Goal: Task Accomplishment & Management: Use online tool/utility

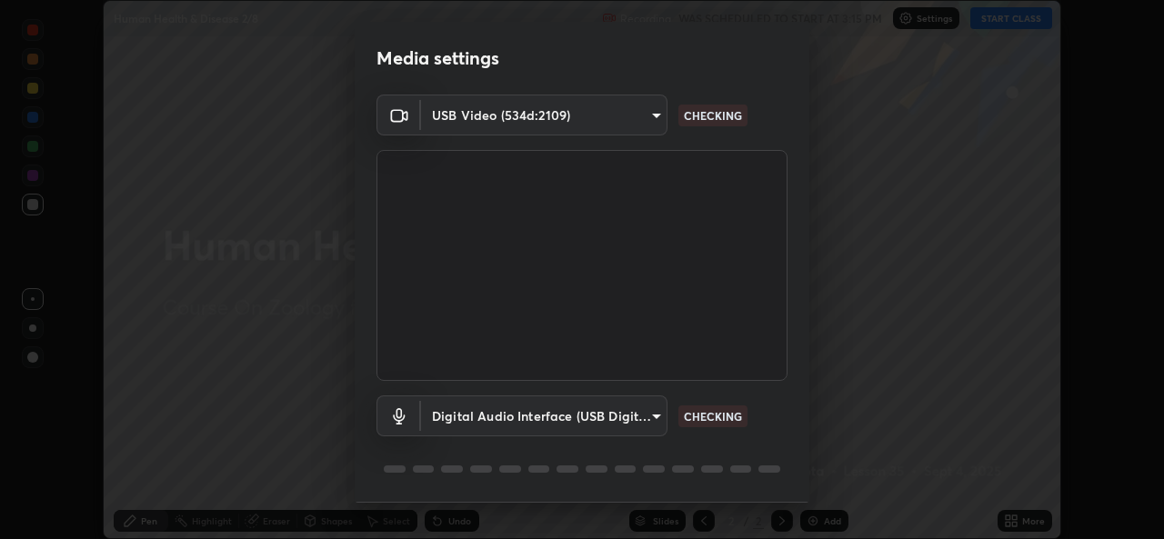
scroll to position [57, 0]
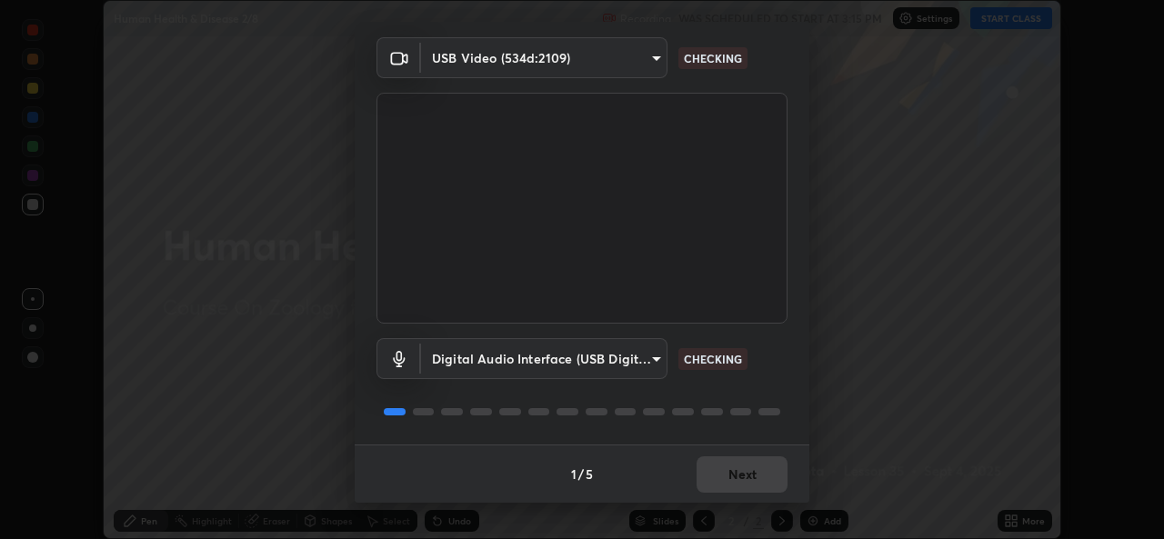
click at [732, 479] on div "1 / 5 Next" at bounding box center [582, 474] width 455 height 58
click at [733, 484] on div "1 / 5 Next" at bounding box center [582, 474] width 455 height 58
click at [735, 478] on div "1 / 5 Next" at bounding box center [582, 474] width 455 height 58
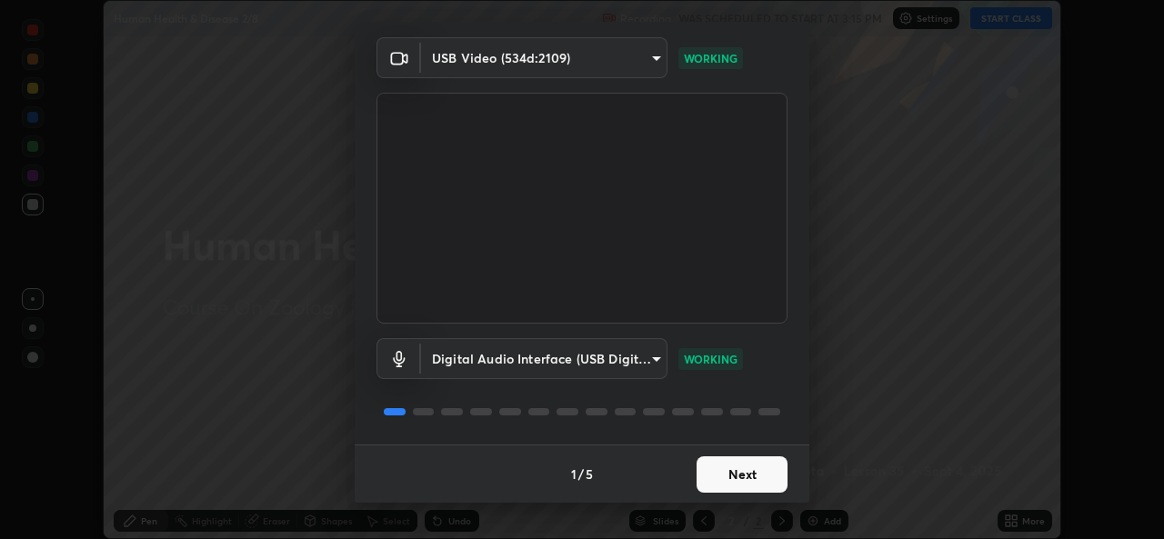
click at [739, 468] on button "Next" at bounding box center [742, 475] width 91 height 36
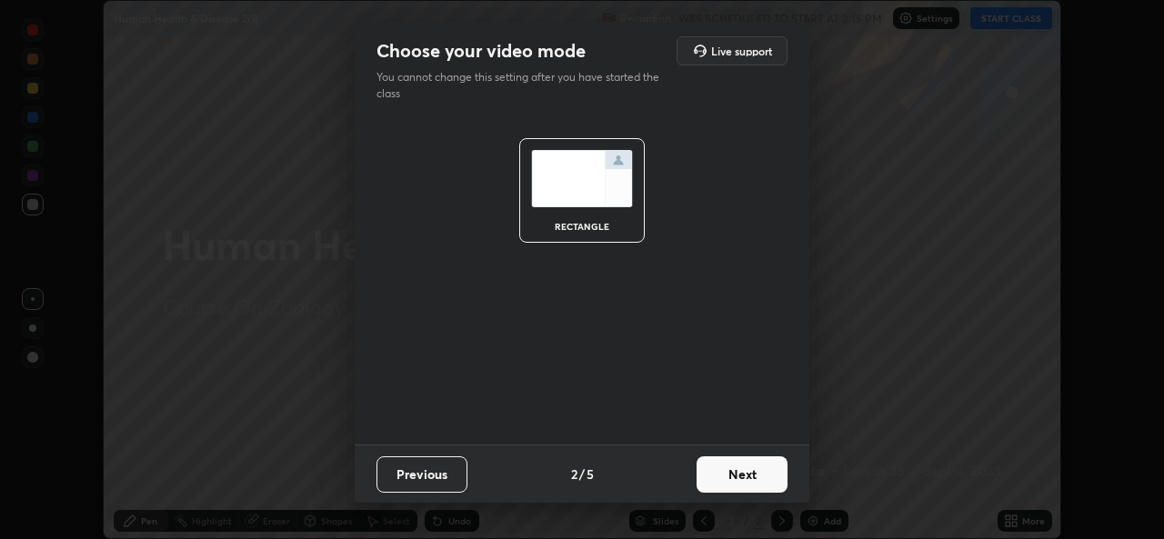
scroll to position [0, 0]
click at [740, 476] on button "Next" at bounding box center [742, 475] width 91 height 36
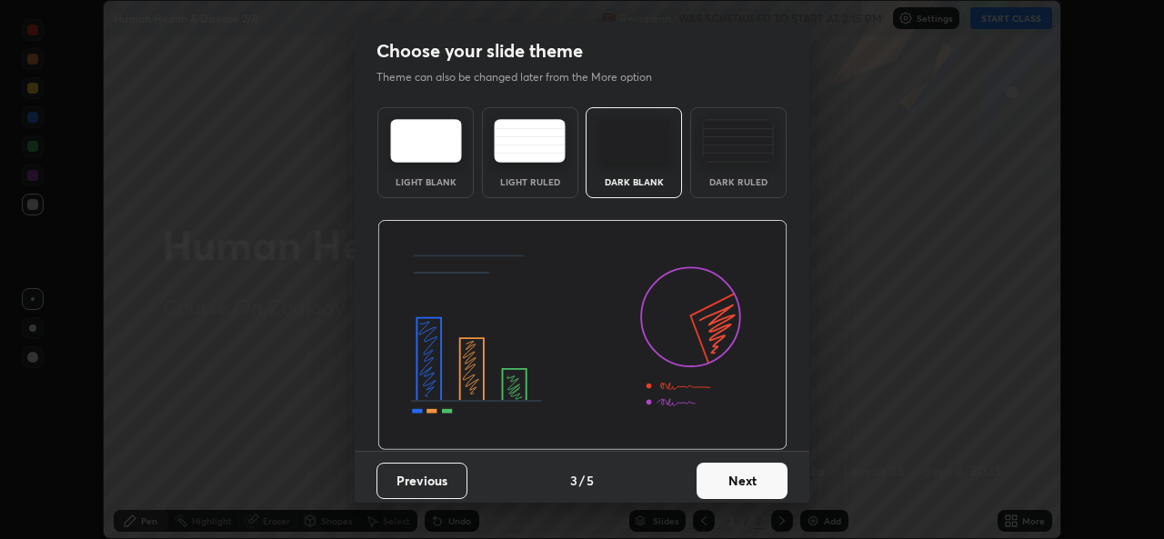
click at [739, 472] on button "Next" at bounding box center [742, 481] width 91 height 36
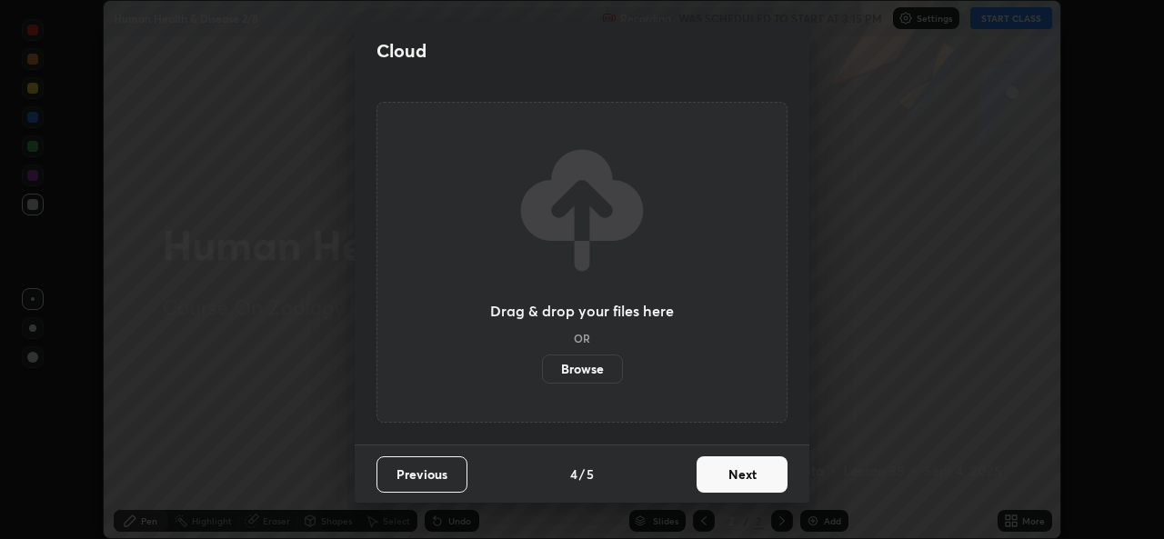
click at [740, 475] on button "Next" at bounding box center [742, 475] width 91 height 36
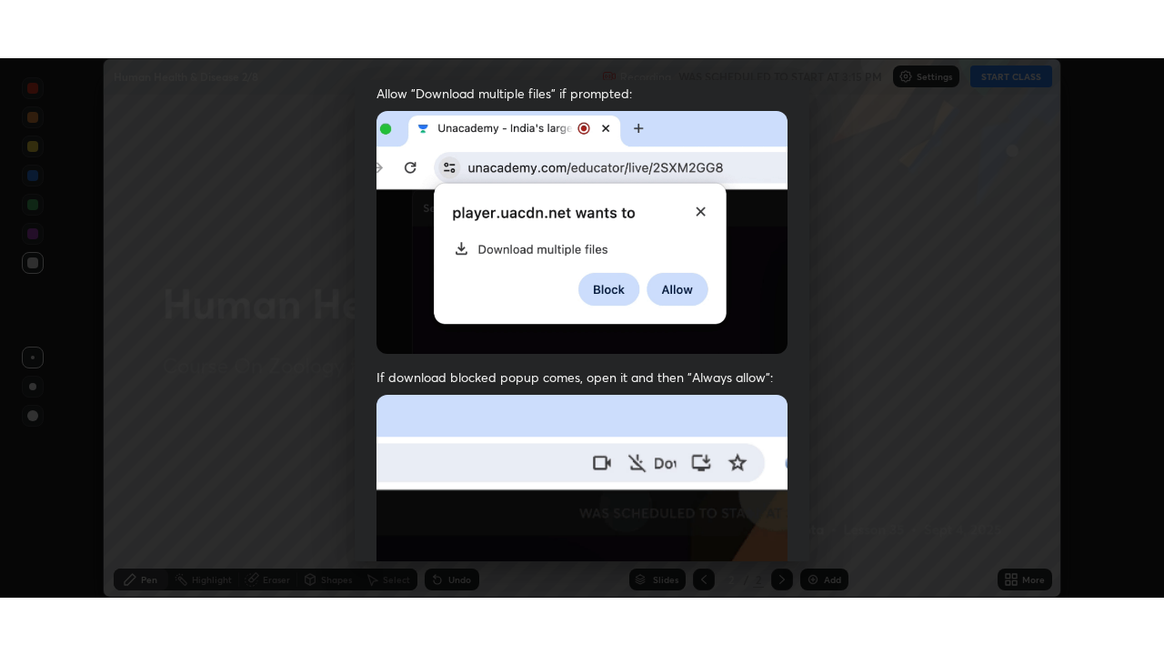
scroll to position [428, 0]
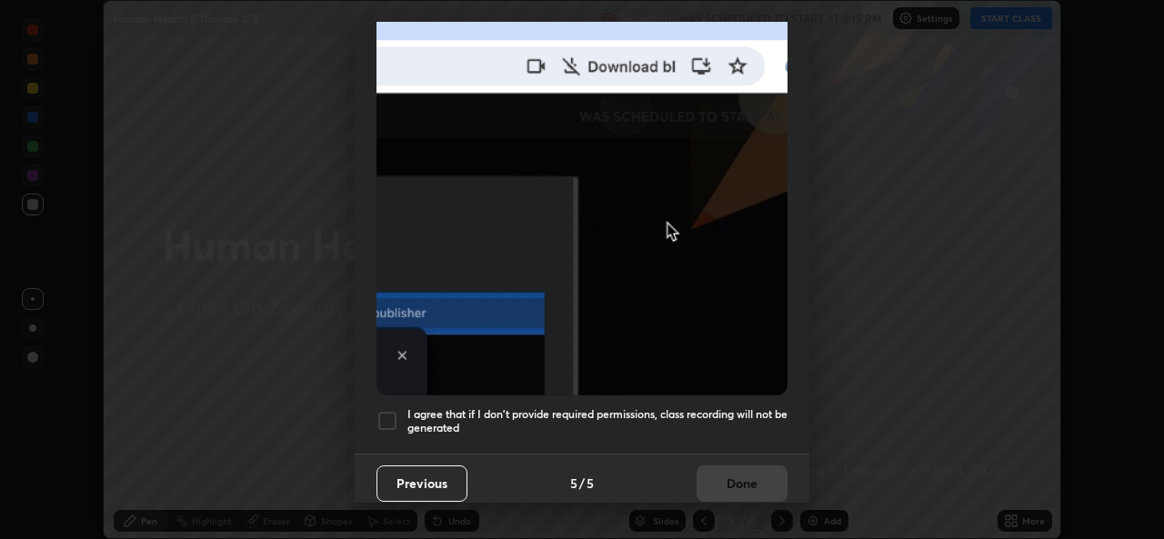
click at [617, 412] on h5 "I agree that if I don't provide required permissions, class recording will not …" at bounding box center [597, 421] width 380 height 28
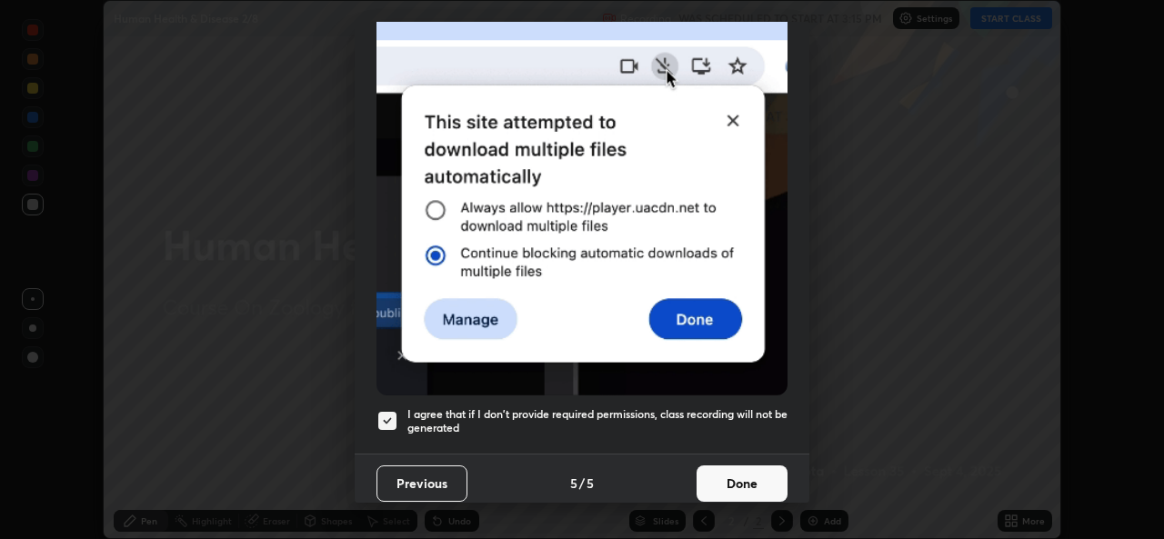
click at [708, 490] on button "Done" at bounding box center [742, 484] width 91 height 36
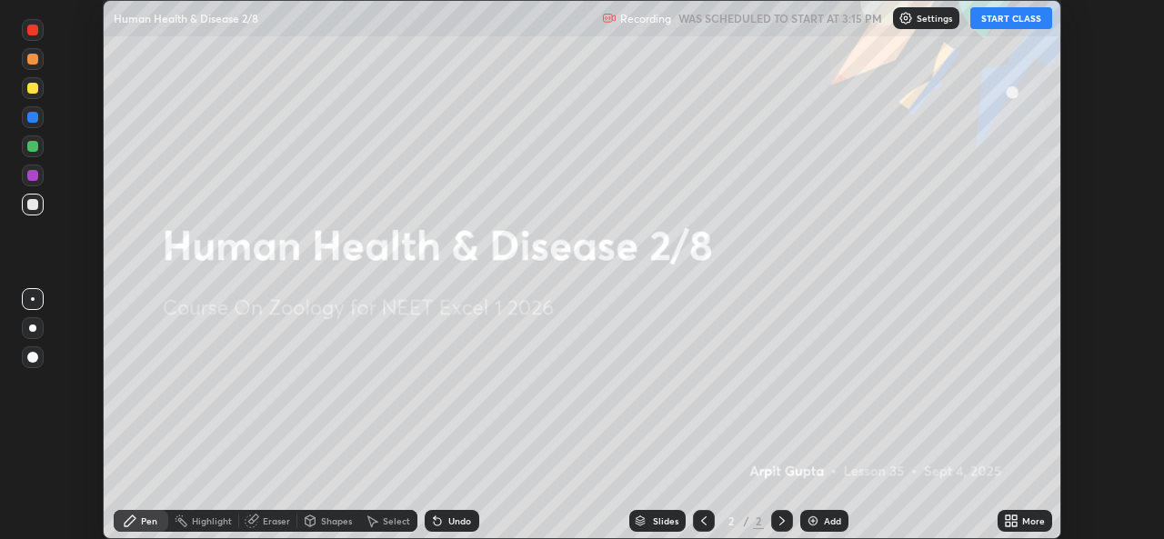
click at [1020, 519] on div "More" at bounding box center [1025, 521] width 55 height 22
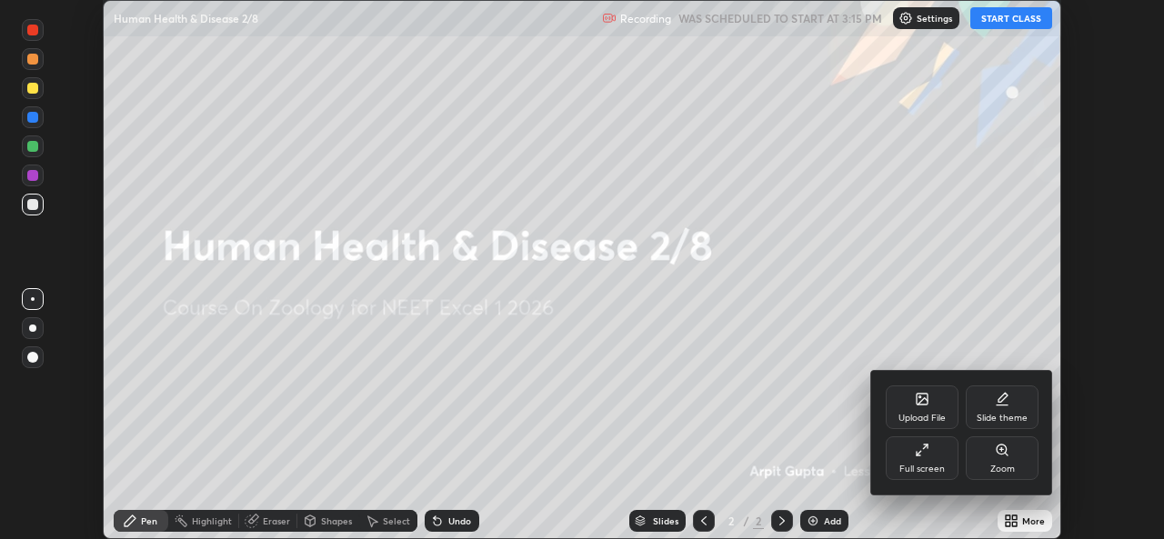
click at [938, 460] on div "Full screen" at bounding box center [922, 459] width 73 height 44
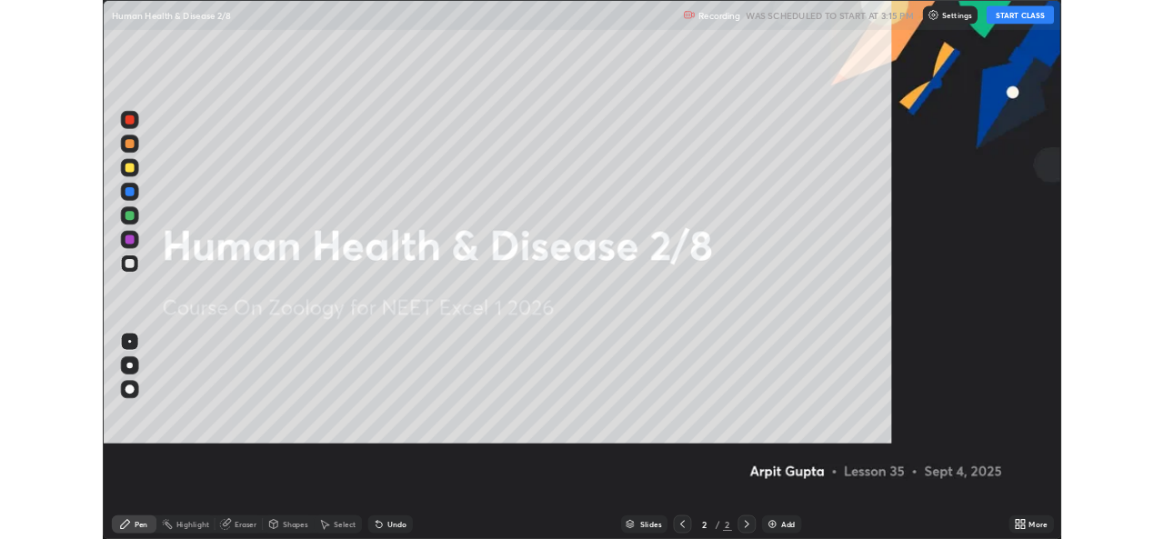
scroll to position [655, 1164]
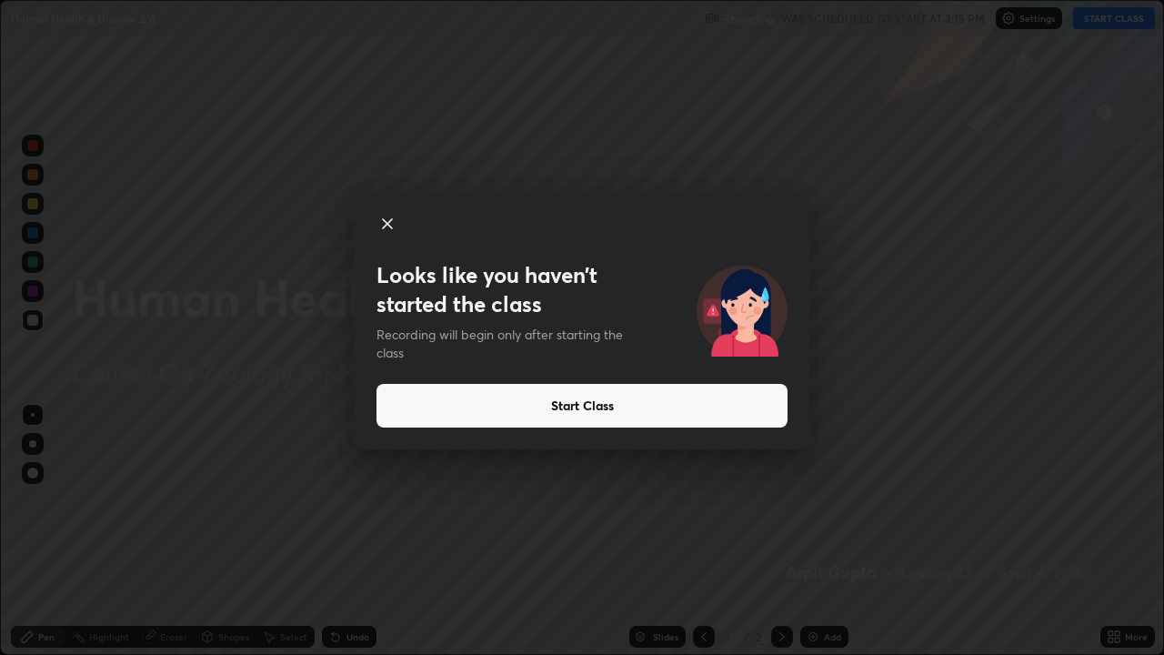
click at [602, 397] on button "Start Class" at bounding box center [582, 406] width 411 height 44
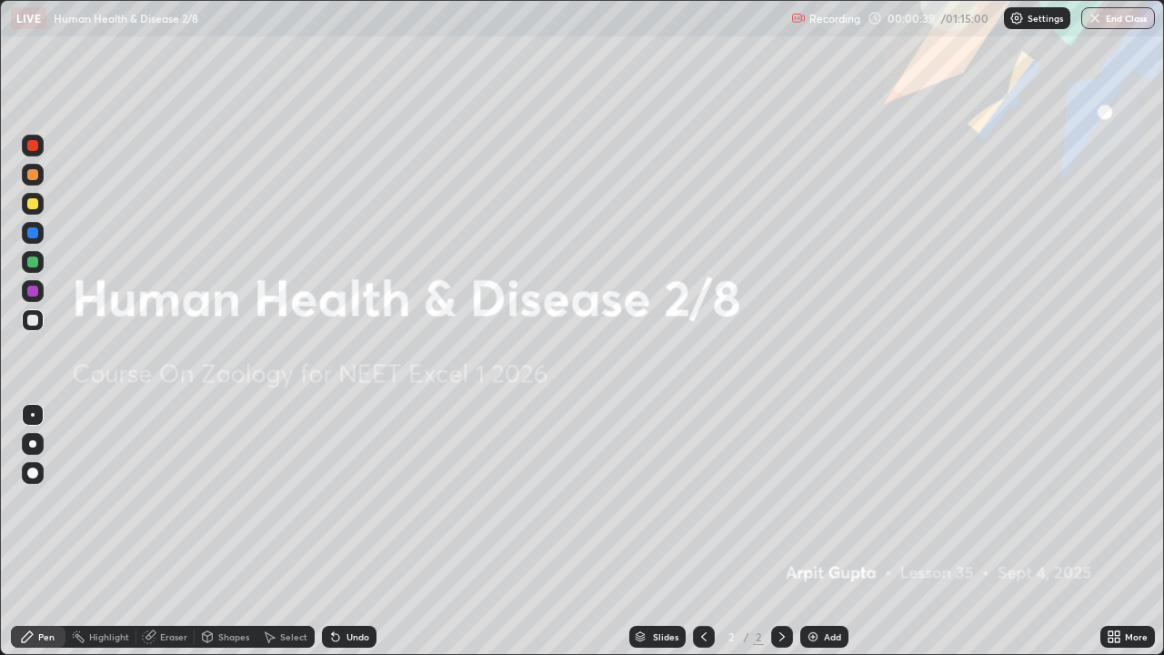
click at [1109, 538] on icon at bounding box center [1111, 640] width 5 height 5
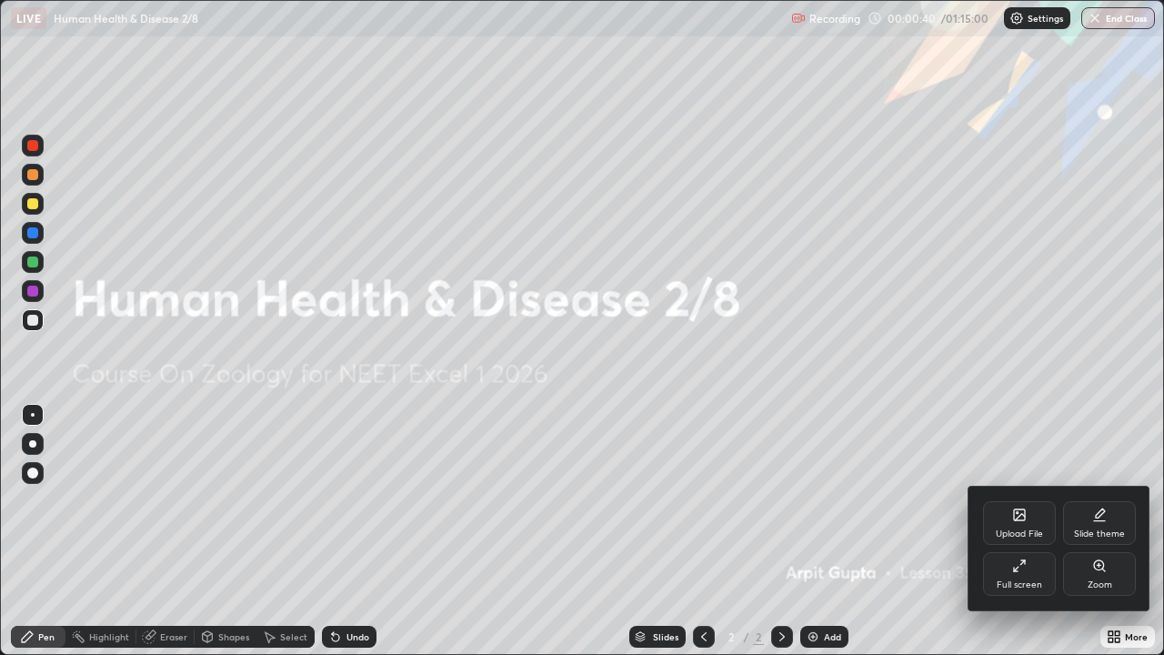
click at [1021, 520] on icon at bounding box center [1019, 514] width 11 height 11
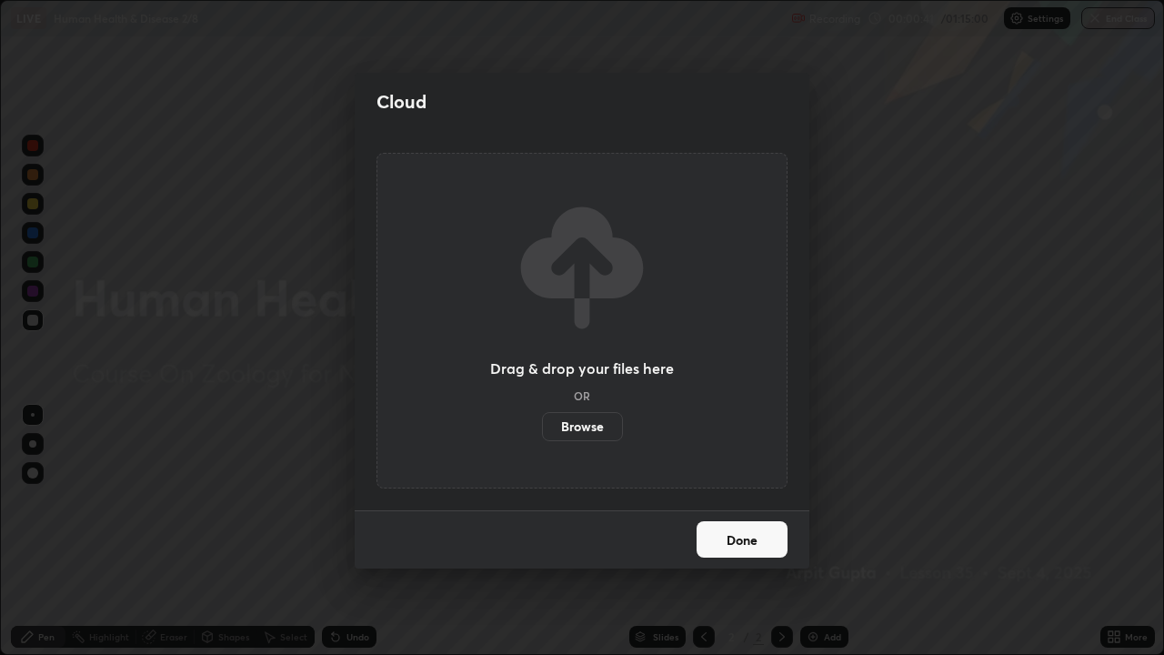
click at [597, 422] on label "Browse" at bounding box center [582, 426] width 81 height 29
click at [542, 422] on input "Browse" at bounding box center [542, 426] width 0 height 29
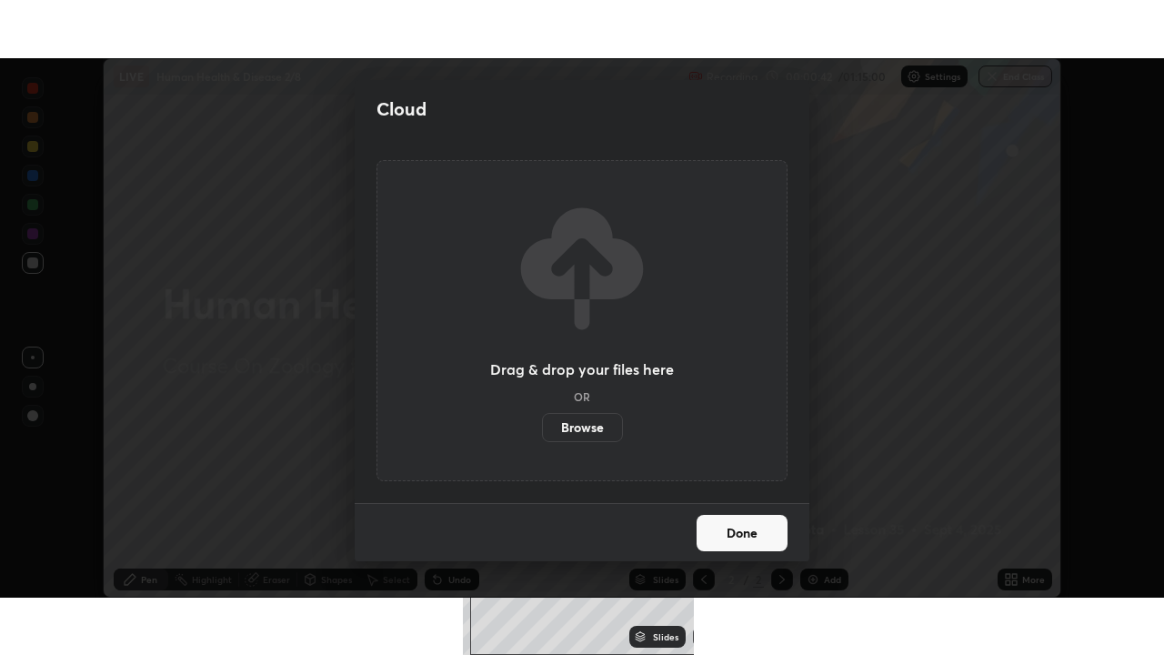
scroll to position [90414, 89790]
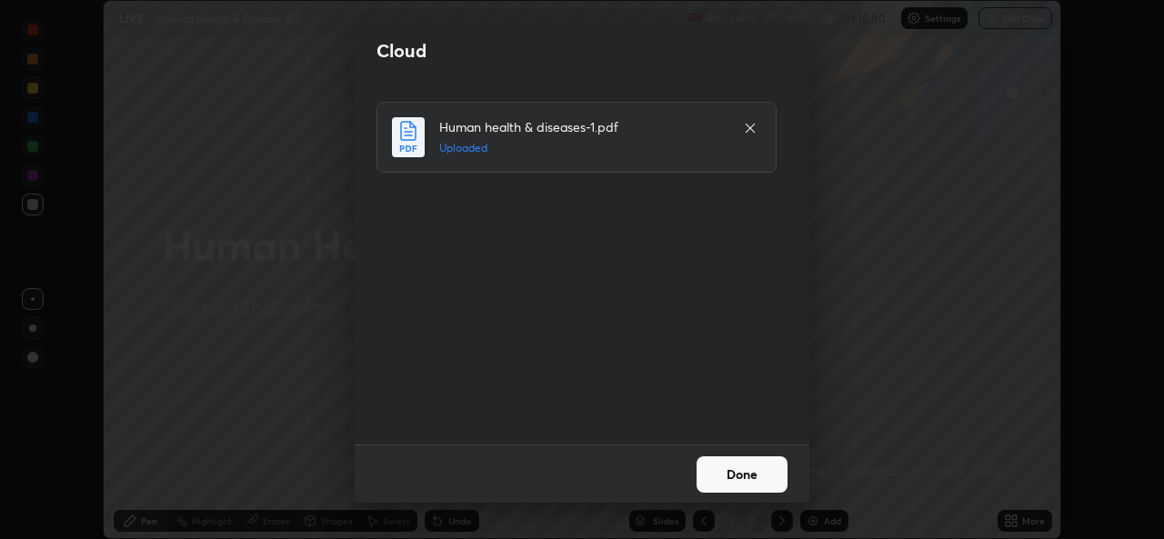
click at [744, 471] on button "Done" at bounding box center [742, 475] width 91 height 36
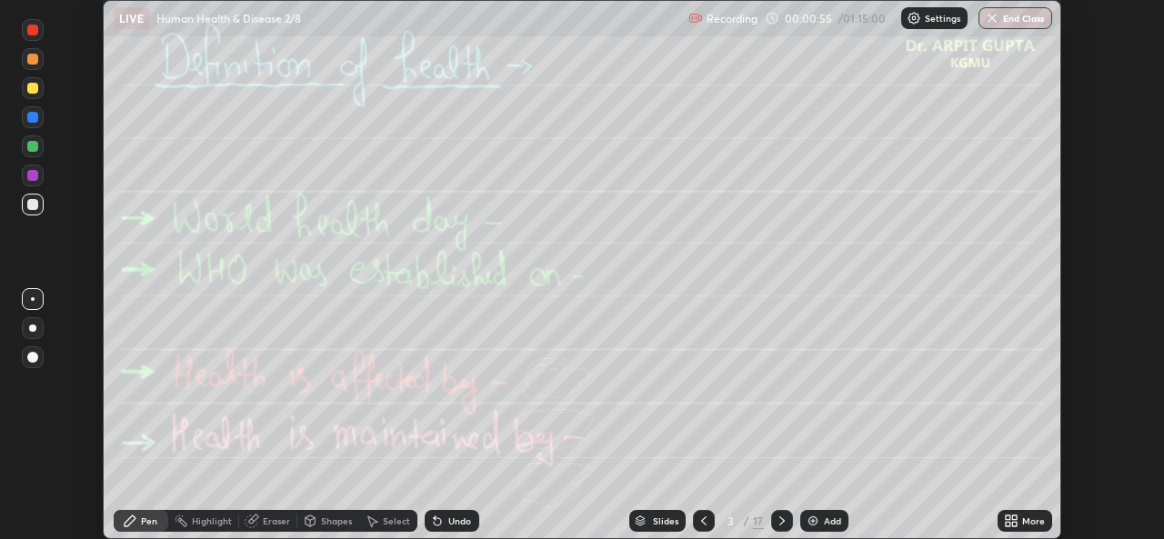
click at [1005, 527] on icon at bounding box center [1011, 521] width 15 height 15
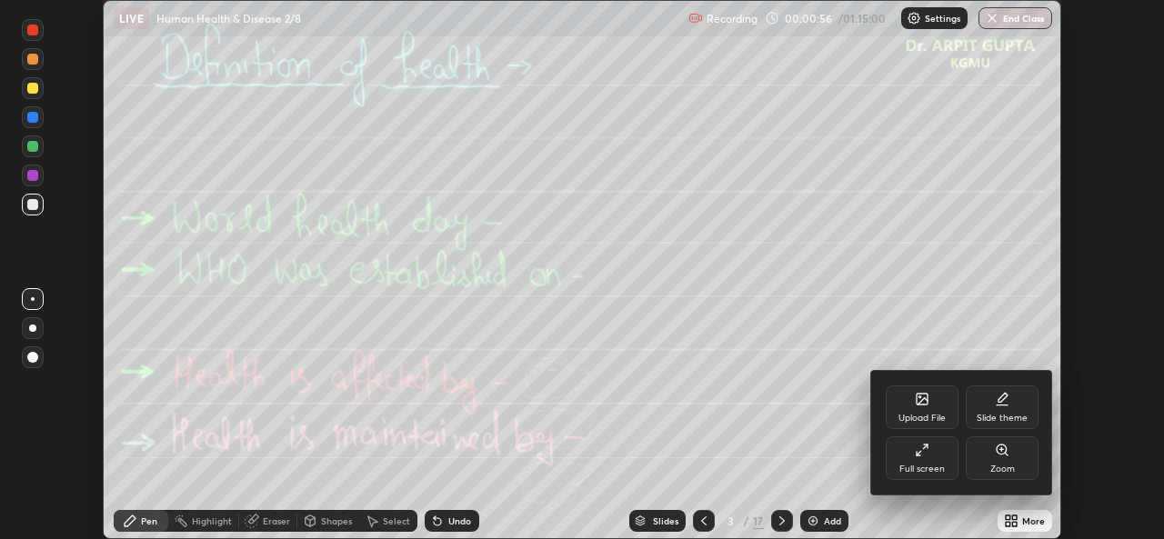
click at [920, 468] on div "Full screen" at bounding box center [922, 469] width 45 height 9
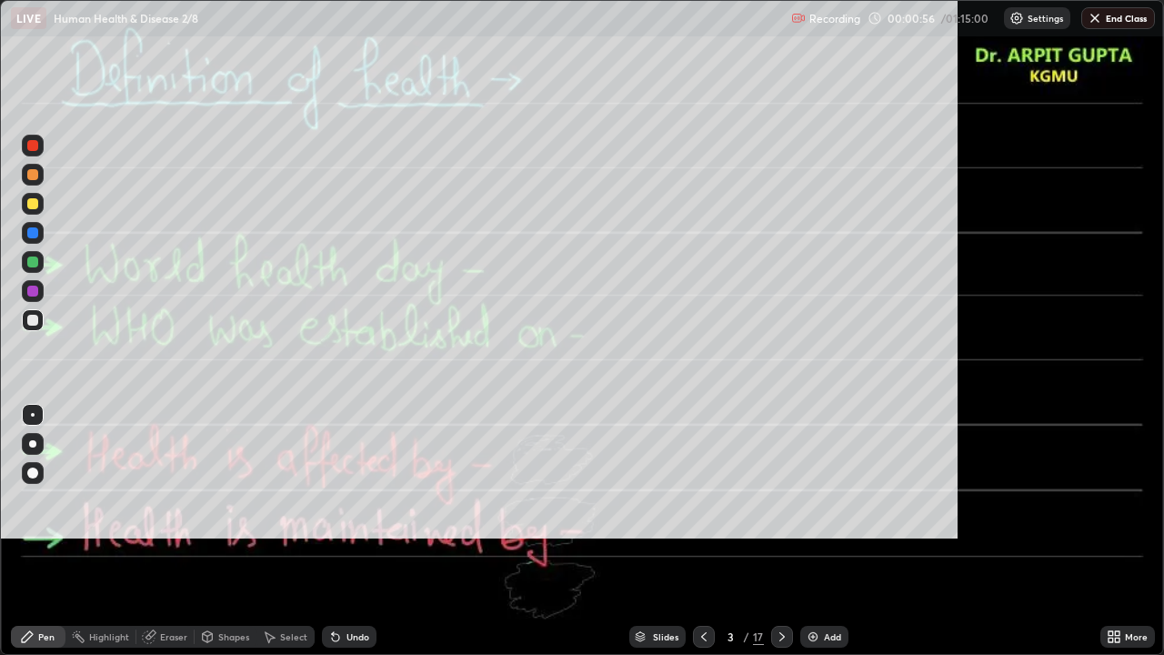
scroll to position [655, 1164]
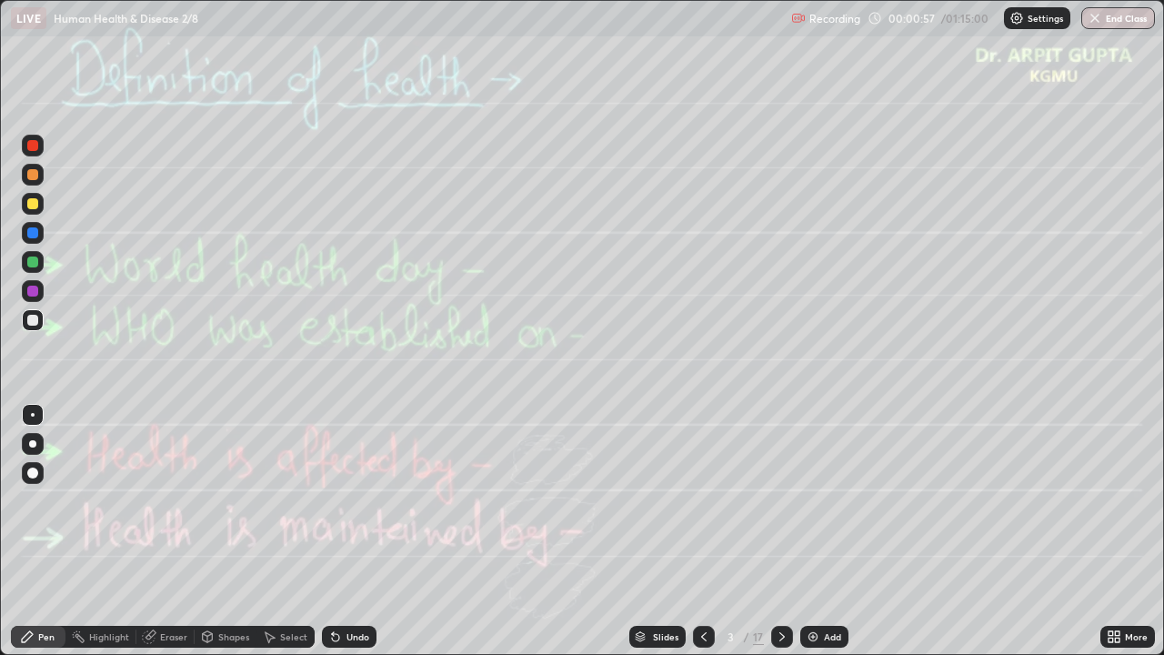
click at [641, 538] on icon at bounding box center [640, 636] width 11 height 11
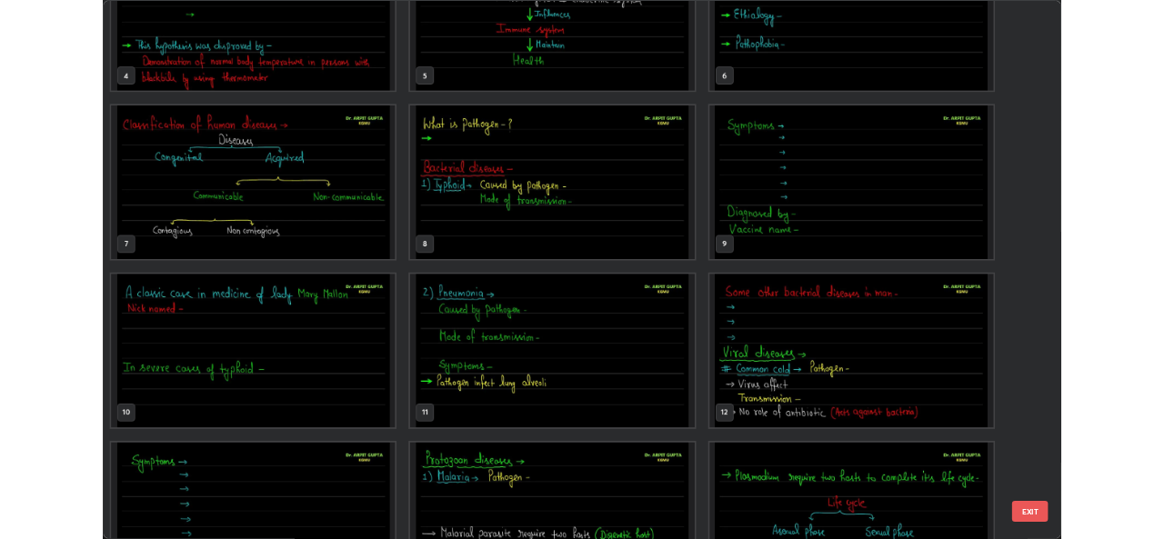
scroll to position [290, 0]
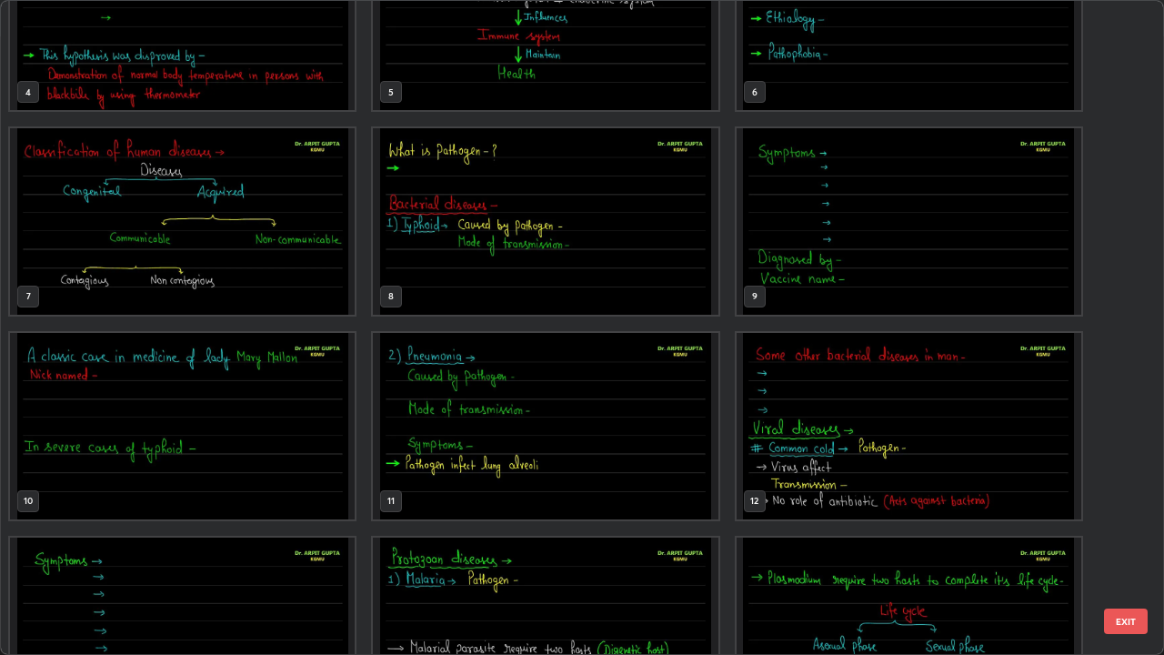
click at [488, 256] on img "grid" at bounding box center [545, 221] width 345 height 186
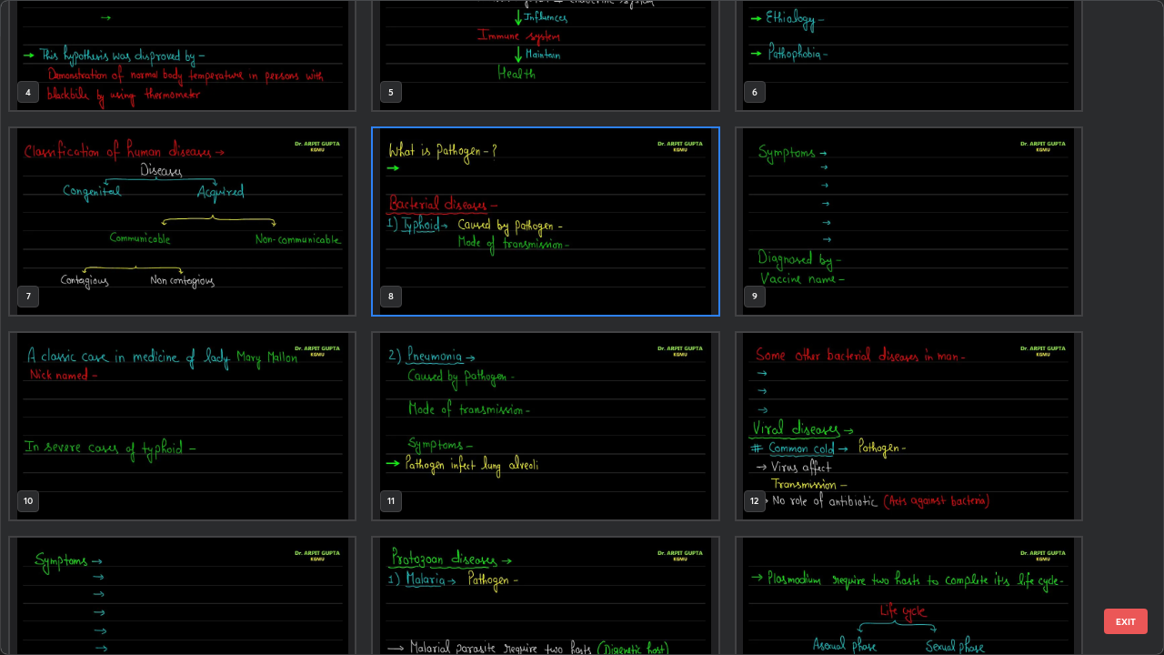
click at [646, 276] on img "grid" at bounding box center [545, 221] width 345 height 186
click at [652, 277] on img "grid" at bounding box center [545, 221] width 345 height 186
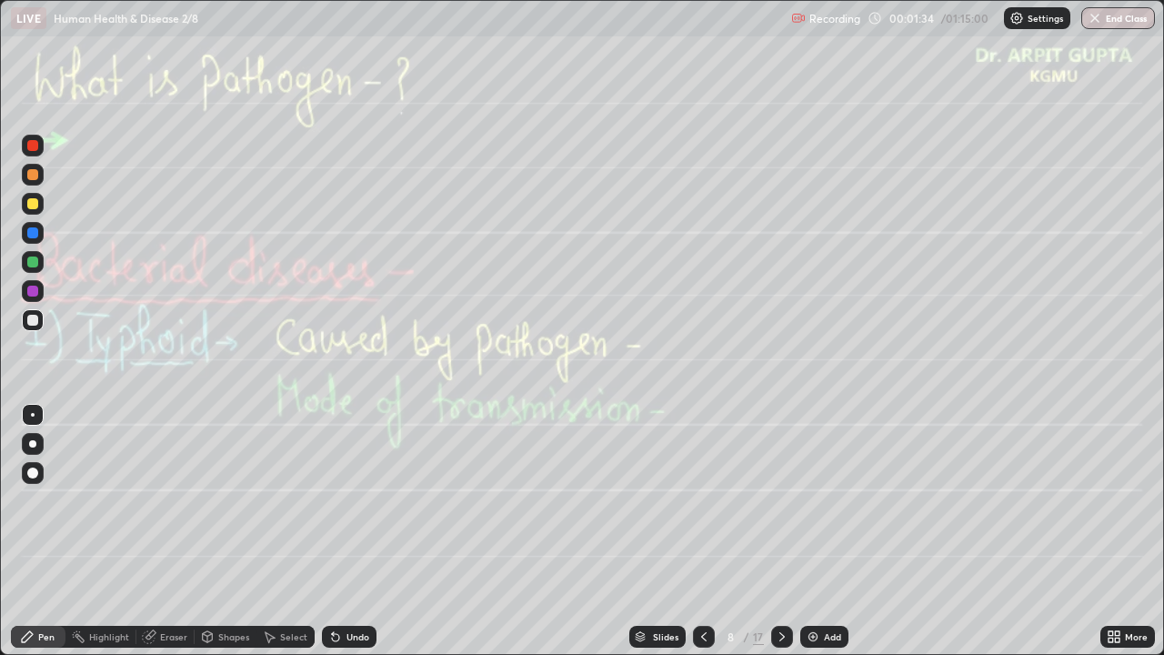
click at [705, 538] on icon at bounding box center [704, 636] width 15 height 15
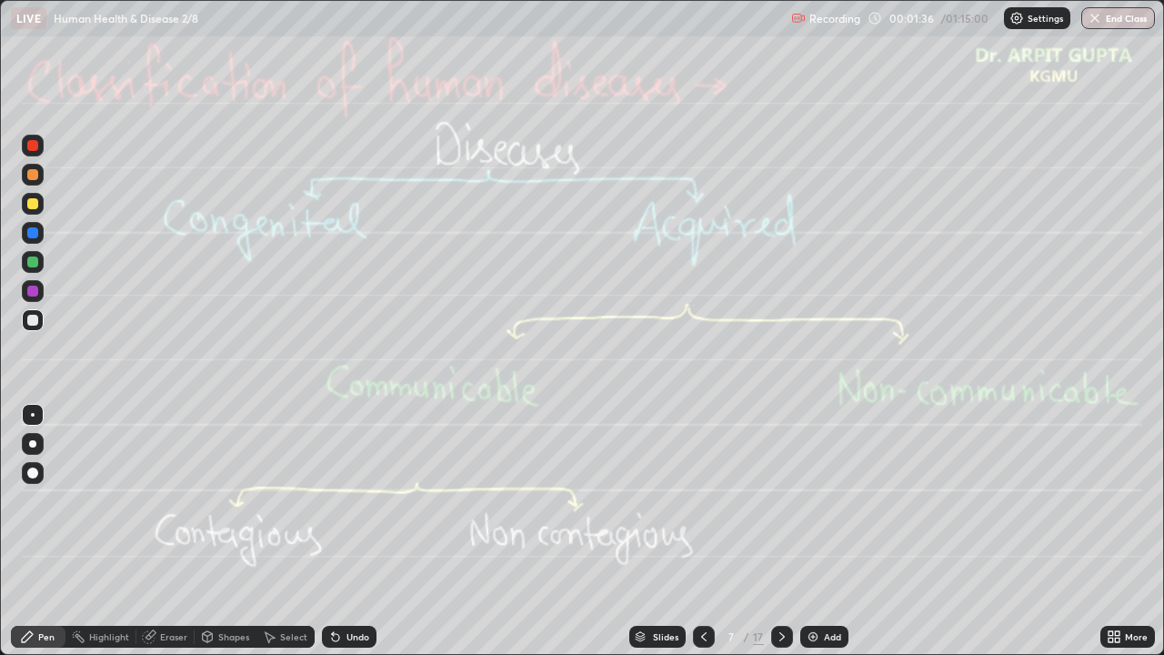
click at [702, 538] on icon at bounding box center [704, 636] width 15 height 15
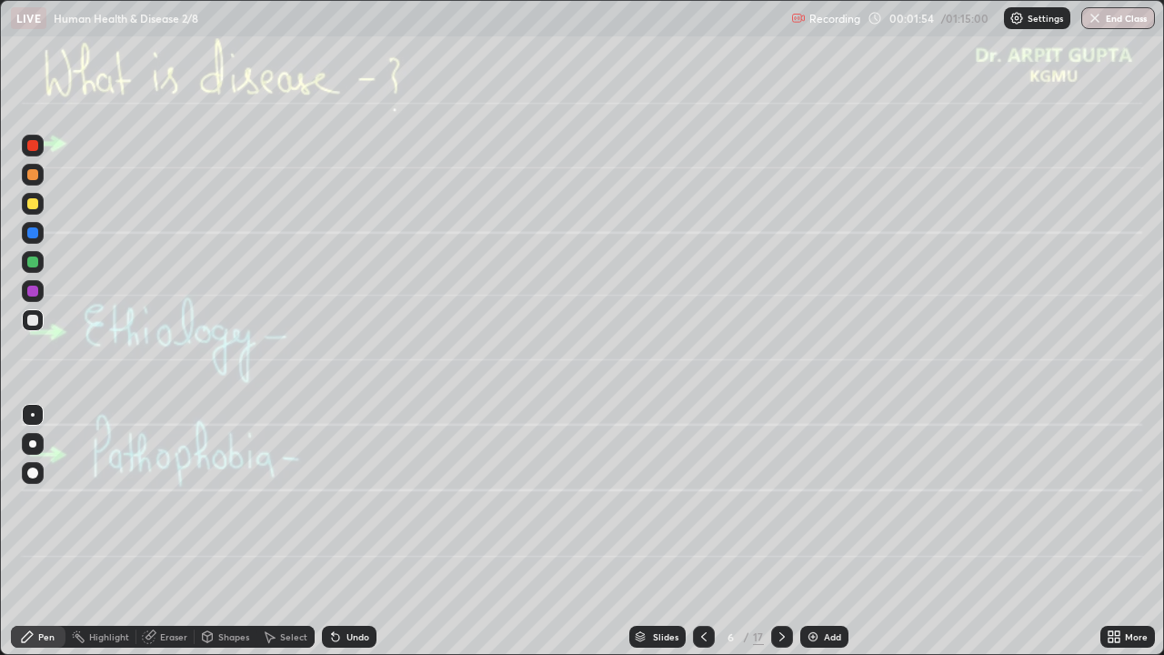
click at [783, 538] on icon at bounding box center [782, 636] width 15 height 15
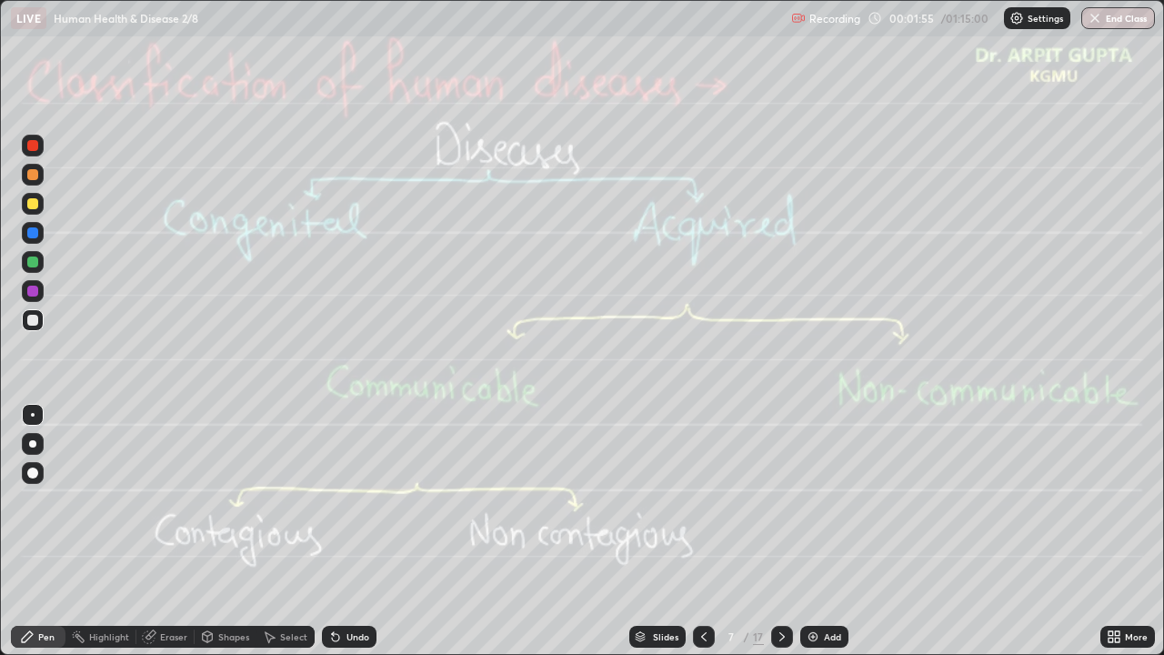
click at [784, 538] on icon at bounding box center [782, 636] width 15 height 15
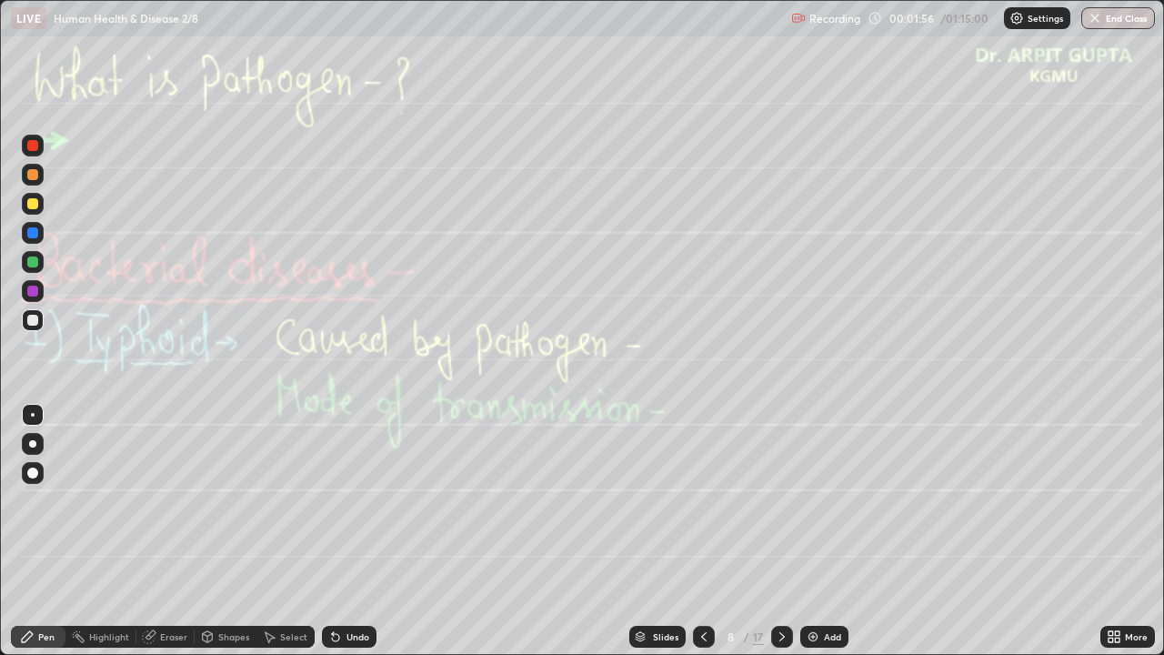
click at [704, 538] on icon at bounding box center [704, 636] width 15 height 15
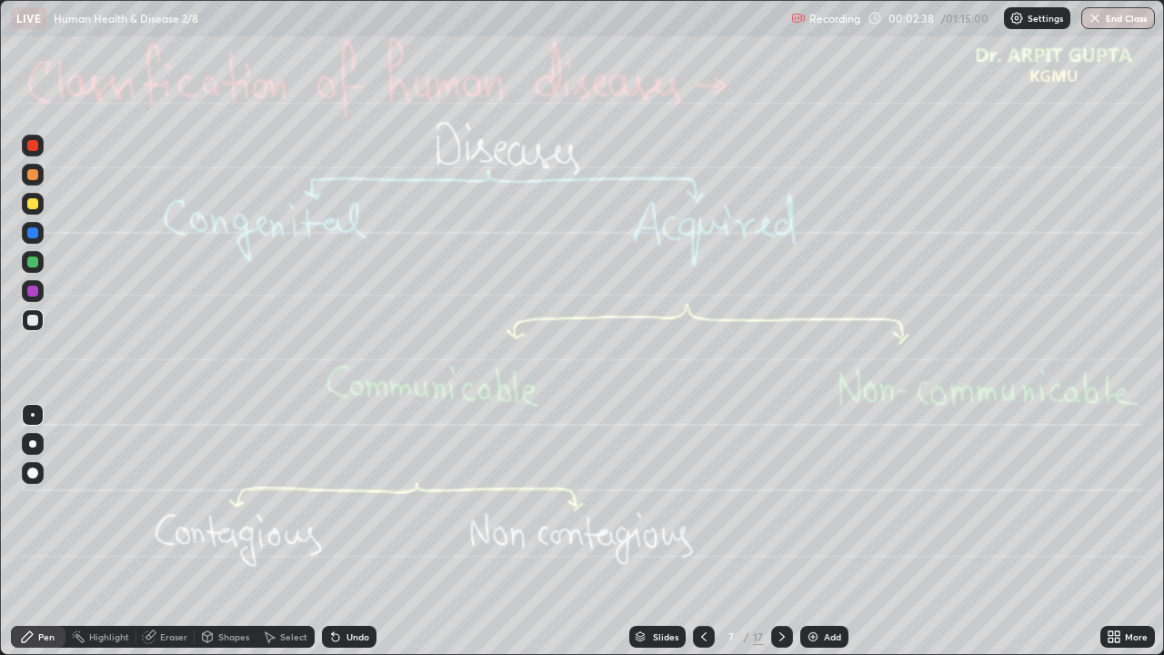
click at [785, 538] on icon at bounding box center [782, 636] width 15 height 15
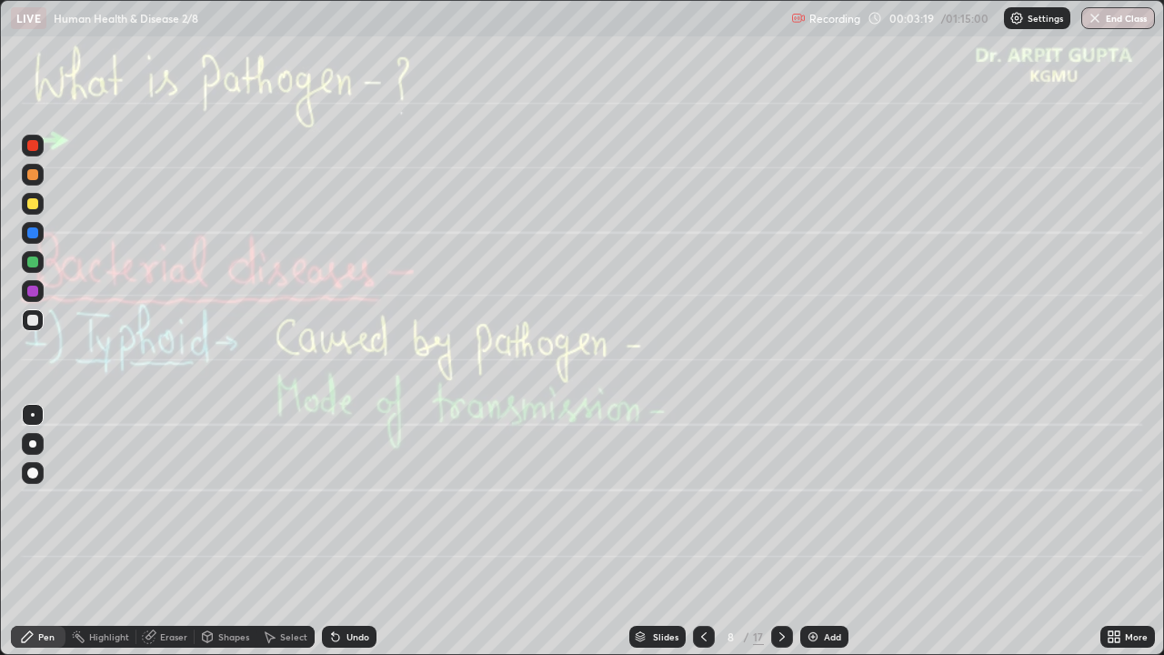
click at [343, 538] on div "Undo" at bounding box center [349, 637] width 55 height 22
click at [347, 538] on div "Undo" at bounding box center [358, 636] width 23 height 9
click at [350, 538] on div "Undo" at bounding box center [358, 636] width 23 height 9
click at [179, 538] on div "Eraser" at bounding box center [173, 636] width 27 height 9
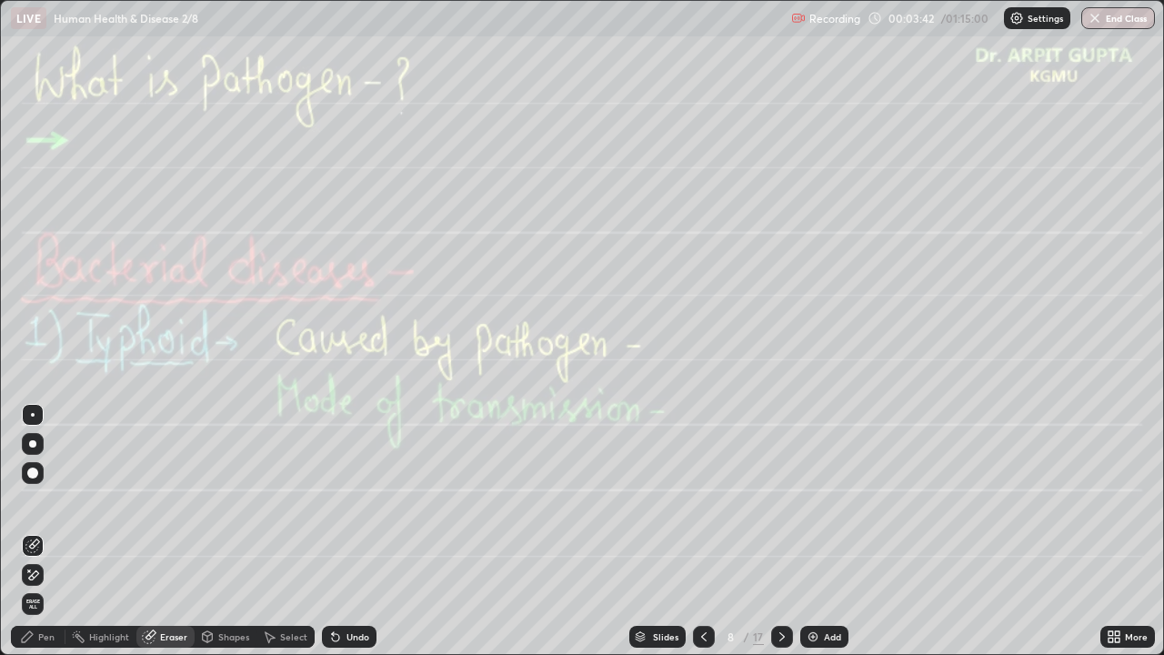
click at [41, 538] on div "Pen" at bounding box center [38, 637] width 55 height 22
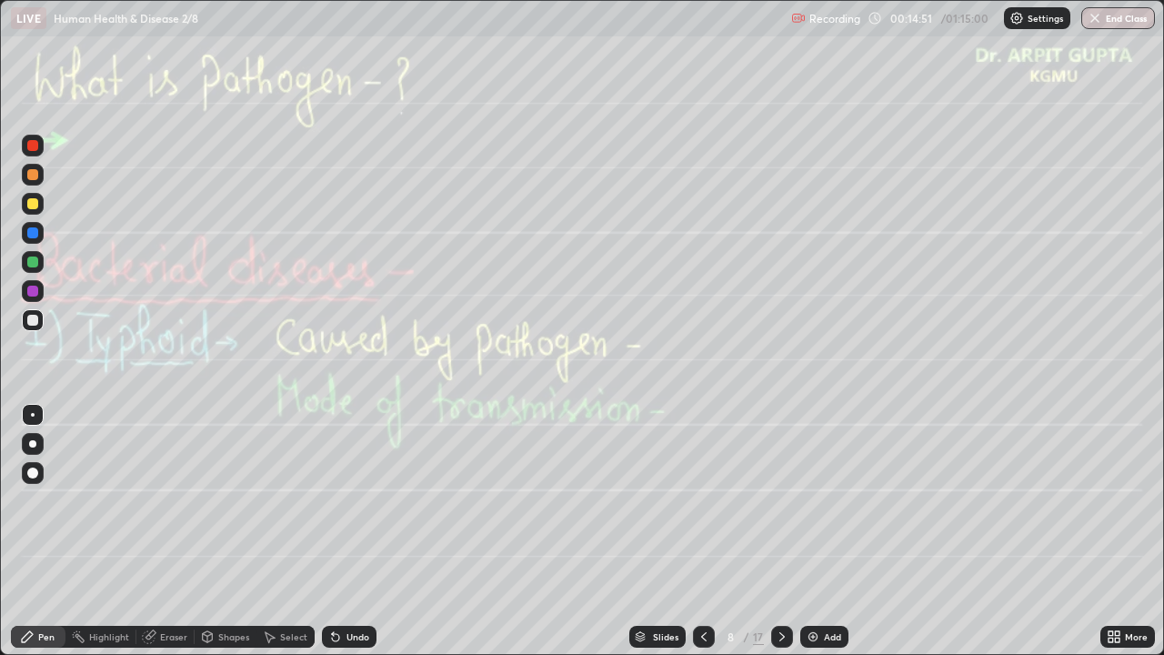
click at [784, 538] on icon at bounding box center [782, 636] width 15 height 15
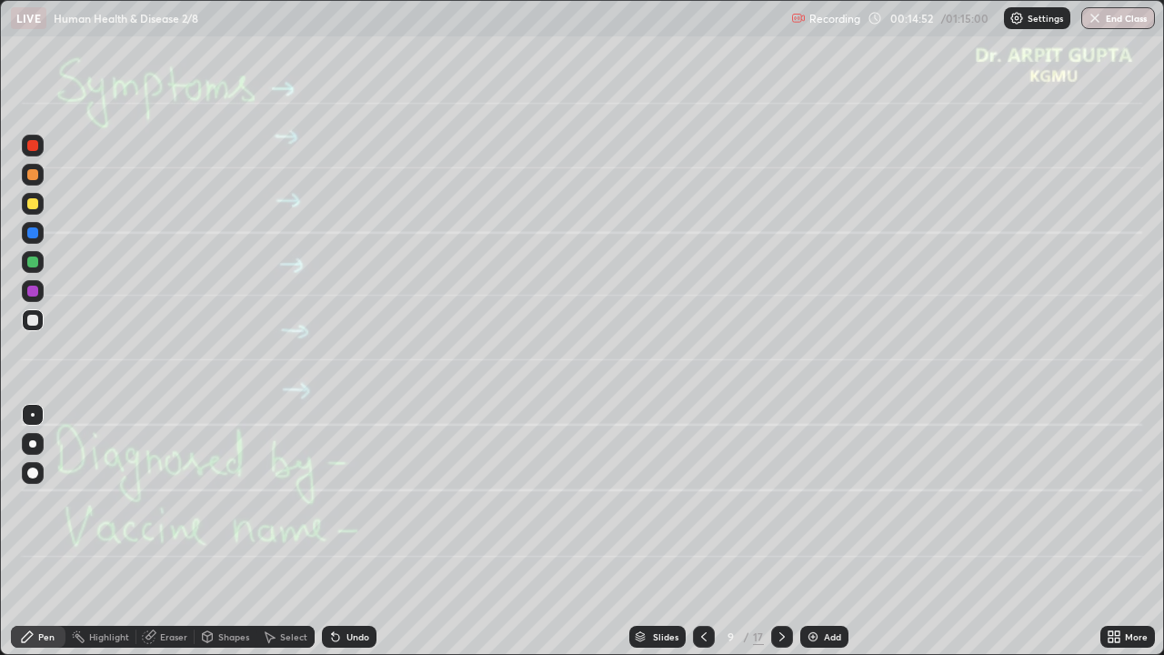
click at [777, 538] on icon at bounding box center [782, 636] width 15 height 15
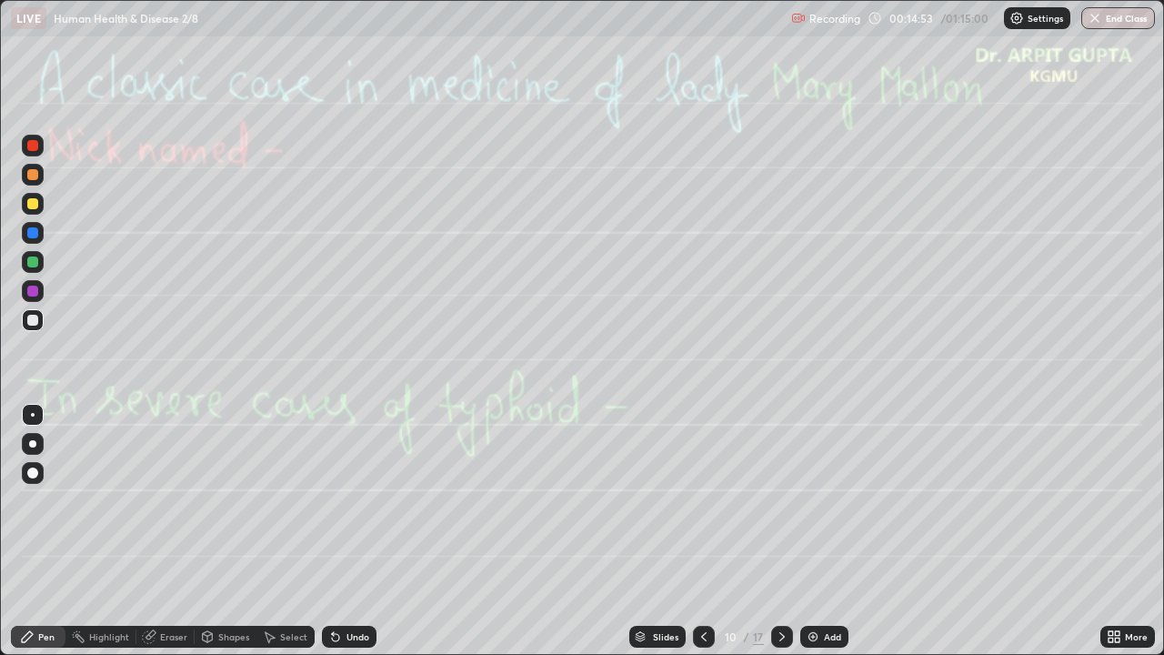
click at [777, 538] on icon at bounding box center [782, 636] width 15 height 15
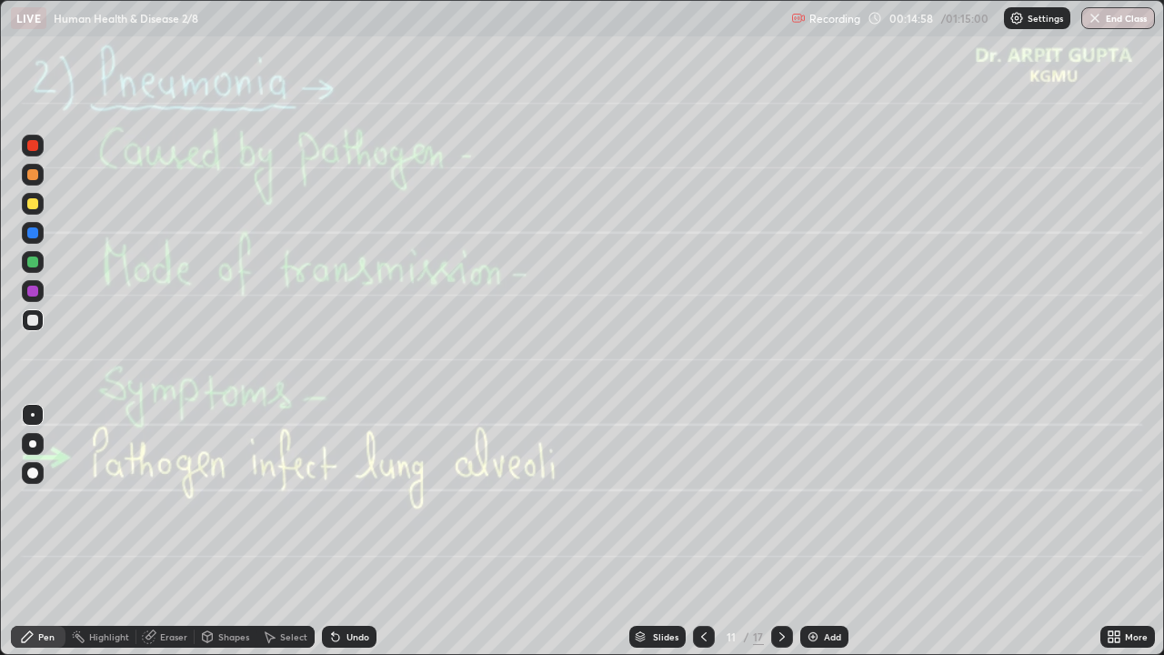
click at [701, 538] on icon at bounding box center [703, 636] width 5 height 9
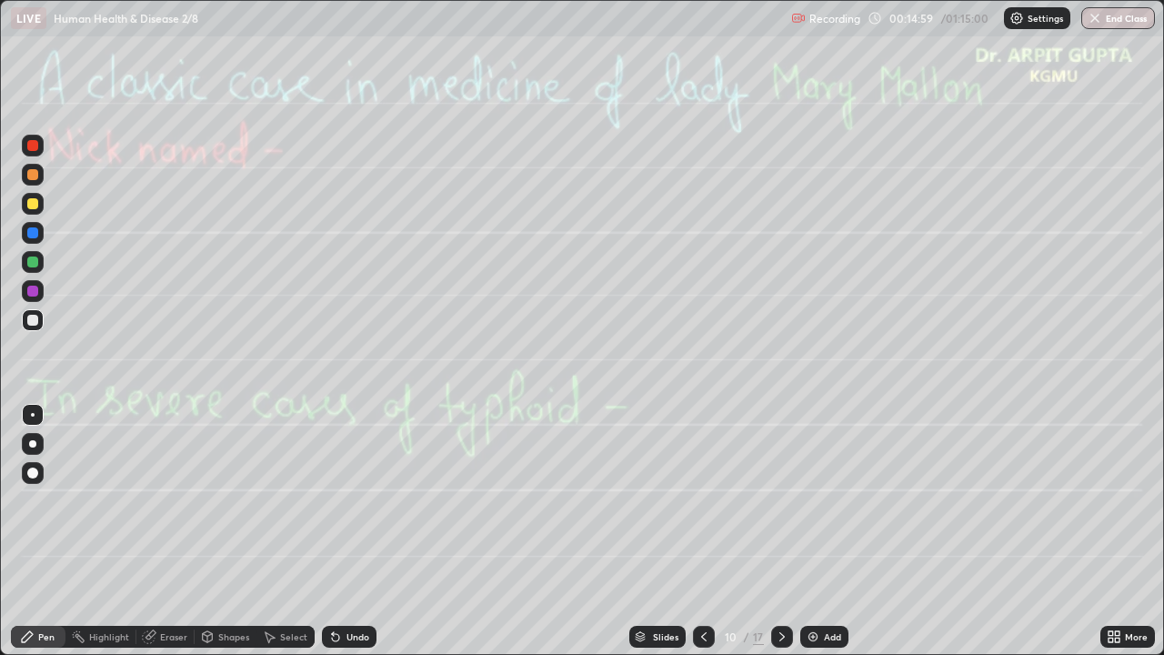
click at [704, 538] on icon at bounding box center [704, 636] width 15 height 15
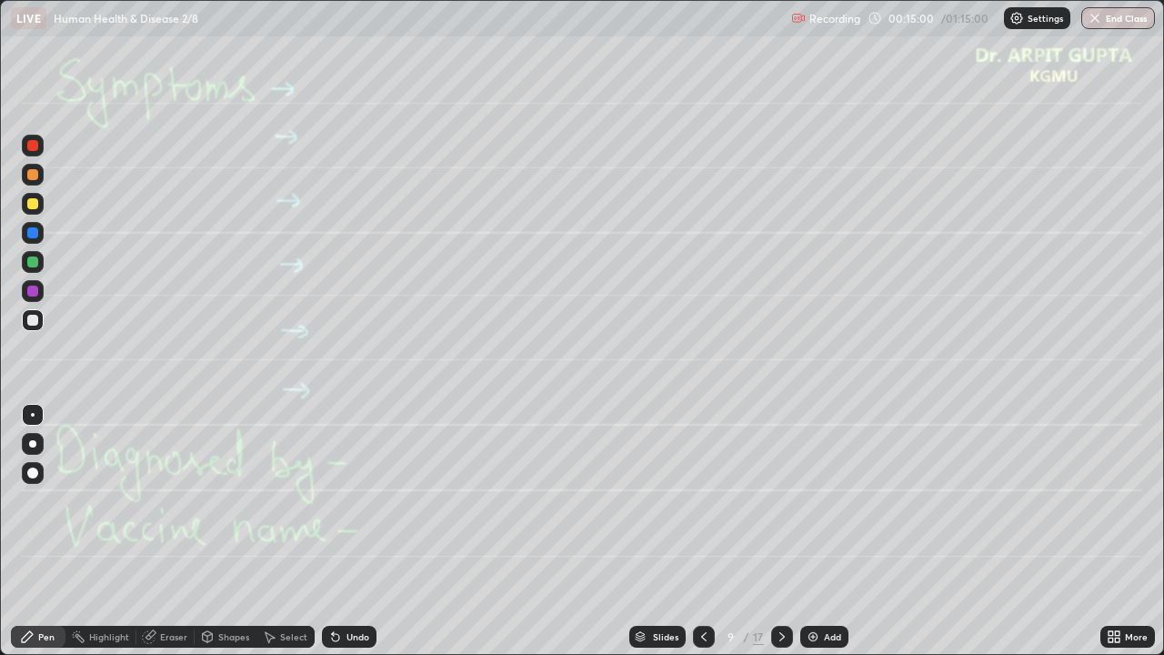
click at [711, 538] on div at bounding box center [704, 637] width 22 height 22
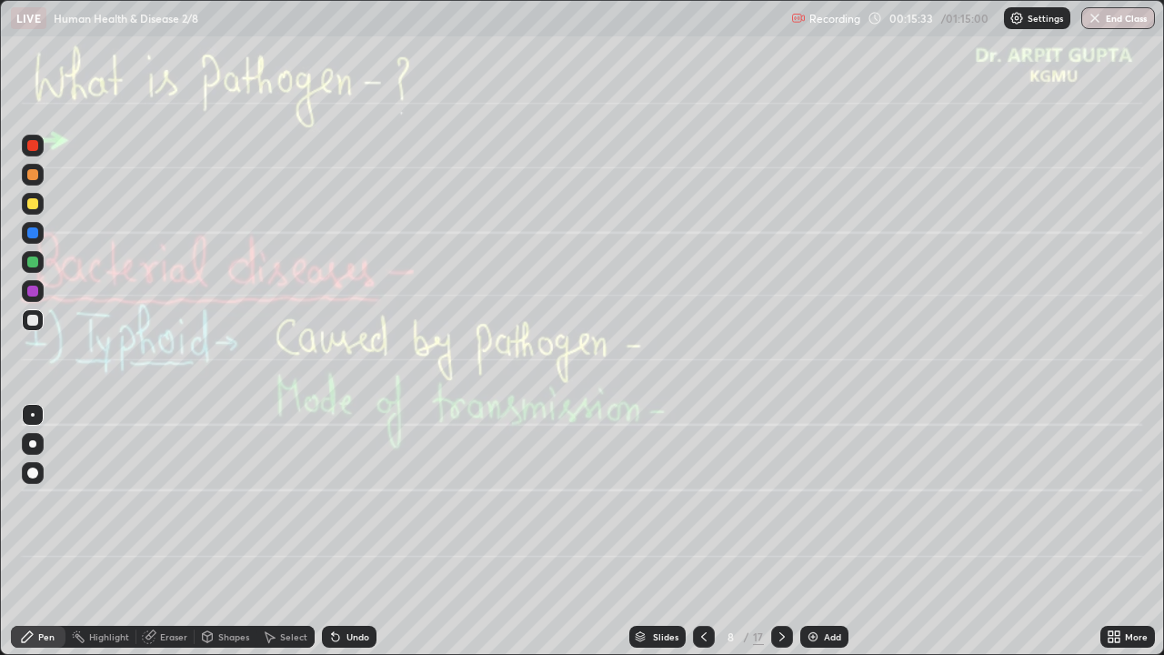
click at [34, 206] on div at bounding box center [32, 203] width 11 height 11
click at [788, 538] on icon at bounding box center [782, 636] width 15 height 15
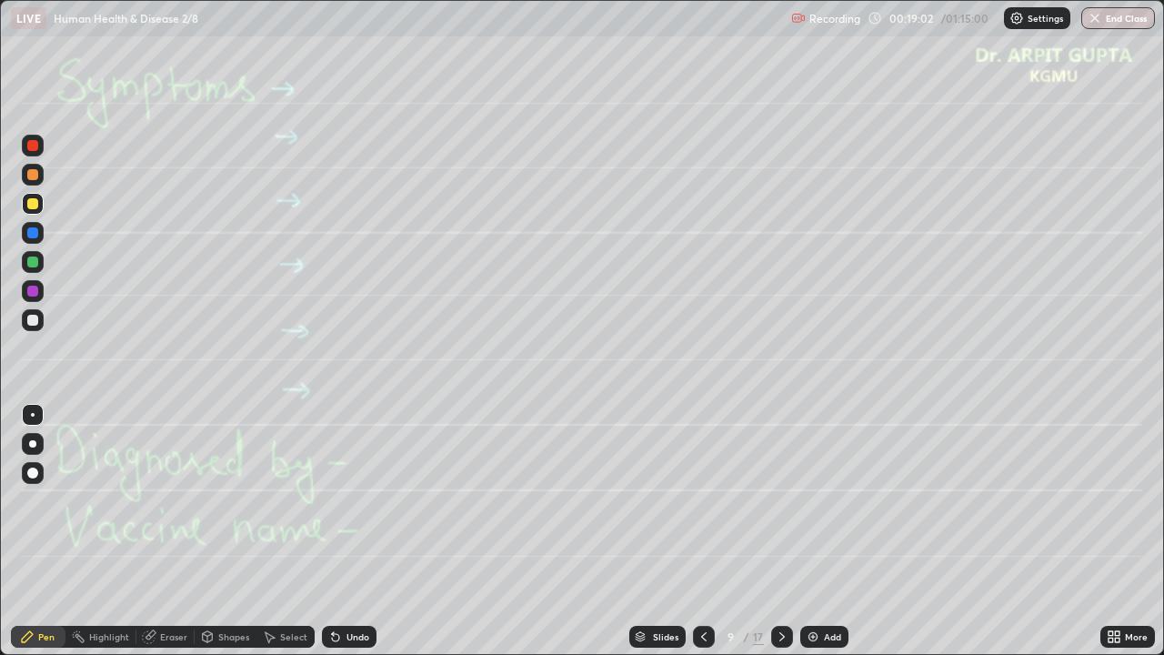
click at [366, 538] on div "Undo" at bounding box center [358, 636] width 23 height 9
click at [364, 538] on div "Undo" at bounding box center [349, 637] width 55 height 22
click at [165, 538] on div "Eraser" at bounding box center [173, 636] width 27 height 9
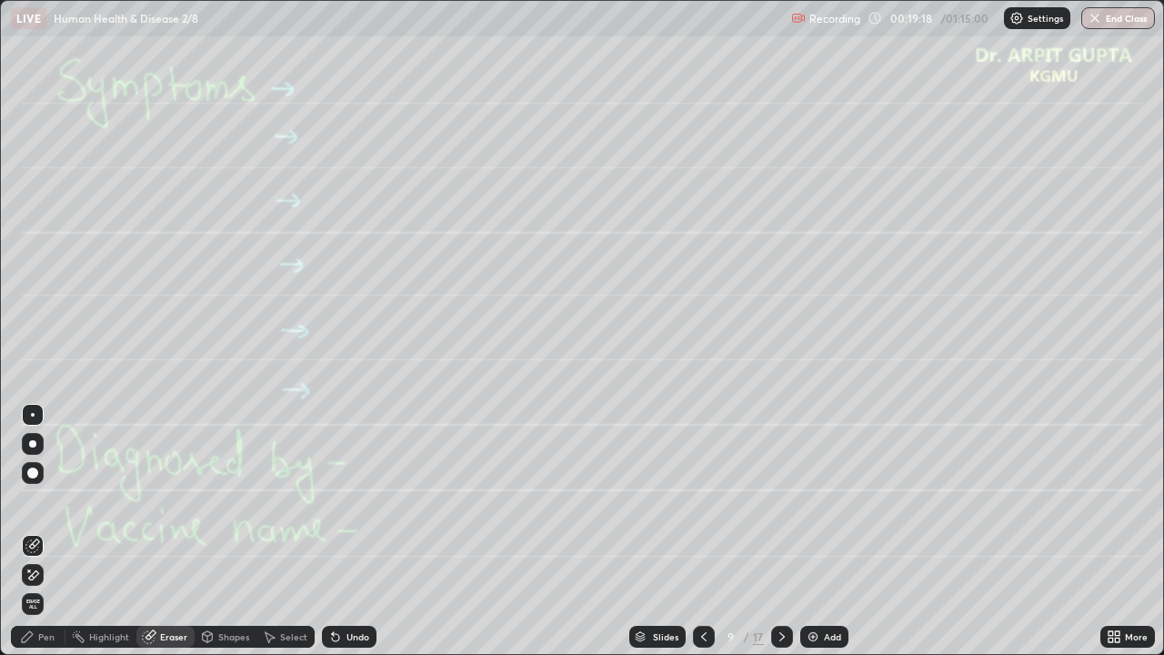
click at [45, 538] on div "Pen" at bounding box center [46, 636] width 16 height 9
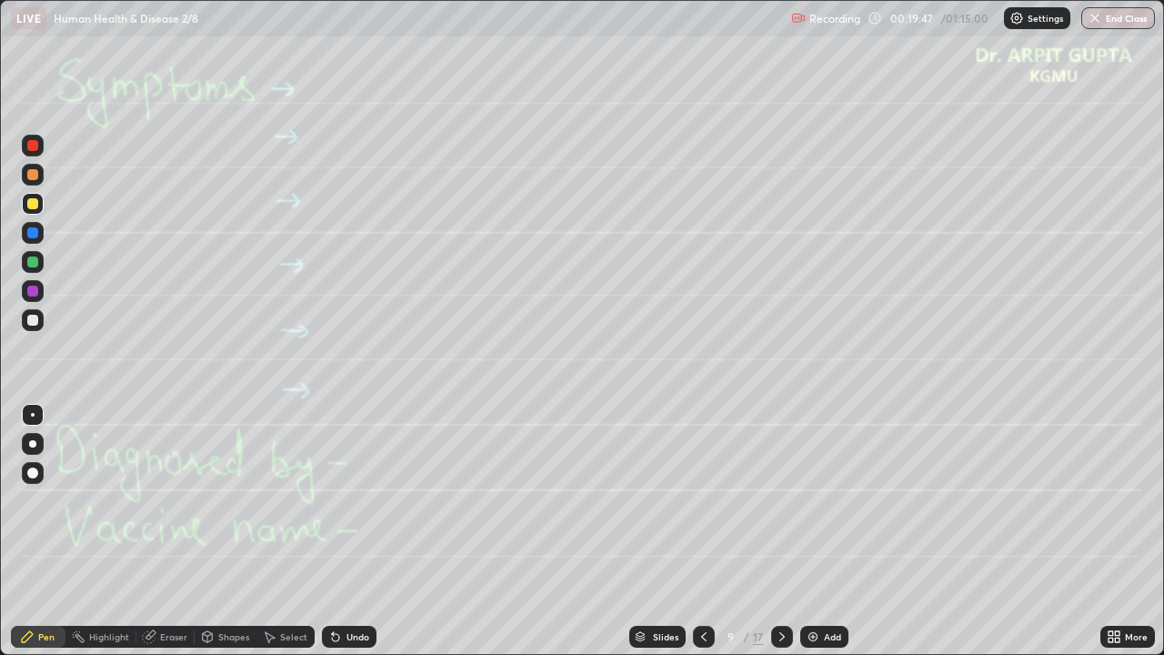
click at [35, 294] on div at bounding box center [32, 291] width 11 height 11
click at [37, 446] on div at bounding box center [33, 444] width 22 height 22
click at [36, 265] on div at bounding box center [32, 261] width 11 height 11
click at [35, 327] on div at bounding box center [33, 320] width 22 height 22
click at [26, 212] on div at bounding box center [33, 204] width 22 height 22
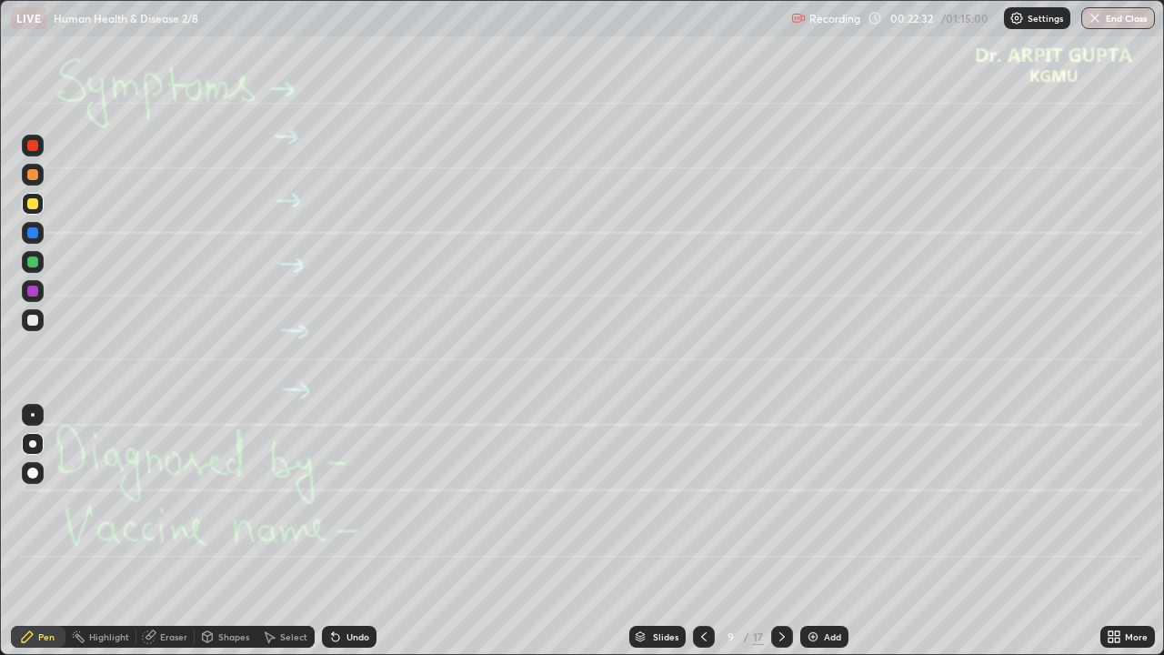
click at [347, 538] on div "Undo" at bounding box center [349, 637] width 55 height 22
click at [361, 538] on div "Undo" at bounding box center [358, 636] width 23 height 9
click at [30, 314] on div at bounding box center [33, 320] width 22 height 22
click at [24, 267] on div at bounding box center [33, 262] width 22 height 22
click at [786, 538] on icon at bounding box center [782, 636] width 15 height 15
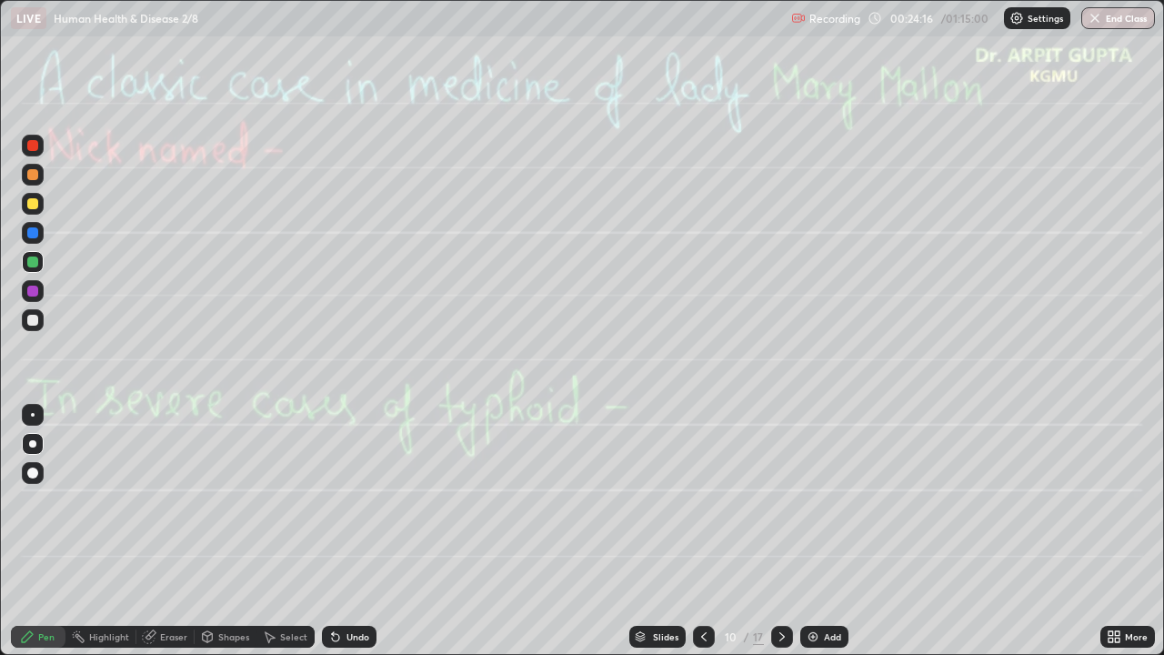
click at [35, 289] on div at bounding box center [32, 291] width 11 height 11
click at [341, 538] on div "Undo" at bounding box center [349, 637] width 55 height 22
click at [332, 538] on icon at bounding box center [333, 633] width 2 height 2
click at [320, 538] on div "Undo" at bounding box center [346, 636] width 62 height 36
click at [309, 538] on div "Select" at bounding box center [285, 637] width 58 height 22
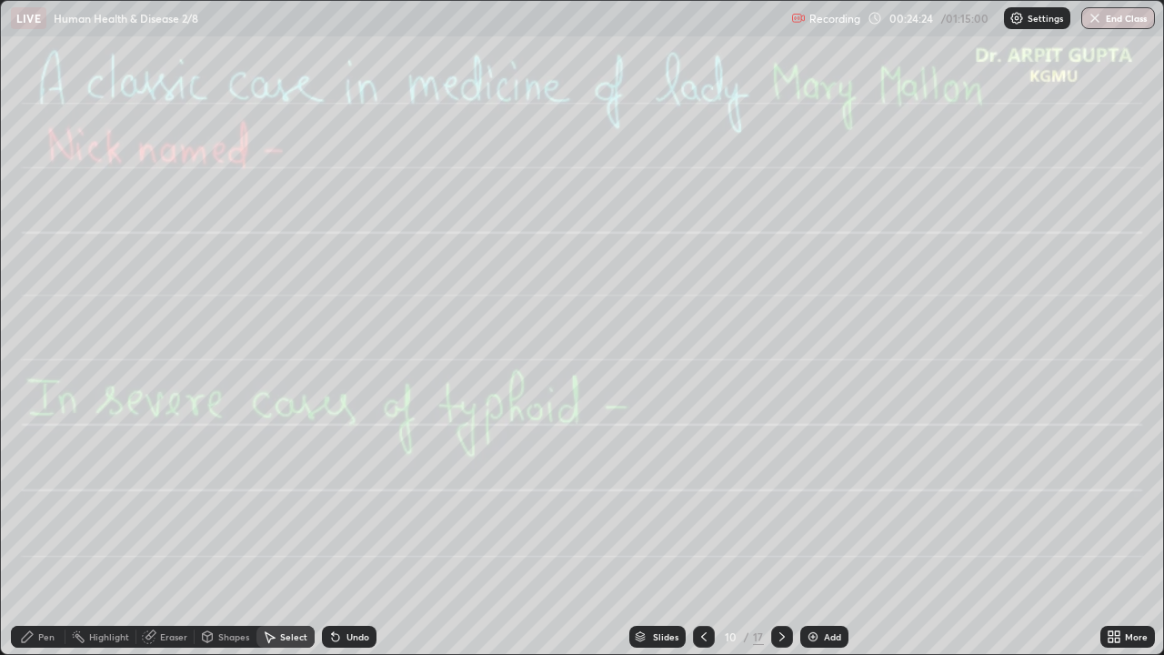
click at [48, 538] on div "Pen" at bounding box center [46, 636] width 16 height 9
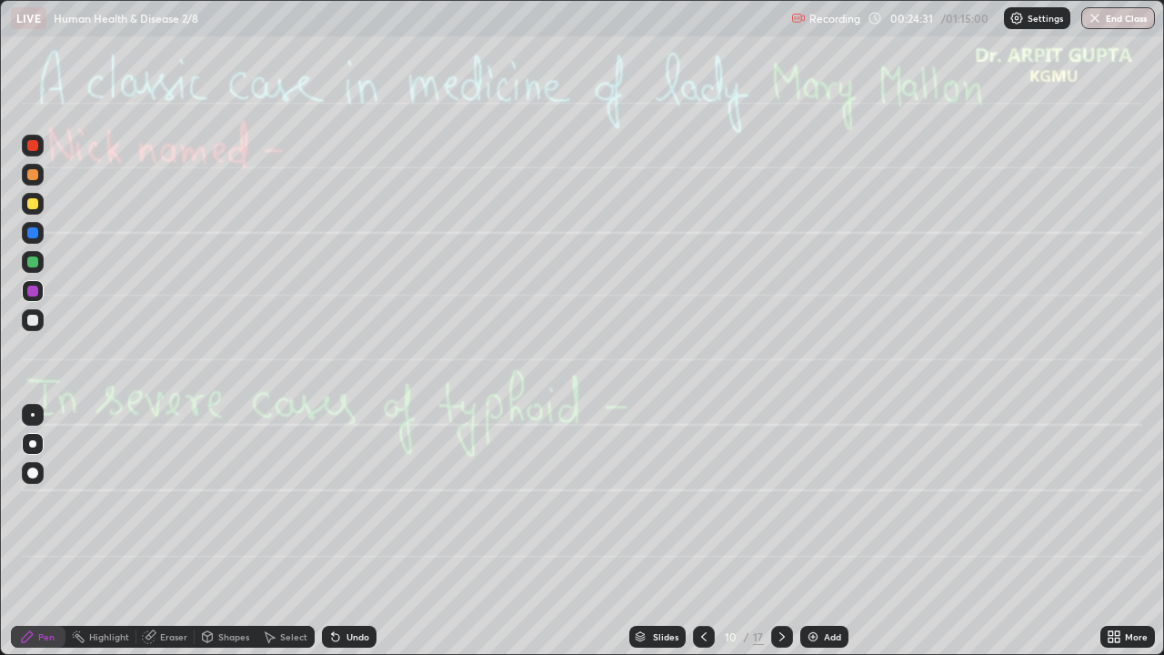
click at [339, 538] on icon at bounding box center [335, 636] width 15 height 15
click at [347, 538] on div "Undo" at bounding box center [358, 636] width 23 height 9
click at [33, 330] on div at bounding box center [33, 320] width 22 height 22
click at [347, 538] on div "Undo" at bounding box center [349, 637] width 55 height 22
click at [704, 538] on icon at bounding box center [704, 636] width 15 height 15
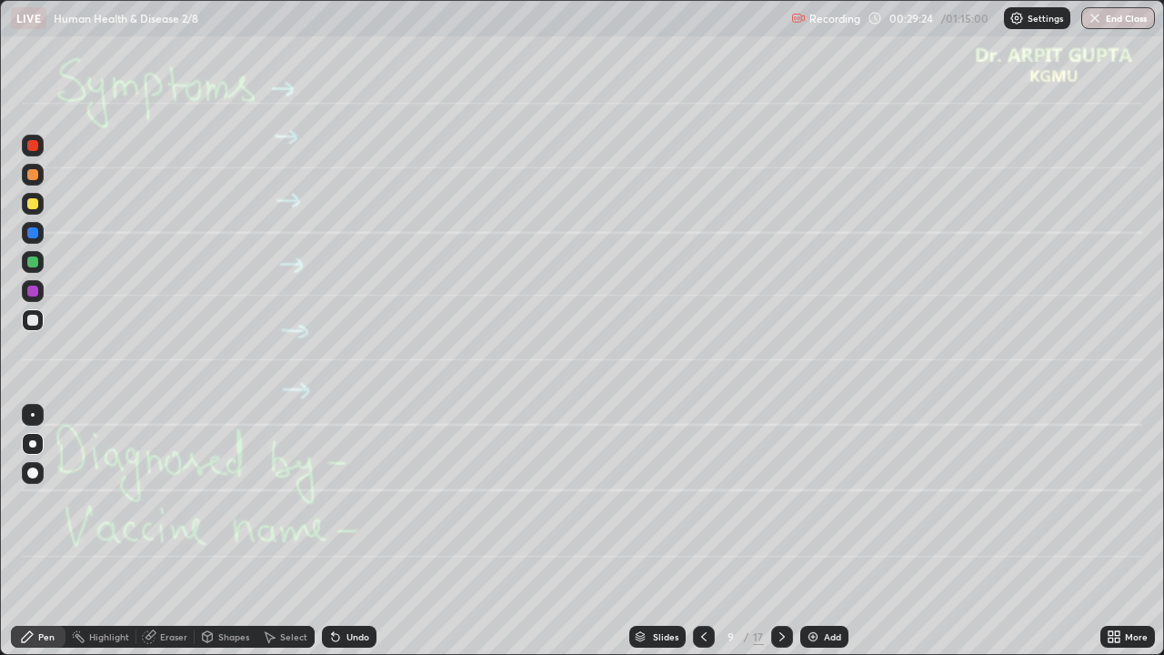
click at [709, 538] on div at bounding box center [704, 637] width 22 height 22
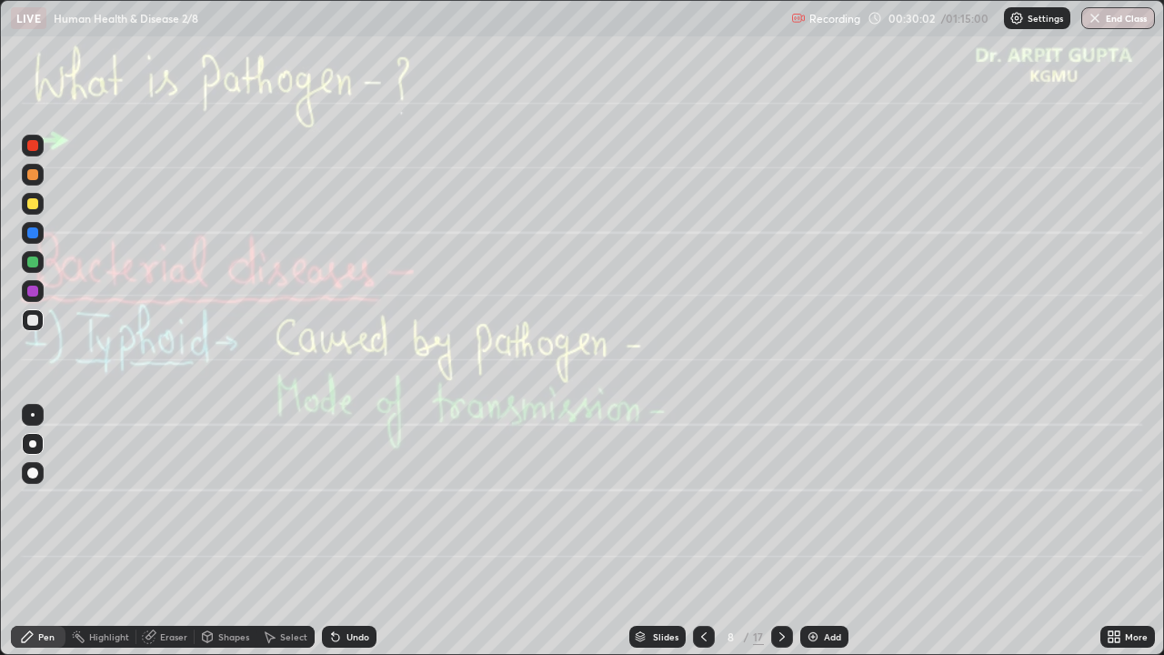
click at [780, 538] on icon at bounding box center [782, 636] width 15 height 15
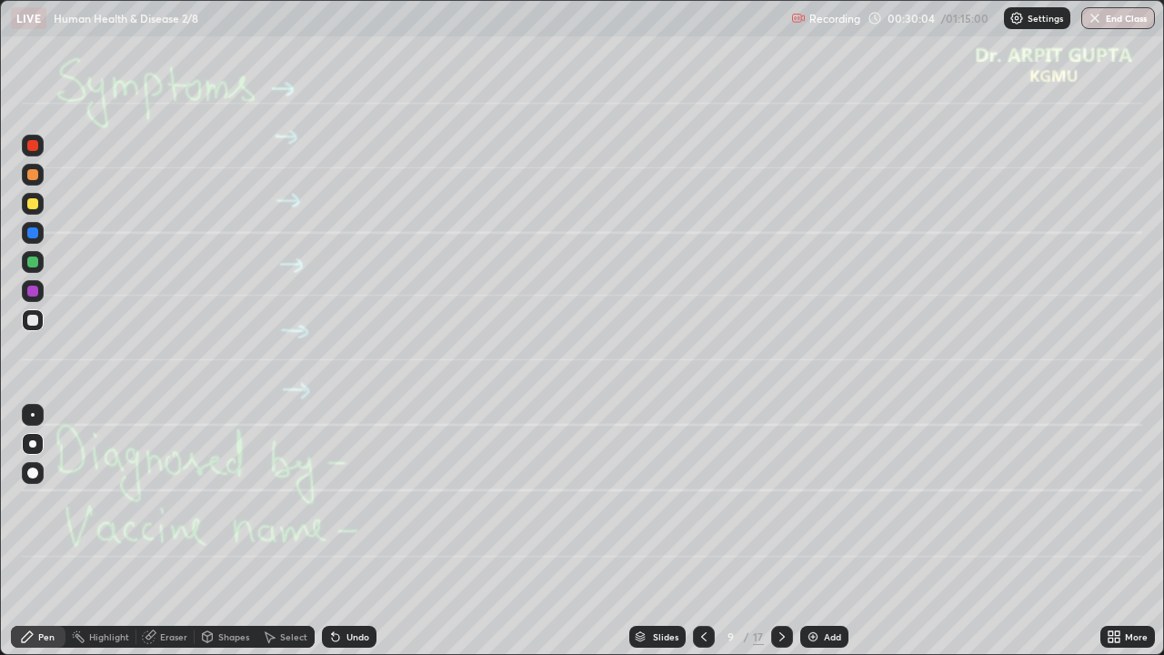
click at [789, 538] on div at bounding box center [782, 637] width 22 height 22
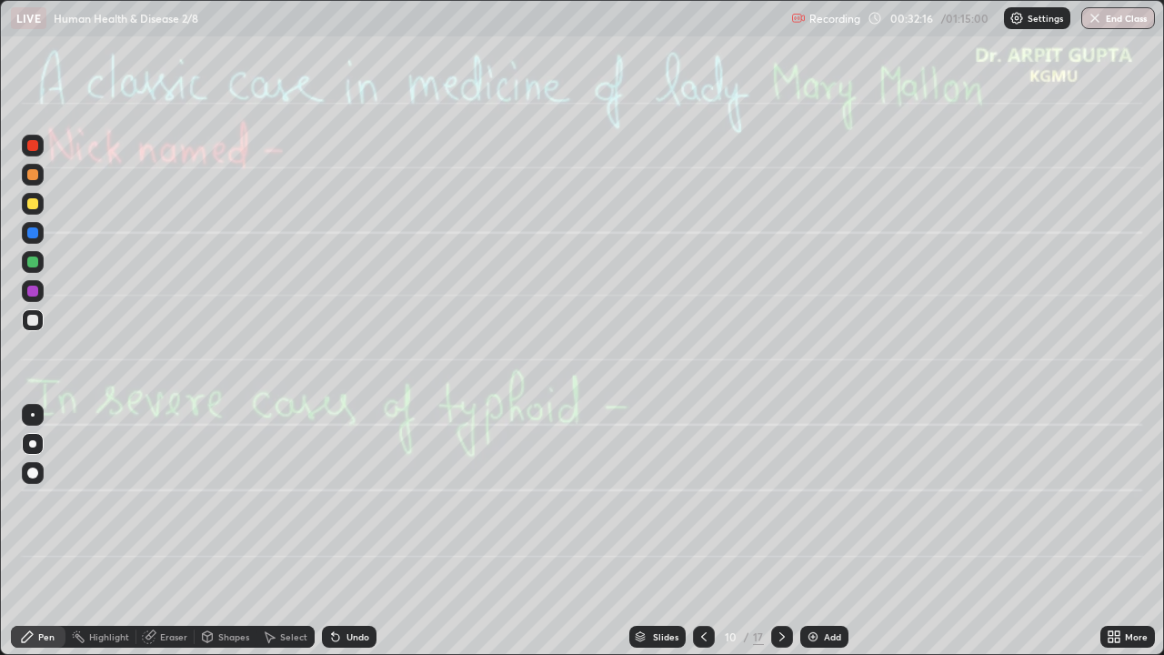
click at [170, 538] on div "Eraser" at bounding box center [165, 637] width 58 height 22
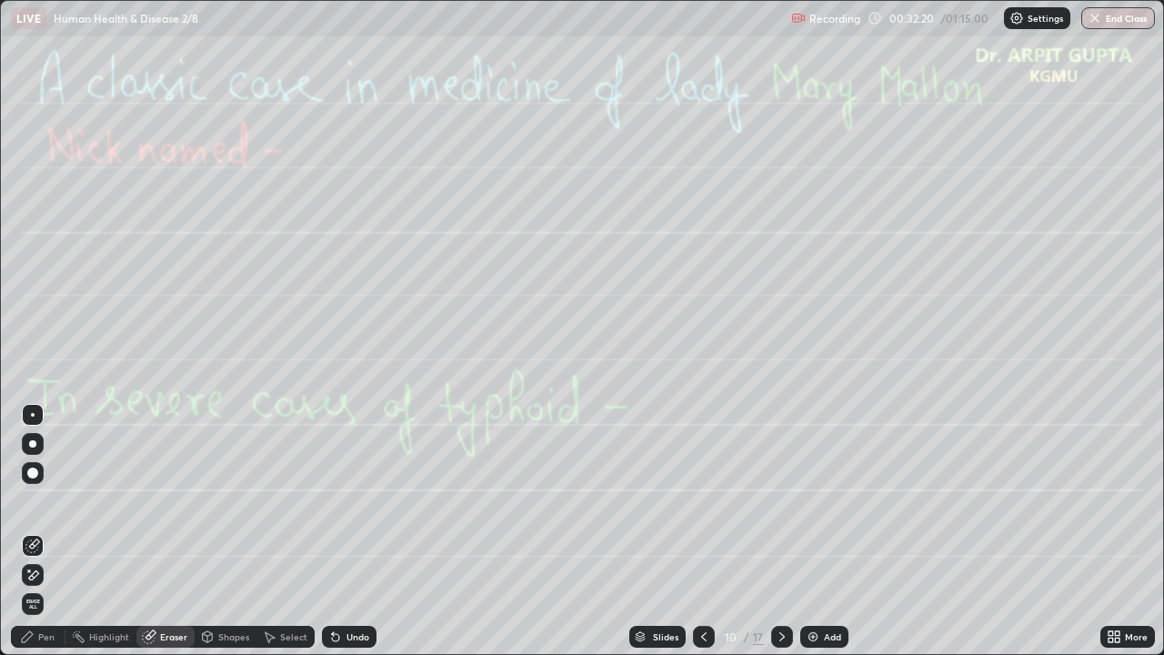
click at [46, 538] on div "Pen" at bounding box center [46, 636] width 16 height 9
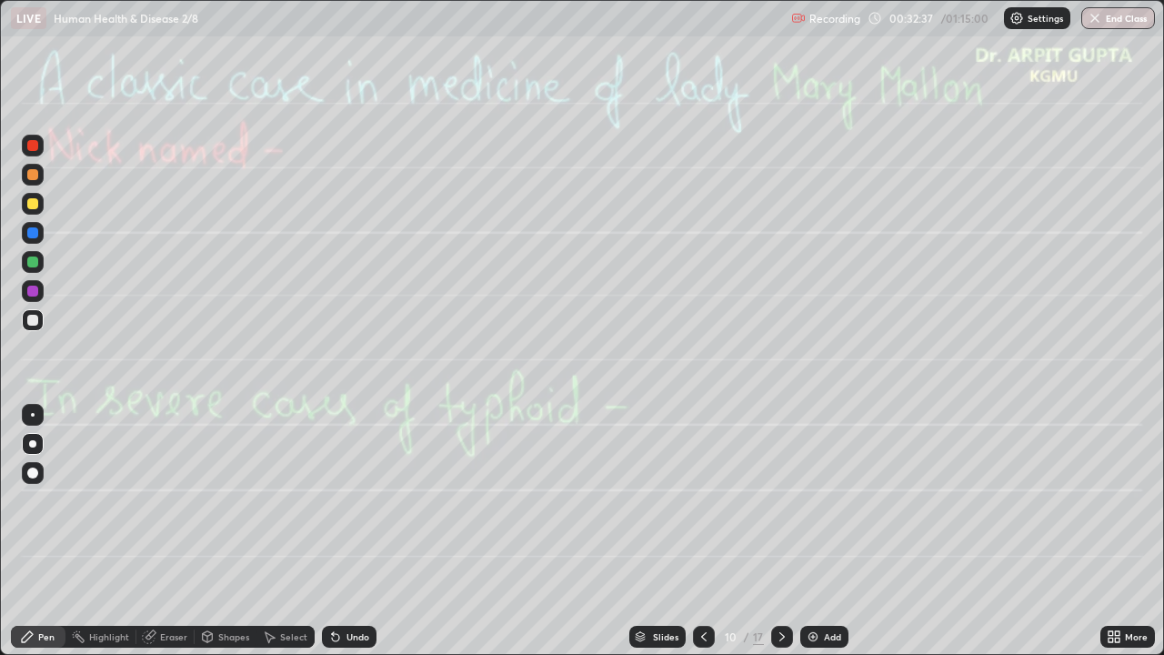
click at [329, 538] on icon at bounding box center [335, 636] width 15 height 15
click at [332, 538] on icon at bounding box center [335, 637] width 7 height 7
click at [328, 538] on icon at bounding box center [335, 636] width 15 height 15
click at [332, 538] on icon at bounding box center [335, 637] width 7 height 7
click at [332, 538] on icon at bounding box center [333, 633] width 2 height 2
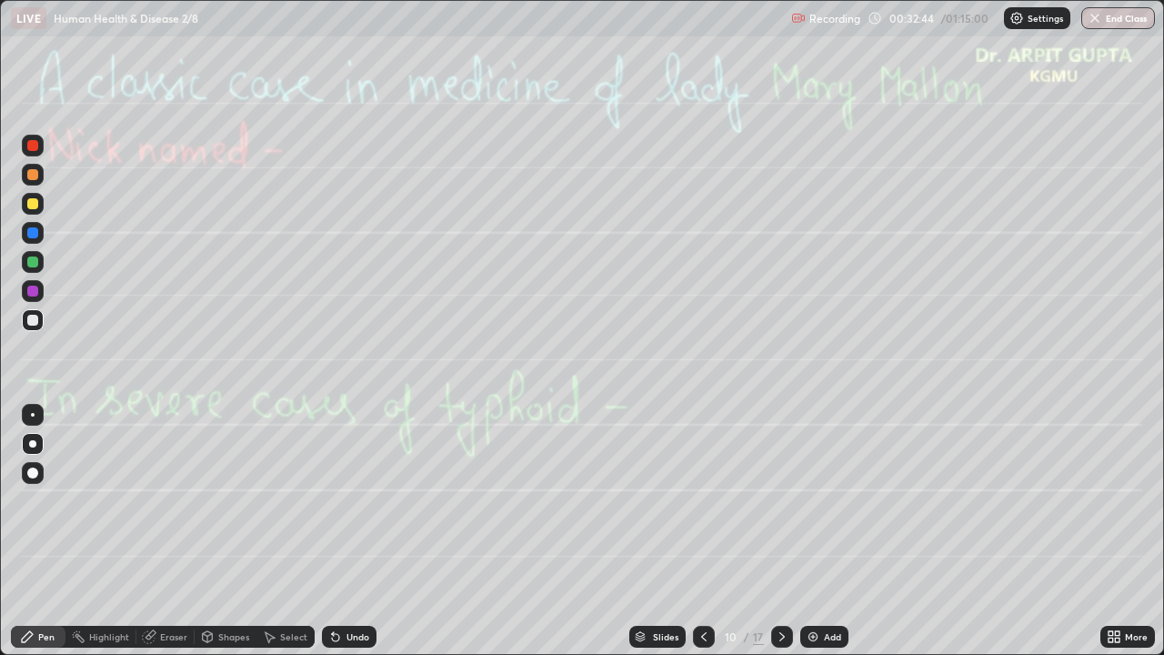
click at [332, 538] on icon at bounding box center [333, 633] width 2 height 2
click at [328, 538] on icon at bounding box center [335, 636] width 15 height 15
click at [339, 538] on icon at bounding box center [335, 636] width 15 height 15
click at [25, 206] on div at bounding box center [33, 204] width 22 height 22
click at [352, 538] on div "Undo" at bounding box center [358, 636] width 23 height 9
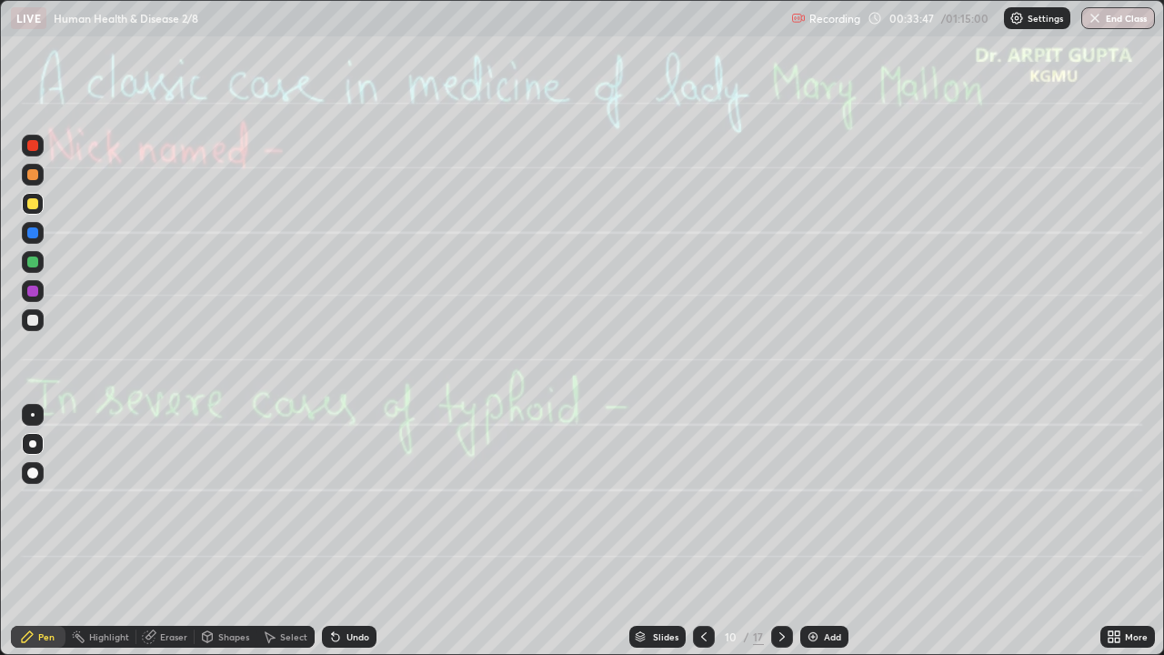
click at [356, 538] on div "Undo" at bounding box center [358, 636] width 23 height 9
click at [357, 538] on div "Undo" at bounding box center [358, 636] width 23 height 9
click at [341, 538] on div "Undo" at bounding box center [349, 637] width 55 height 22
click at [339, 538] on icon at bounding box center [335, 636] width 15 height 15
click at [338, 538] on icon at bounding box center [335, 636] width 15 height 15
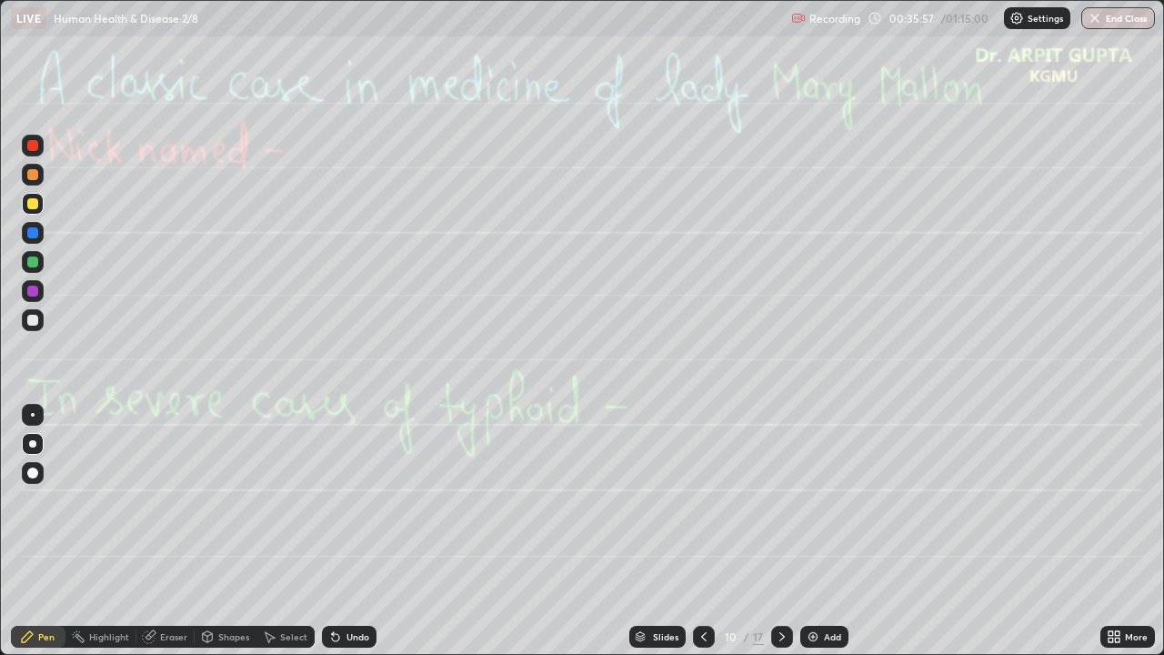
click at [341, 538] on div "Undo" at bounding box center [349, 637] width 55 height 22
click at [343, 538] on div "Undo" at bounding box center [349, 637] width 55 height 22
click at [342, 538] on div "Undo" at bounding box center [349, 637] width 55 height 22
click at [343, 538] on div "Undo" at bounding box center [349, 637] width 55 height 22
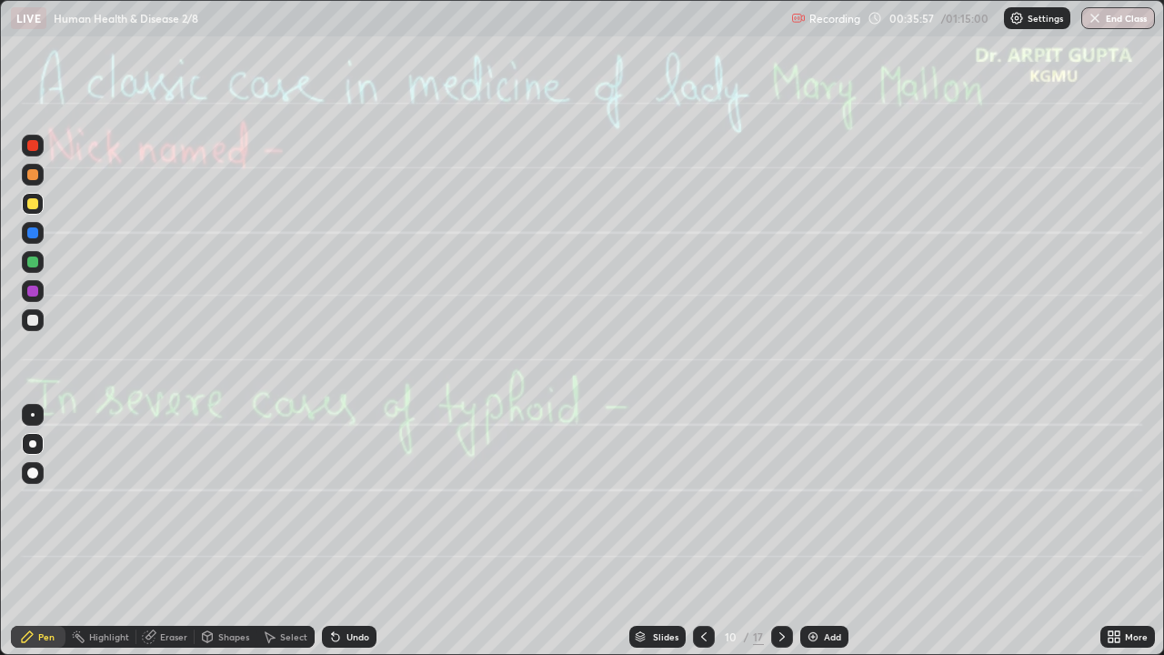
click at [340, 538] on div "Undo" at bounding box center [349, 637] width 55 height 22
click at [337, 538] on icon at bounding box center [335, 636] width 15 height 15
click at [337, 538] on icon at bounding box center [335, 637] width 7 height 7
click at [337, 538] on icon at bounding box center [335, 636] width 15 height 15
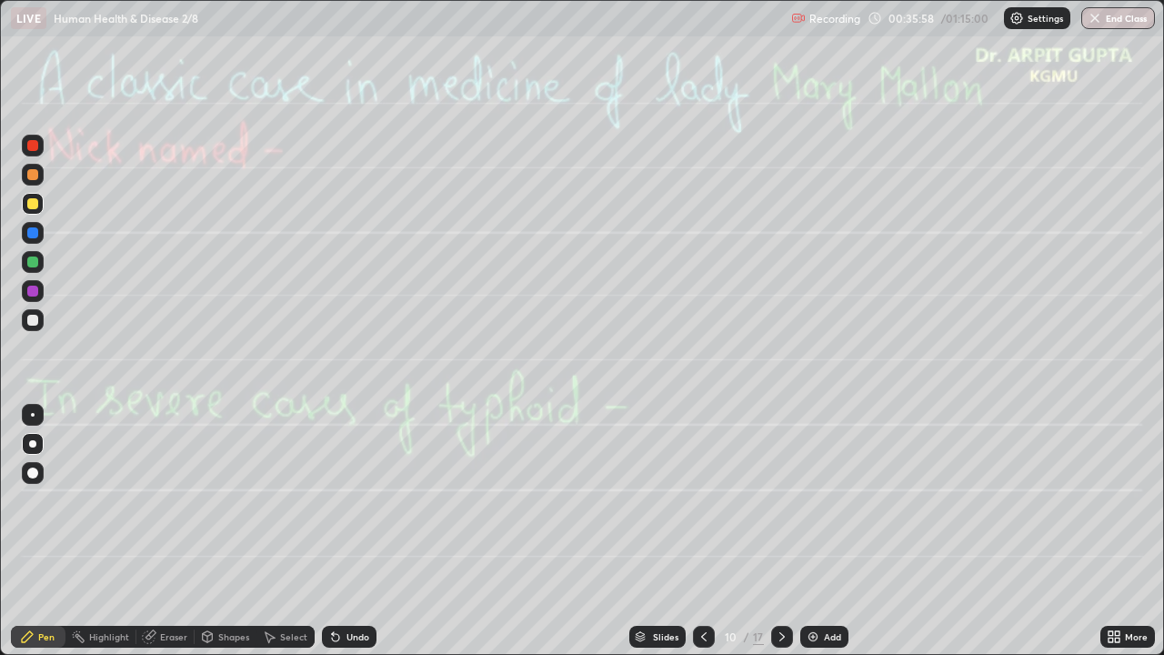
click at [337, 538] on icon at bounding box center [335, 636] width 15 height 15
click at [338, 538] on icon at bounding box center [335, 636] width 15 height 15
click at [784, 538] on icon at bounding box center [782, 636] width 15 height 15
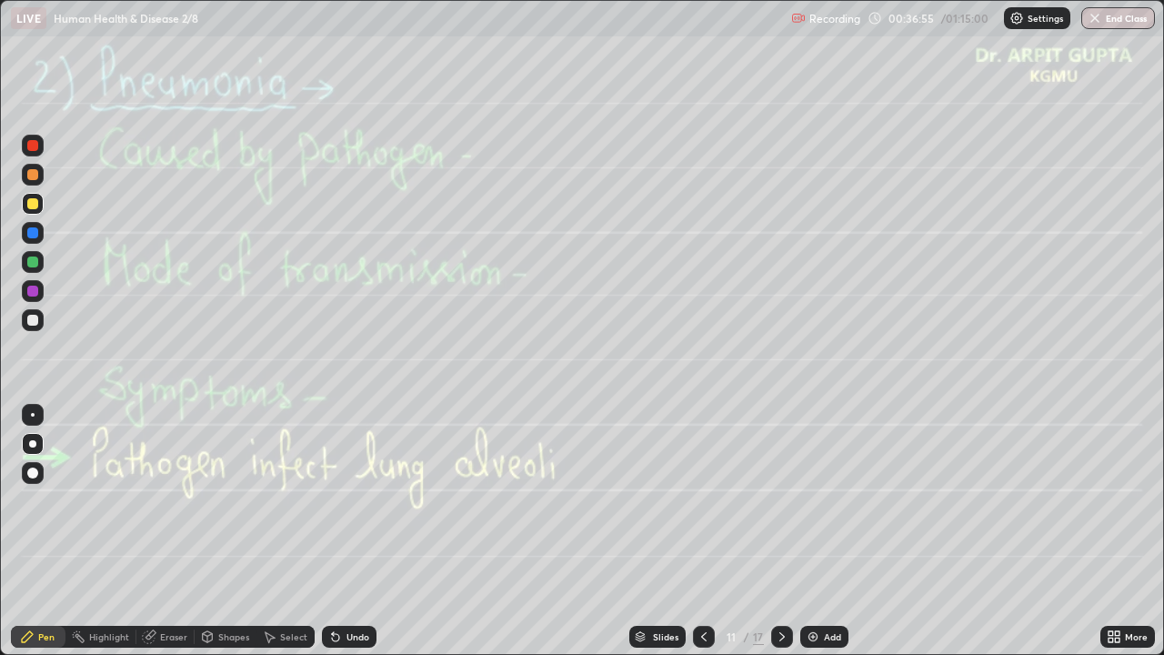
click at [32, 323] on div at bounding box center [32, 320] width 11 height 11
click at [55, 538] on div "Pen" at bounding box center [38, 637] width 55 height 22
click at [360, 538] on div "Undo" at bounding box center [358, 636] width 23 height 9
click at [338, 538] on div "Undo" at bounding box center [349, 637] width 55 height 22
click at [337, 538] on div "Undo" at bounding box center [346, 636] width 62 height 36
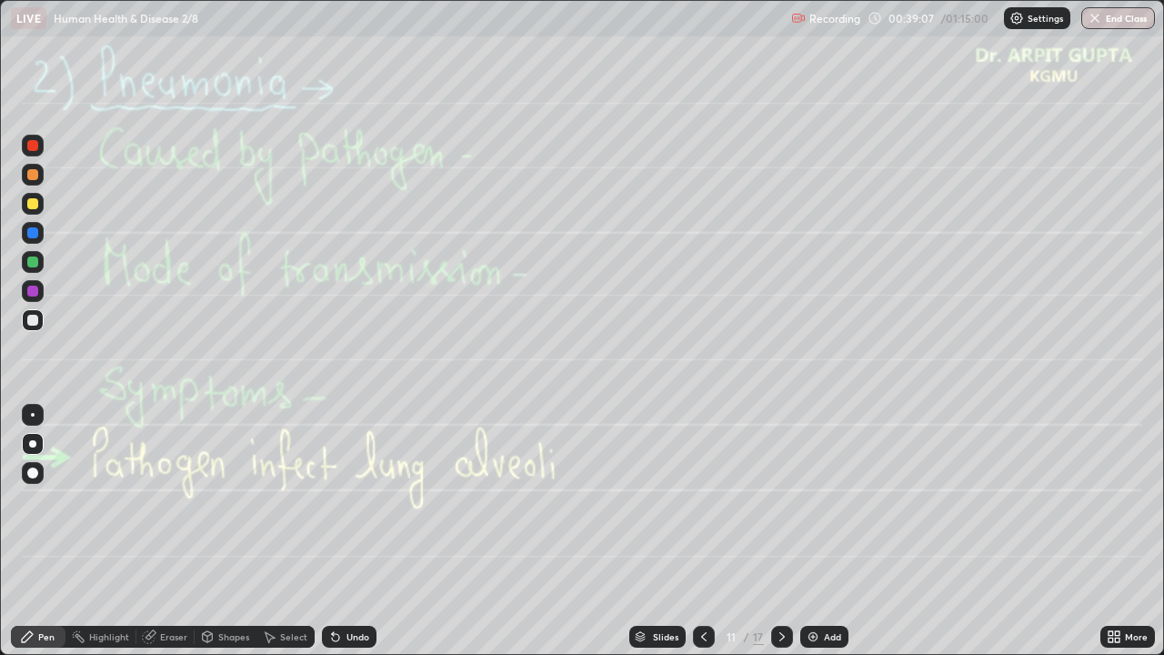
click at [38, 209] on div at bounding box center [33, 204] width 22 height 22
click at [338, 538] on icon at bounding box center [335, 636] width 15 height 15
click at [342, 538] on div "Undo" at bounding box center [346, 636] width 62 height 36
click at [358, 538] on div "Undo" at bounding box center [346, 636] width 62 height 36
click at [348, 538] on div "Undo" at bounding box center [358, 636] width 23 height 9
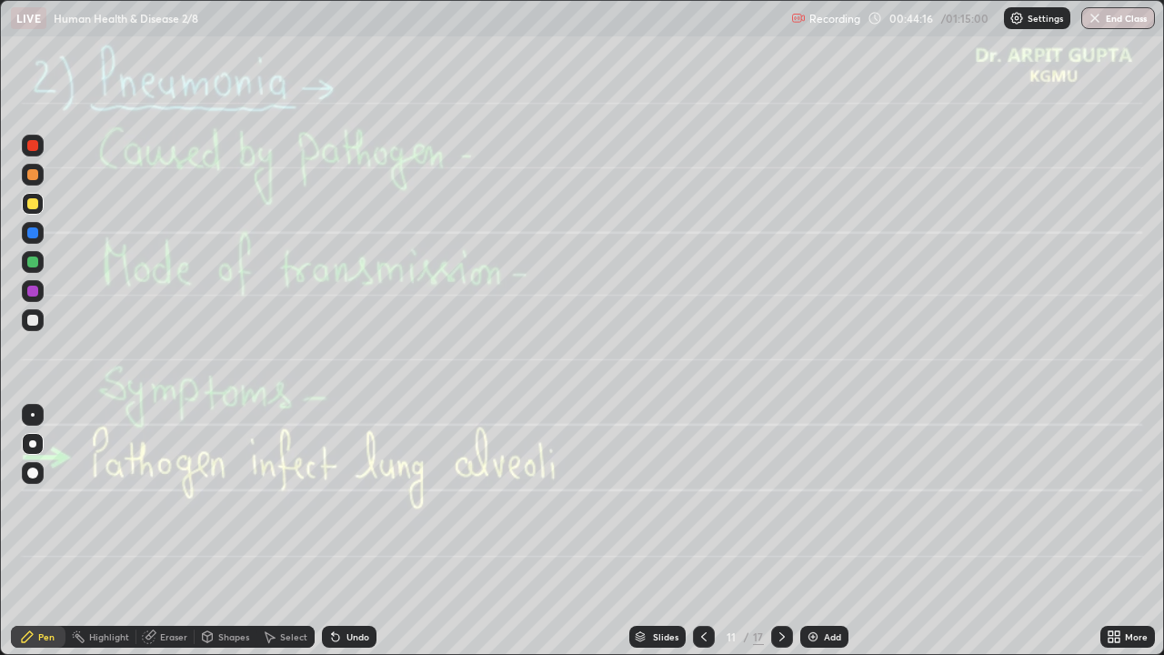
click at [32, 262] on div at bounding box center [32, 261] width 11 height 11
click at [42, 314] on div at bounding box center [33, 320] width 22 height 22
click at [364, 538] on div "Undo" at bounding box center [358, 636] width 23 height 9
click at [358, 538] on div "Undo" at bounding box center [358, 636] width 23 height 9
click at [357, 538] on div "Undo" at bounding box center [358, 636] width 23 height 9
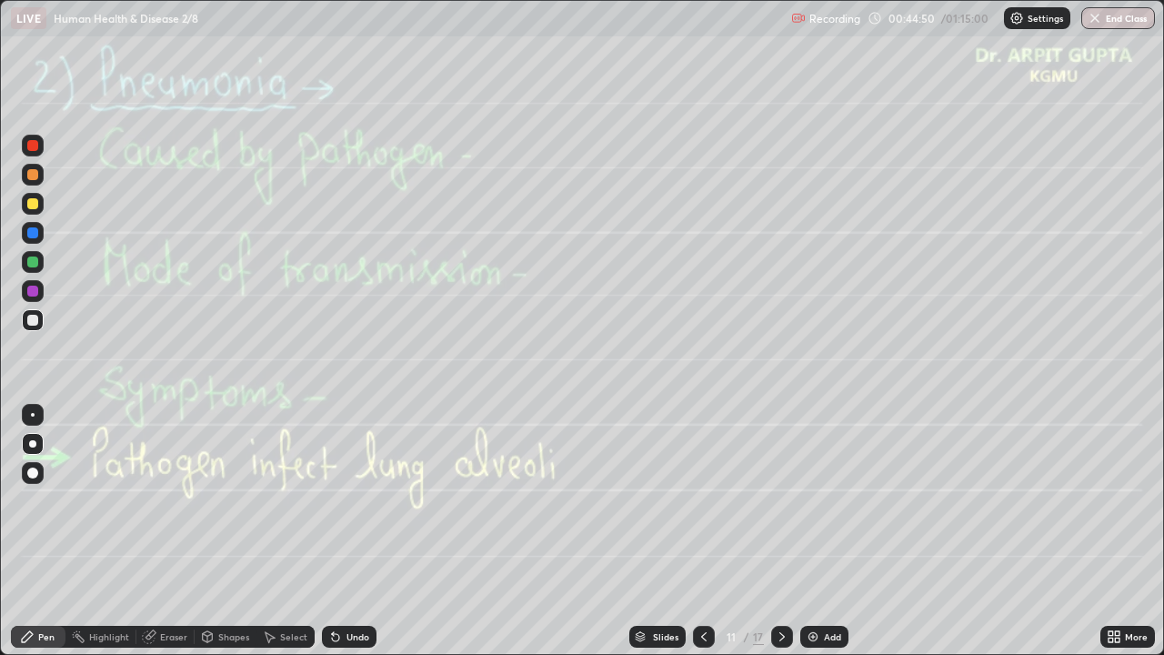
click at [332, 538] on icon at bounding box center [335, 637] width 7 height 7
click at [705, 538] on icon at bounding box center [704, 636] width 15 height 15
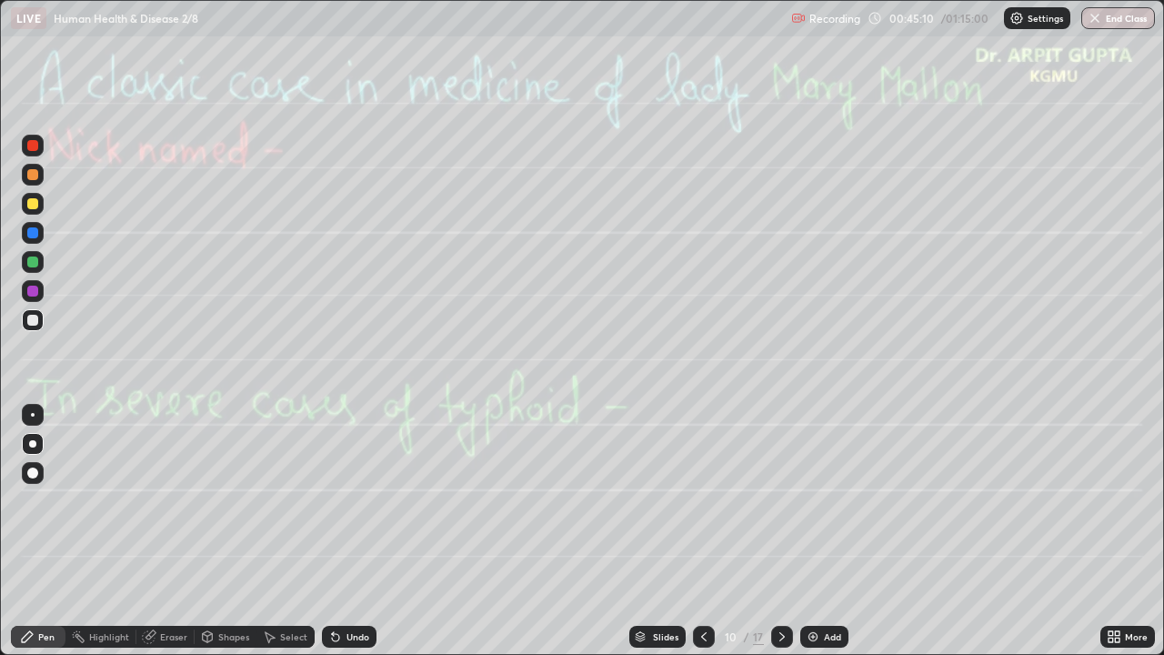
click at [708, 538] on icon at bounding box center [704, 636] width 15 height 15
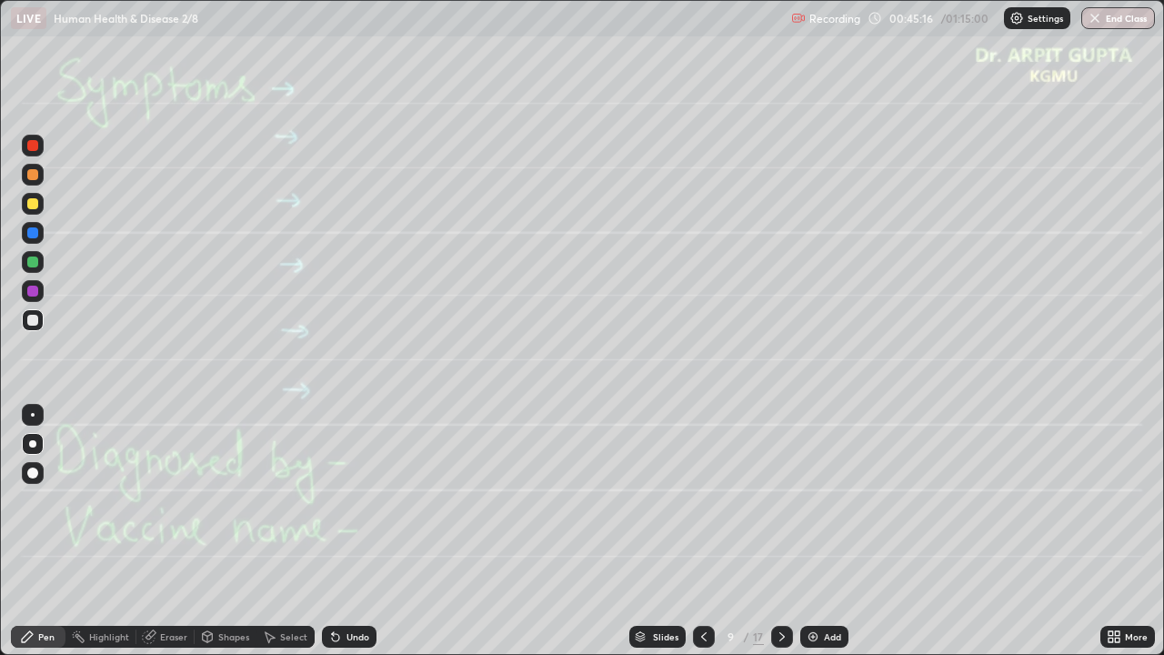
click at [703, 538] on icon at bounding box center [703, 636] width 5 height 9
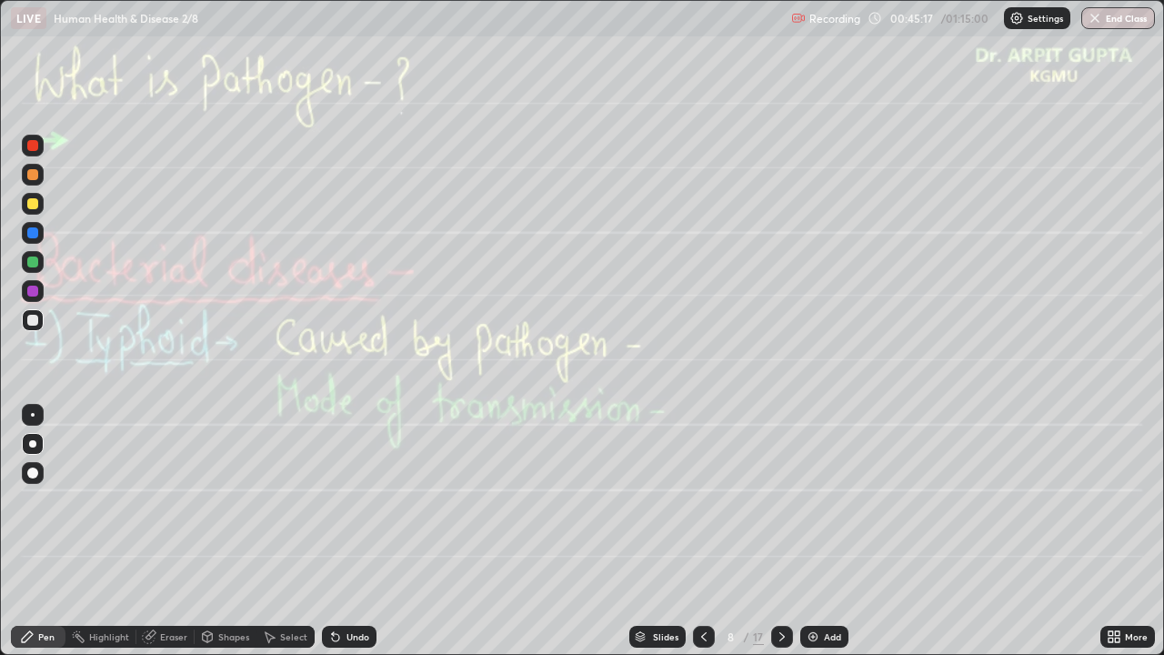
click at [780, 538] on icon at bounding box center [782, 636] width 15 height 15
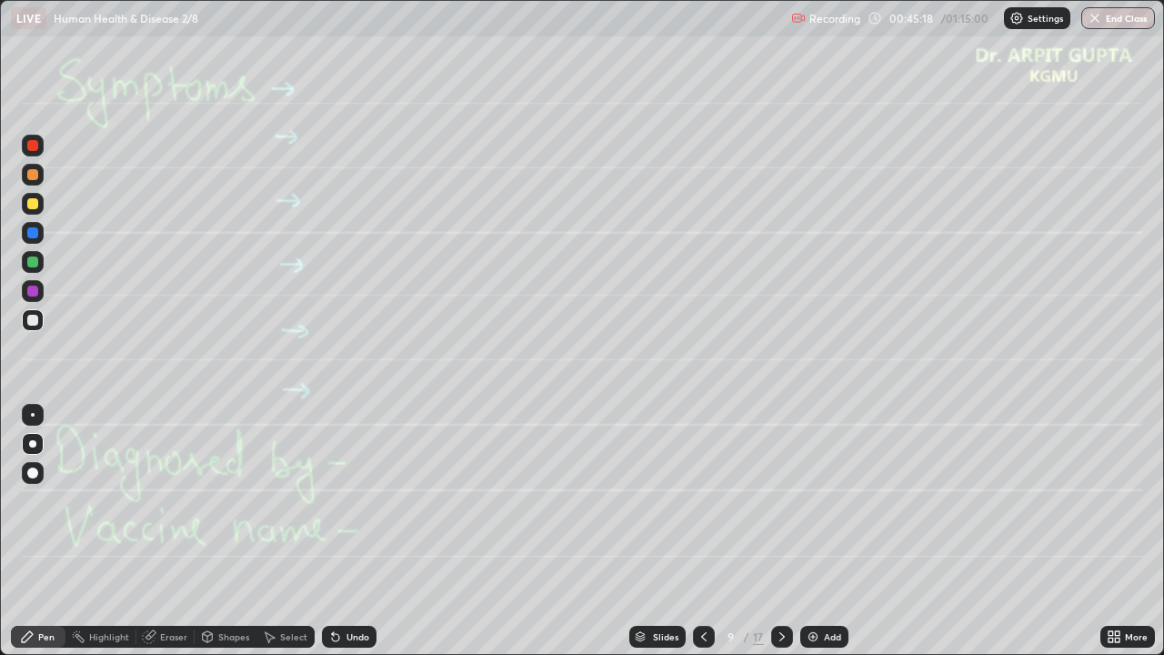
click at [781, 538] on icon at bounding box center [782, 636] width 15 height 15
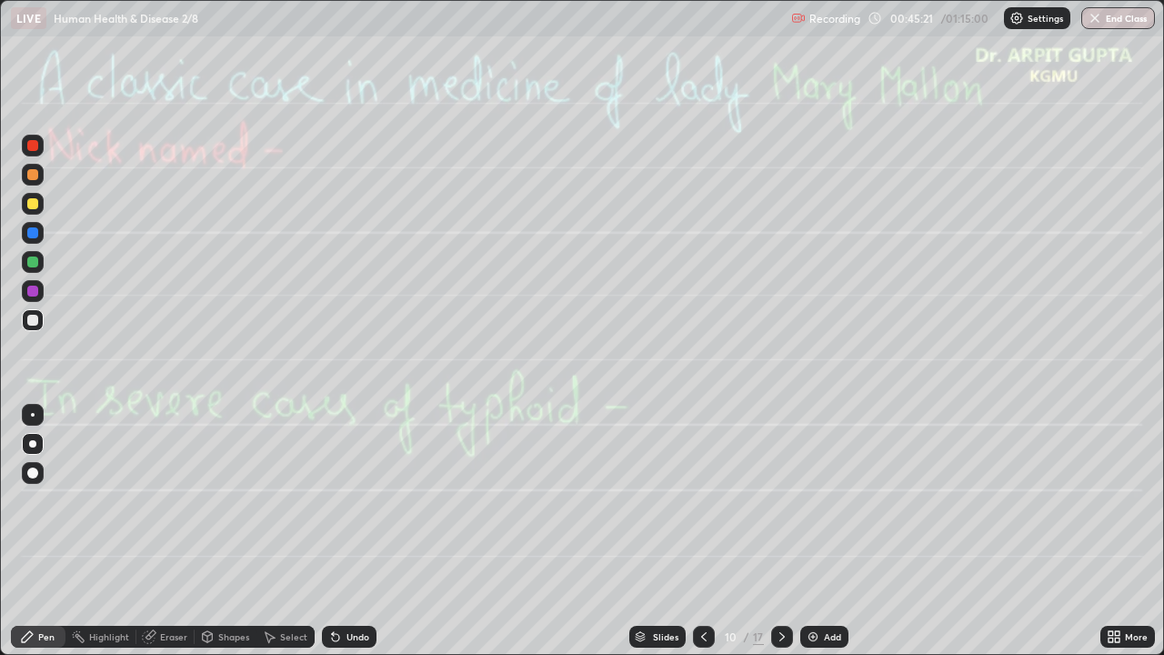
click at [786, 538] on icon at bounding box center [782, 636] width 15 height 15
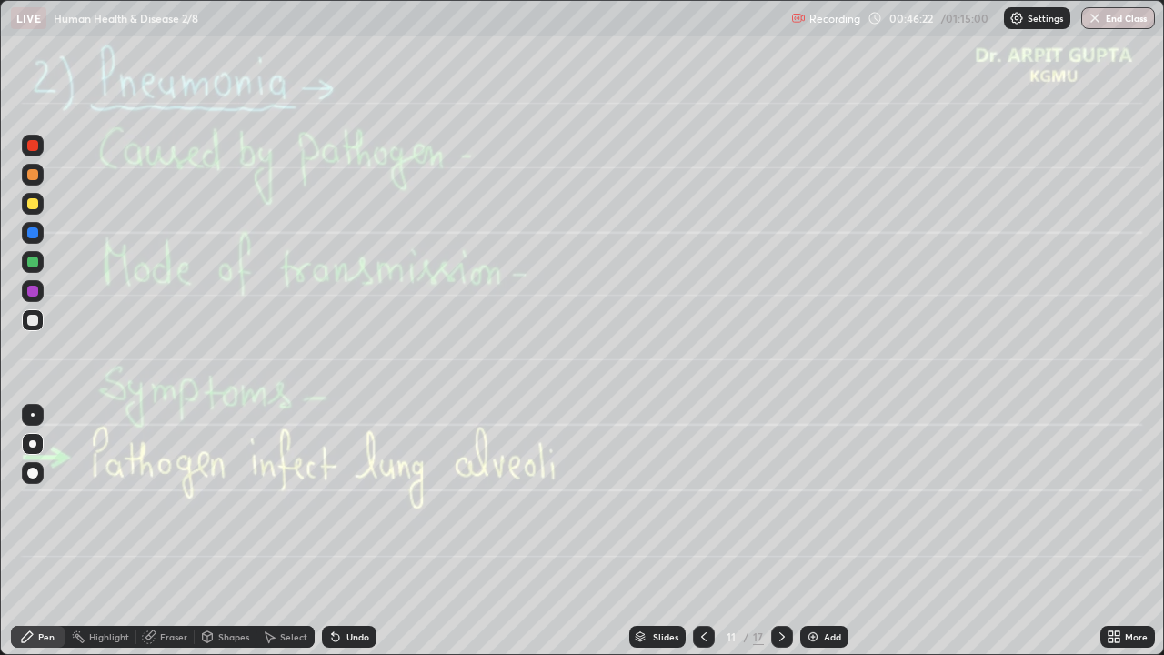
click at [359, 538] on div "Undo" at bounding box center [346, 636] width 62 height 36
click at [348, 538] on div "Undo" at bounding box center [349, 637] width 55 height 22
click at [347, 538] on div "Undo" at bounding box center [358, 636] width 23 height 9
click at [346, 538] on div "Undo" at bounding box center [349, 637] width 55 height 22
click at [347, 538] on div "Undo" at bounding box center [358, 636] width 23 height 9
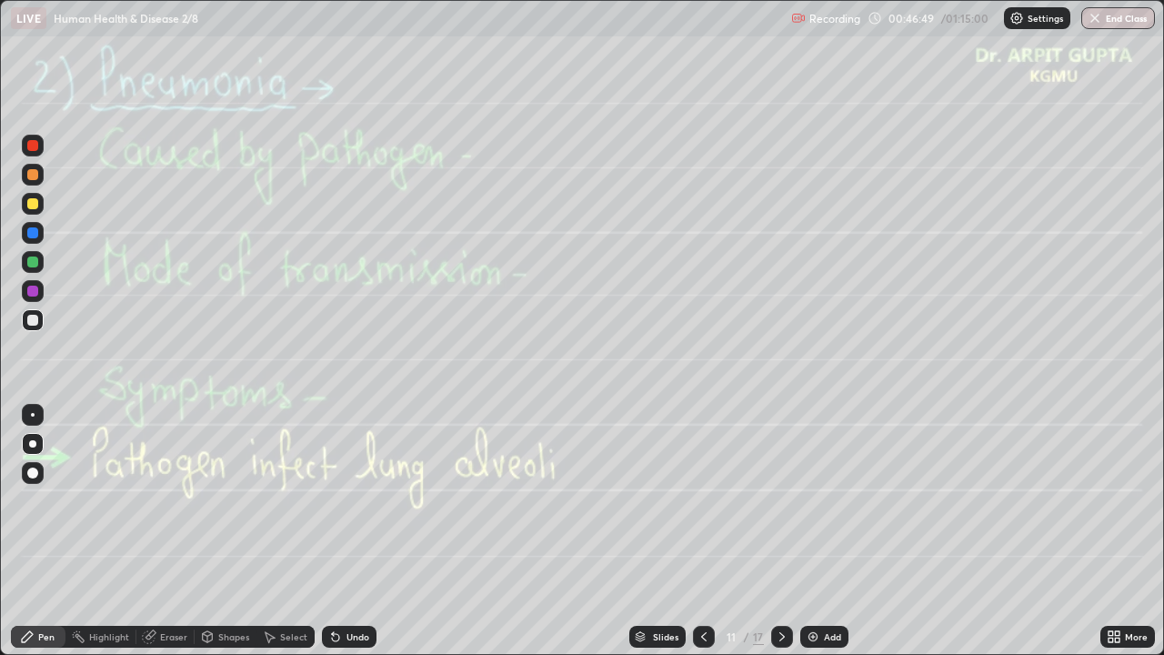
click at [37, 204] on div at bounding box center [32, 203] width 11 height 11
click at [34, 175] on div at bounding box center [32, 174] width 11 height 11
click at [35, 181] on div at bounding box center [33, 175] width 22 height 22
click at [328, 538] on icon at bounding box center [335, 636] width 15 height 15
click at [332, 538] on icon at bounding box center [335, 637] width 7 height 7
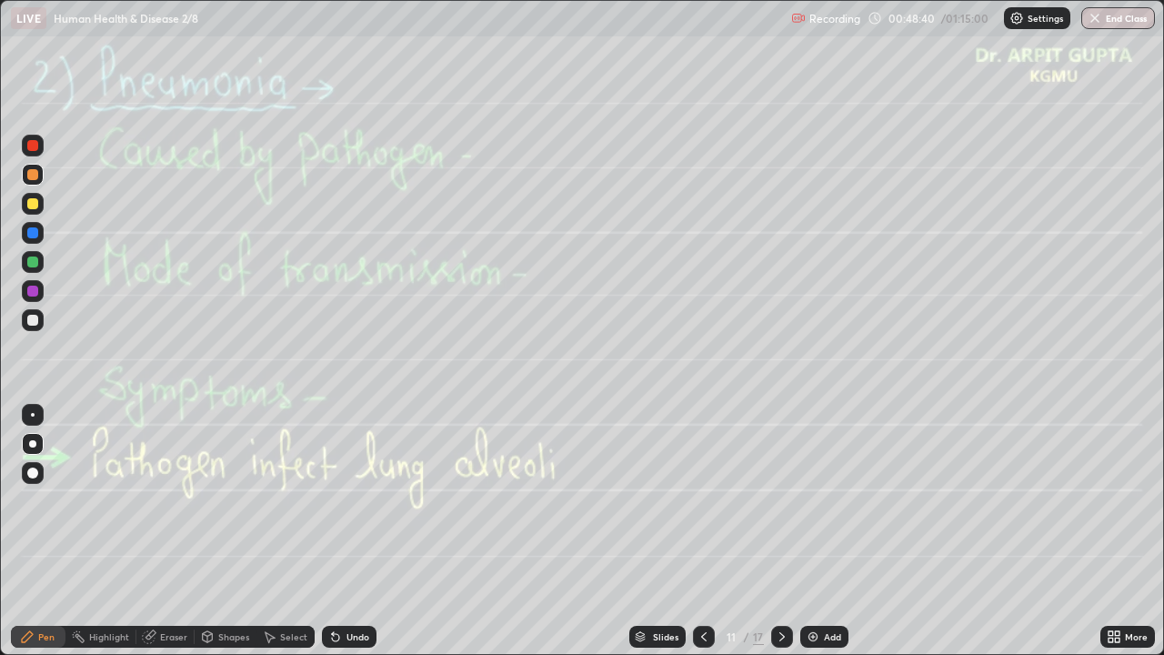
click at [347, 538] on div "Undo" at bounding box center [358, 636] width 23 height 9
click at [787, 538] on icon at bounding box center [782, 636] width 15 height 15
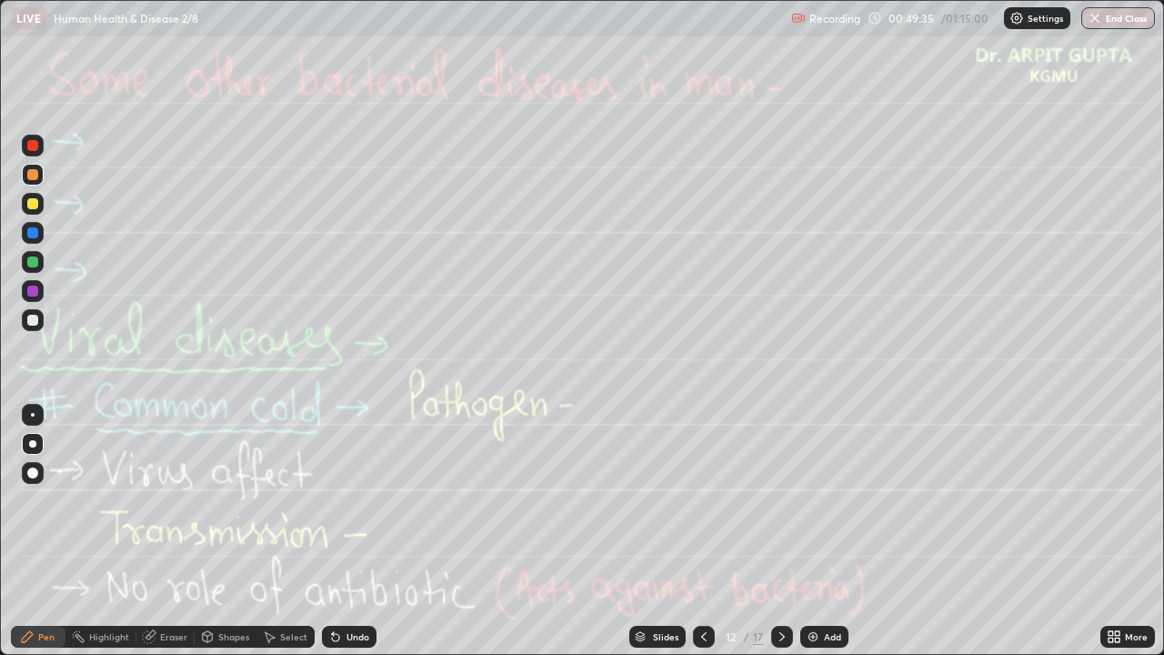
click at [699, 538] on icon at bounding box center [704, 636] width 15 height 15
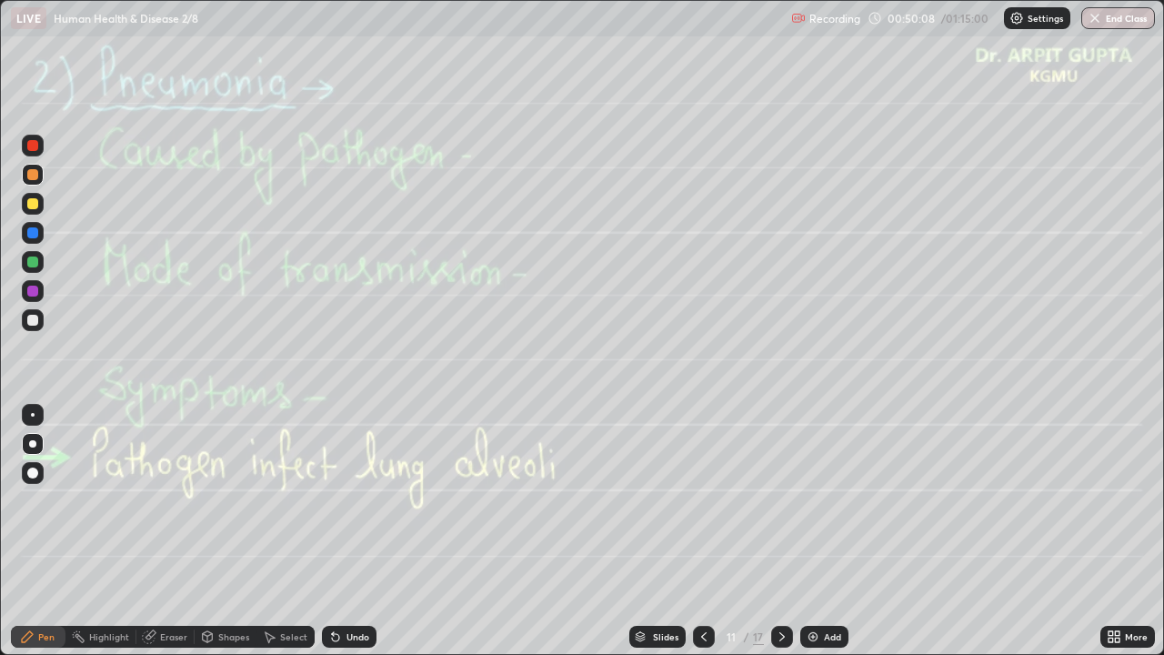
click at [783, 538] on icon at bounding box center [782, 636] width 15 height 15
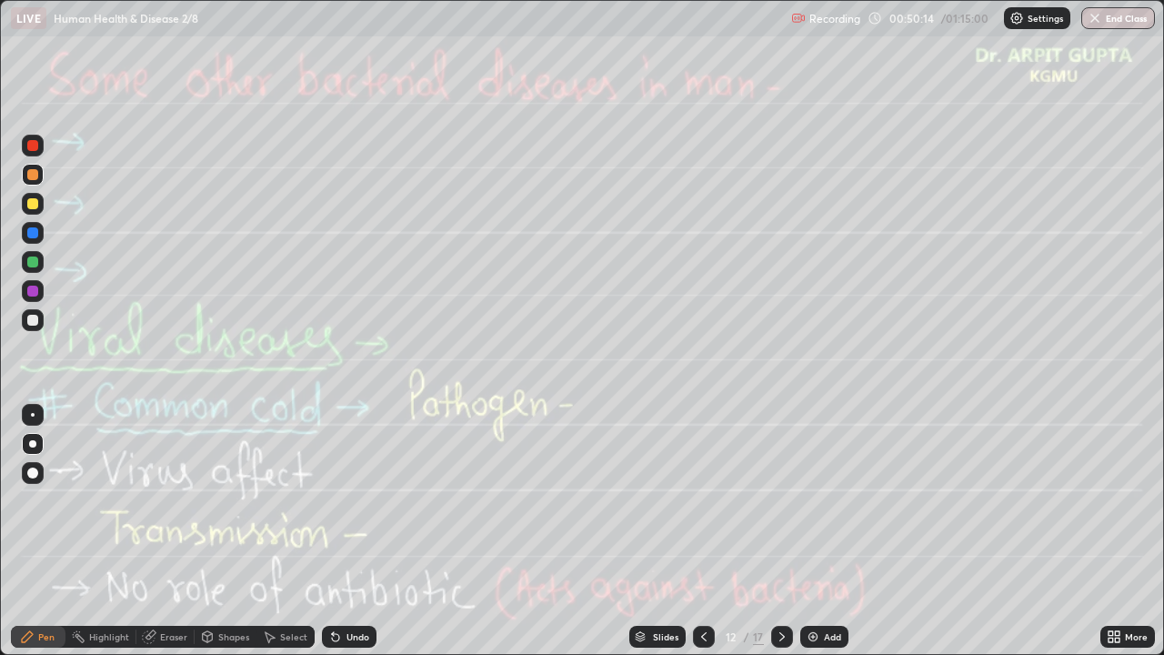
click at [27, 267] on div at bounding box center [33, 262] width 22 height 22
click at [332, 538] on icon at bounding box center [335, 637] width 7 height 7
click at [1047, 538] on div "Slides 12 / 17 Add" at bounding box center [739, 636] width 724 height 36
click at [333, 538] on icon at bounding box center [335, 637] width 7 height 7
click at [351, 538] on div "Undo" at bounding box center [349, 637] width 55 height 22
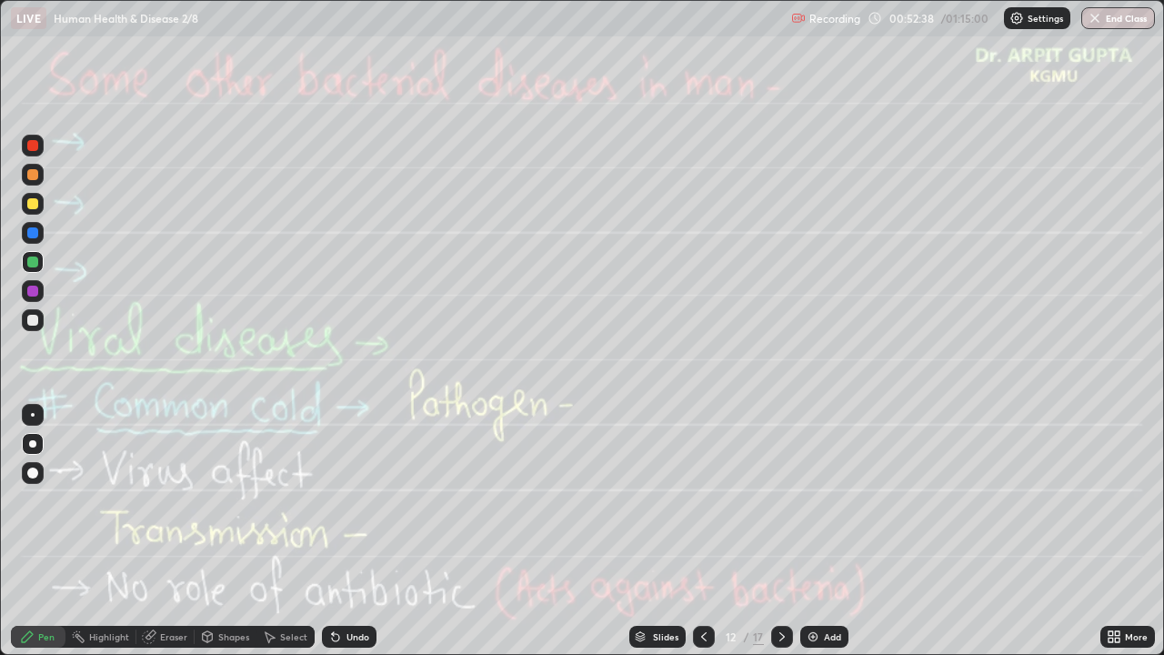
click at [39, 180] on div at bounding box center [33, 175] width 22 height 22
click at [350, 538] on div "Undo" at bounding box center [358, 636] width 23 height 9
click at [700, 538] on icon at bounding box center [704, 636] width 15 height 15
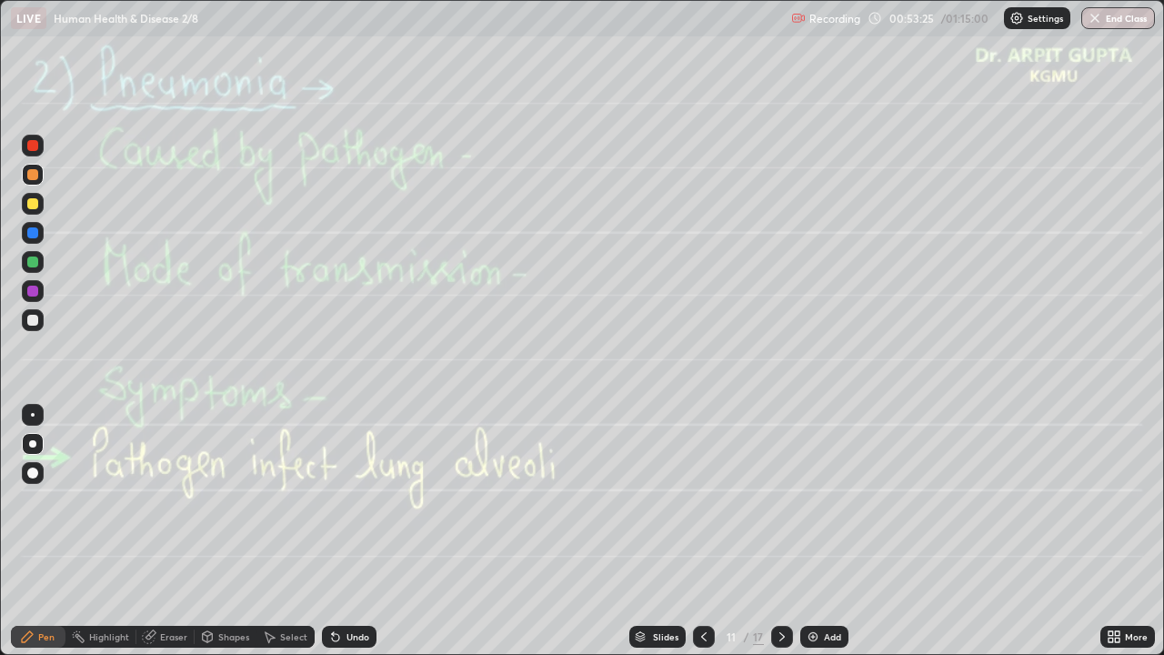
click at [781, 538] on icon at bounding box center [782, 636] width 15 height 15
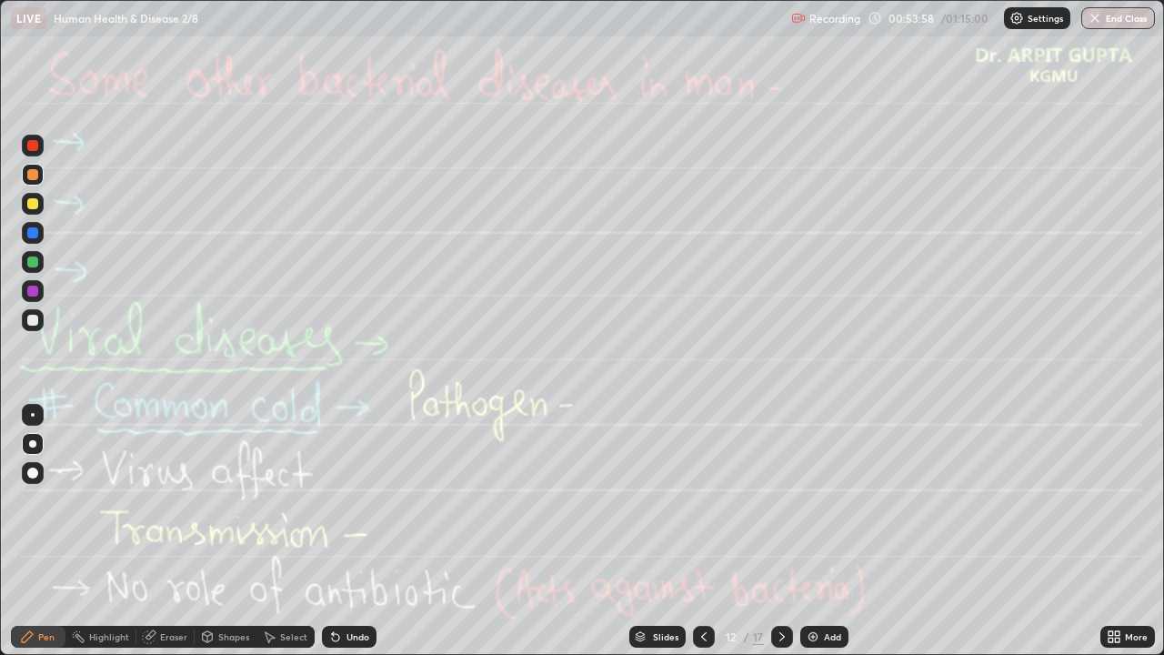
click at [35, 323] on div at bounding box center [32, 320] width 11 height 11
click at [30, 238] on div at bounding box center [33, 233] width 22 height 22
click at [30, 317] on div at bounding box center [32, 320] width 11 height 11
click at [40, 259] on div at bounding box center [33, 262] width 22 height 22
click at [57, 538] on div "Pen" at bounding box center [38, 637] width 55 height 22
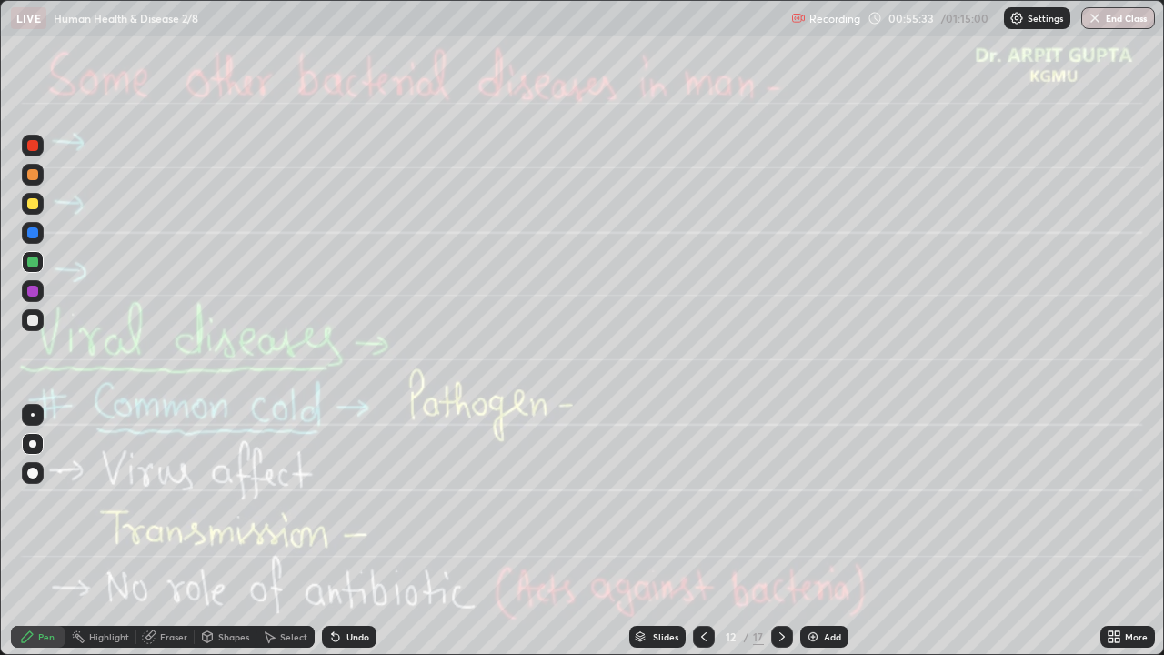
click at [32, 411] on div at bounding box center [33, 415] width 22 height 22
click at [347, 538] on div "Undo" at bounding box center [358, 636] width 23 height 9
click at [177, 538] on div "Eraser" at bounding box center [165, 636] width 58 height 36
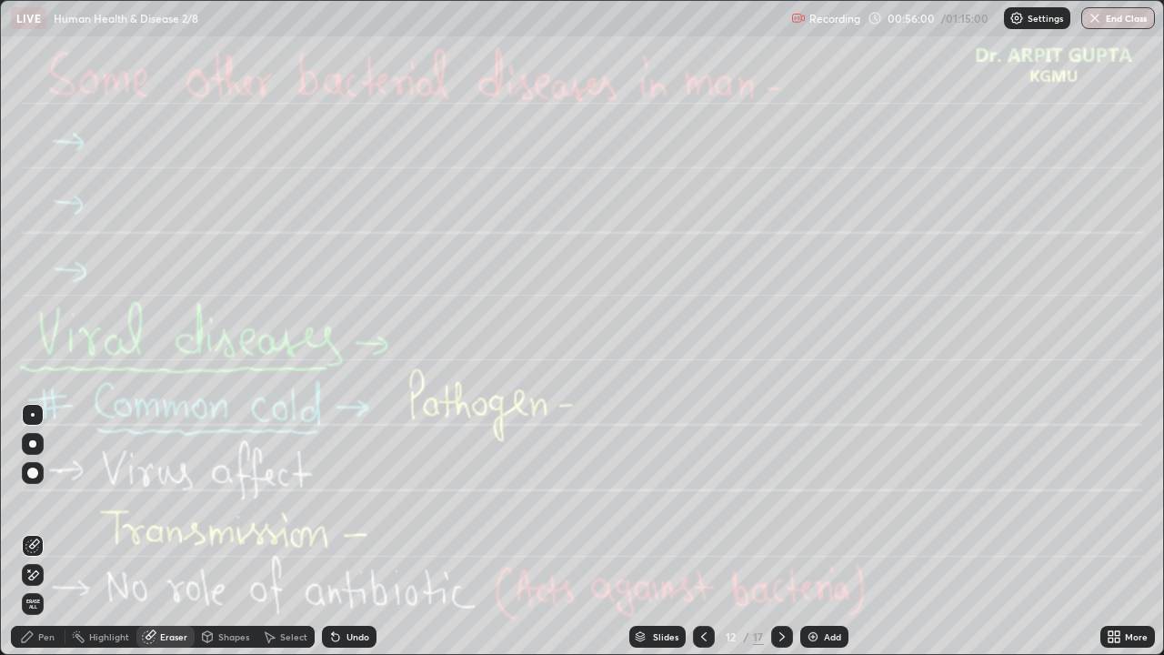
click at [44, 538] on div "Pen" at bounding box center [46, 636] width 16 height 9
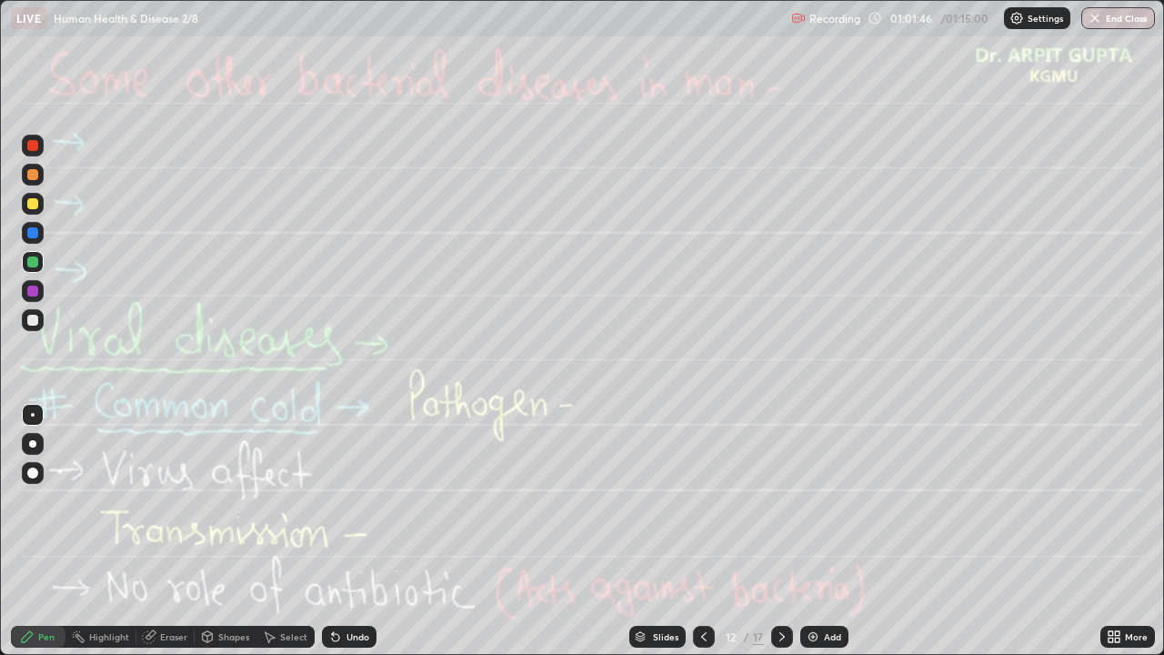
click at [783, 538] on icon at bounding box center [782, 636] width 15 height 15
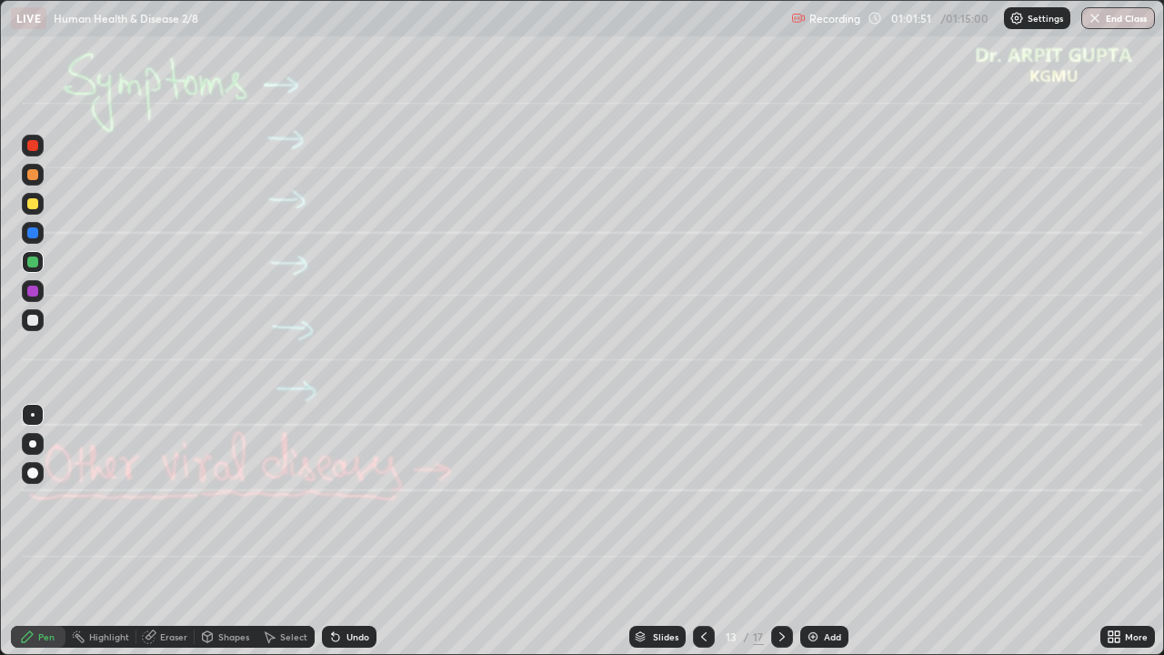
click at [35, 322] on div at bounding box center [32, 320] width 11 height 11
click at [33, 444] on div at bounding box center [32, 443] width 7 height 7
click at [343, 538] on div "Undo" at bounding box center [349, 637] width 55 height 22
click at [337, 538] on div "Undo" at bounding box center [346, 636] width 62 height 36
click at [341, 538] on div "Undo" at bounding box center [346, 636] width 62 height 36
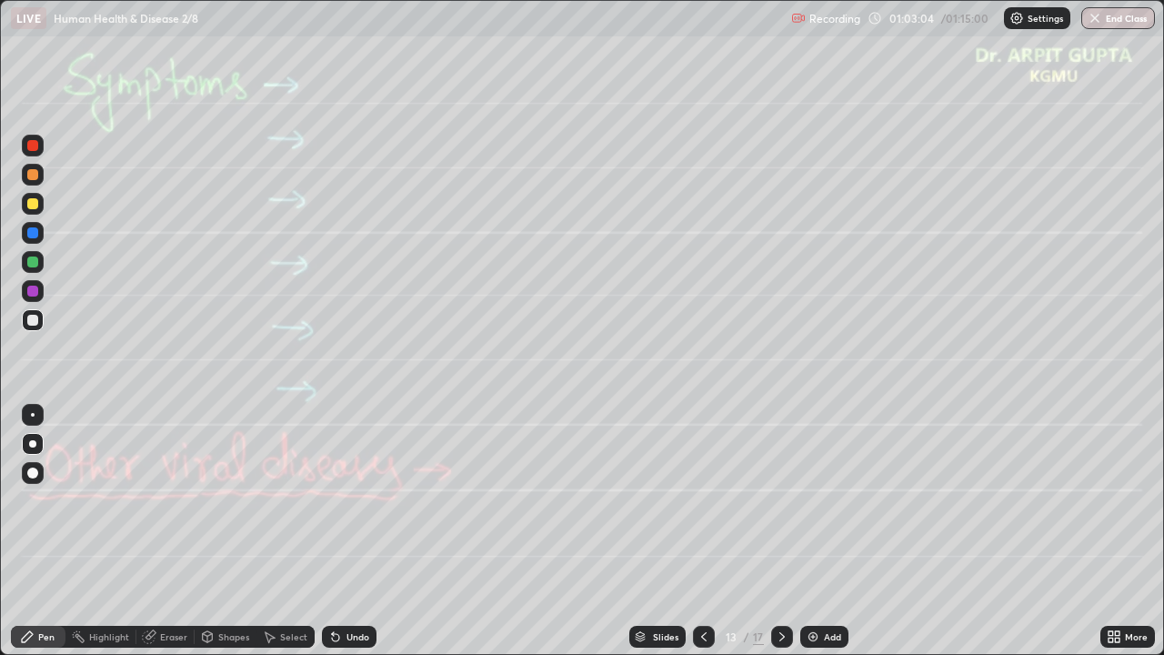
click at [356, 538] on div "Undo" at bounding box center [358, 636] width 23 height 9
click at [359, 538] on div "Undo" at bounding box center [358, 636] width 23 height 9
click at [365, 538] on div "Undo" at bounding box center [349, 637] width 55 height 22
click at [352, 538] on div "Undo" at bounding box center [358, 636] width 23 height 9
click at [33, 269] on div at bounding box center [33, 262] width 22 height 22
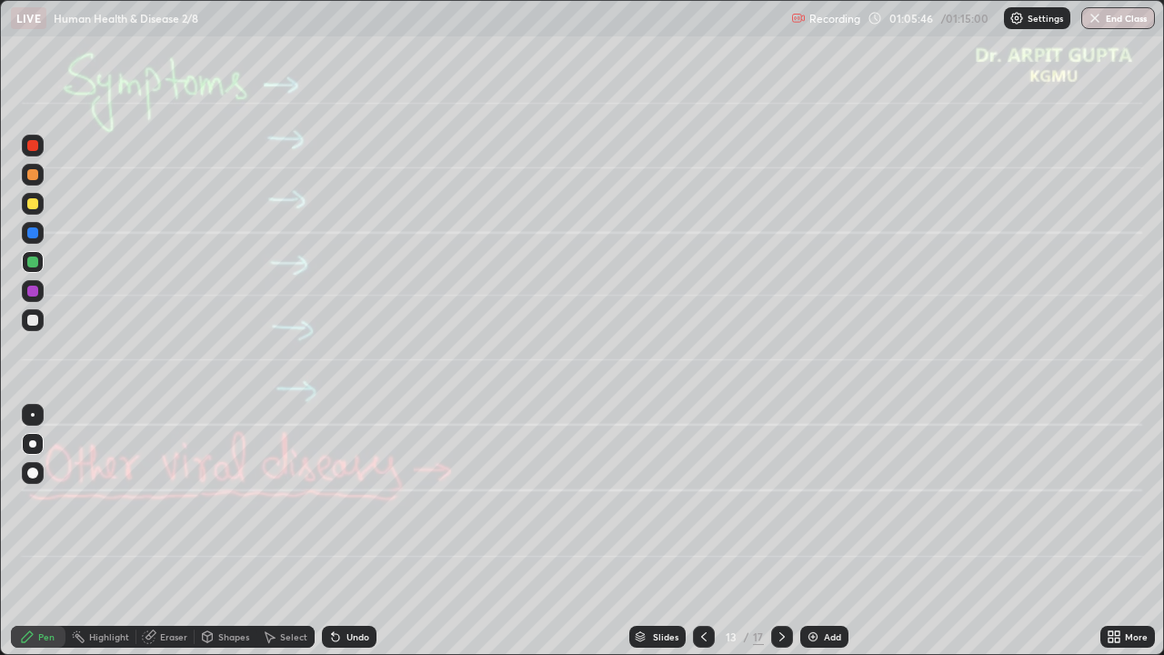
click at [362, 538] on div "Undo" at bounding box center [358, 636] width 23 height 9
click at [325, 538] on div "Undo" at bounding box center [349, 637] width 55 height 22
click at [778, 538] on icon at bounding box center [782, 636] width 15 height 15
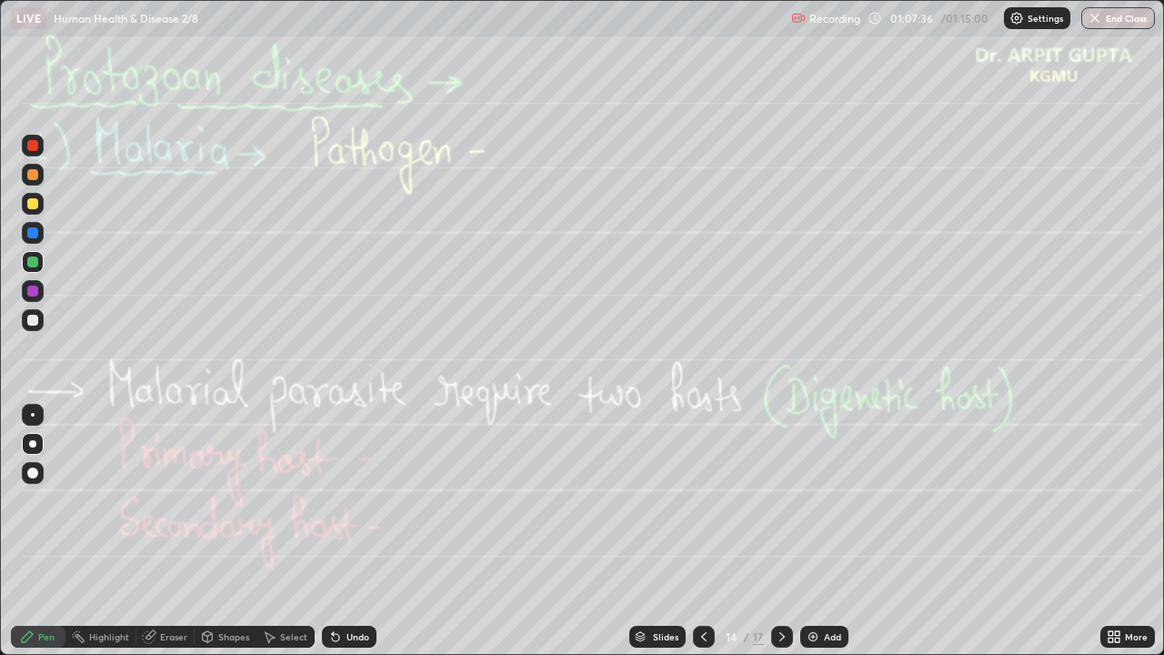
click at [35, 323] on div at bounding box center [32, 320] width 11 height 11
click at [34, 262] on div at bounding box center [32, 261] width 11 height 11
click at [35, 177] on div at bounding box center [32, 174] width 11 height 11
click at [347, 538] on div "Undo" at bounding box center [358, 636] width 23 height 9
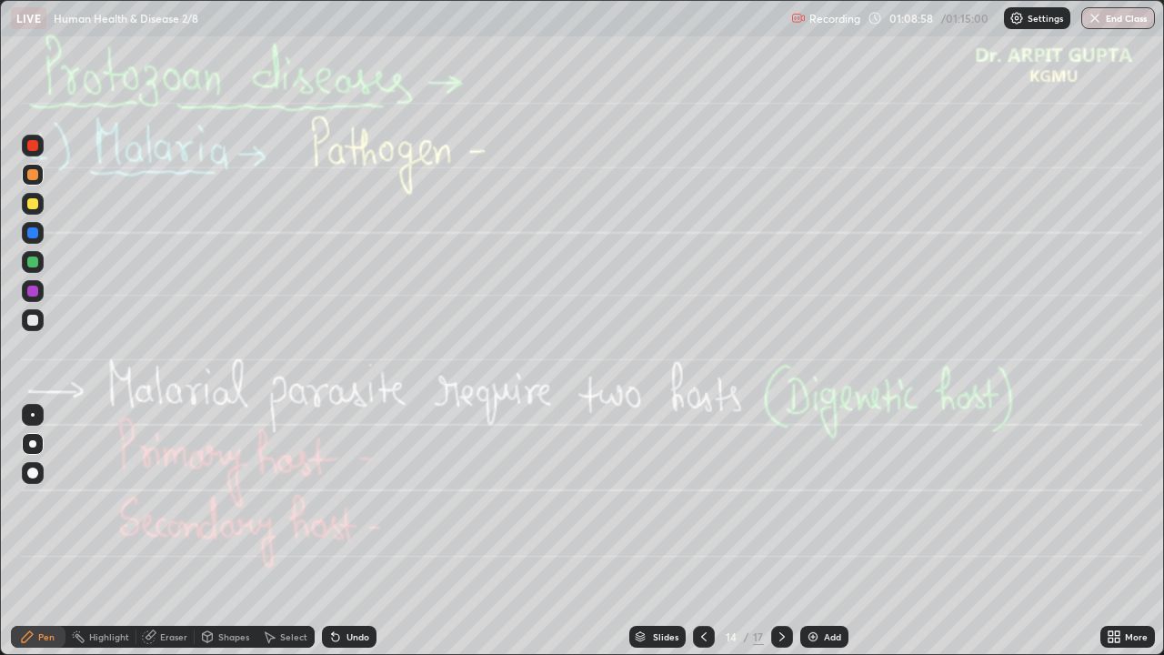
click at [32, 206] on div at bounding box center [32, 203] width 11 height 11
click at [28, 258] on div at bounding box center [32, 261] width 11 height 11
click at [25, 297] on div at bounding box center [33, 291] width 22 height 22
click at [30, 268] on div at bounding box center [33, 262] width 22 height 22
click at [783, 538] on icon at bounding box center [782, 636] width 15 height 15
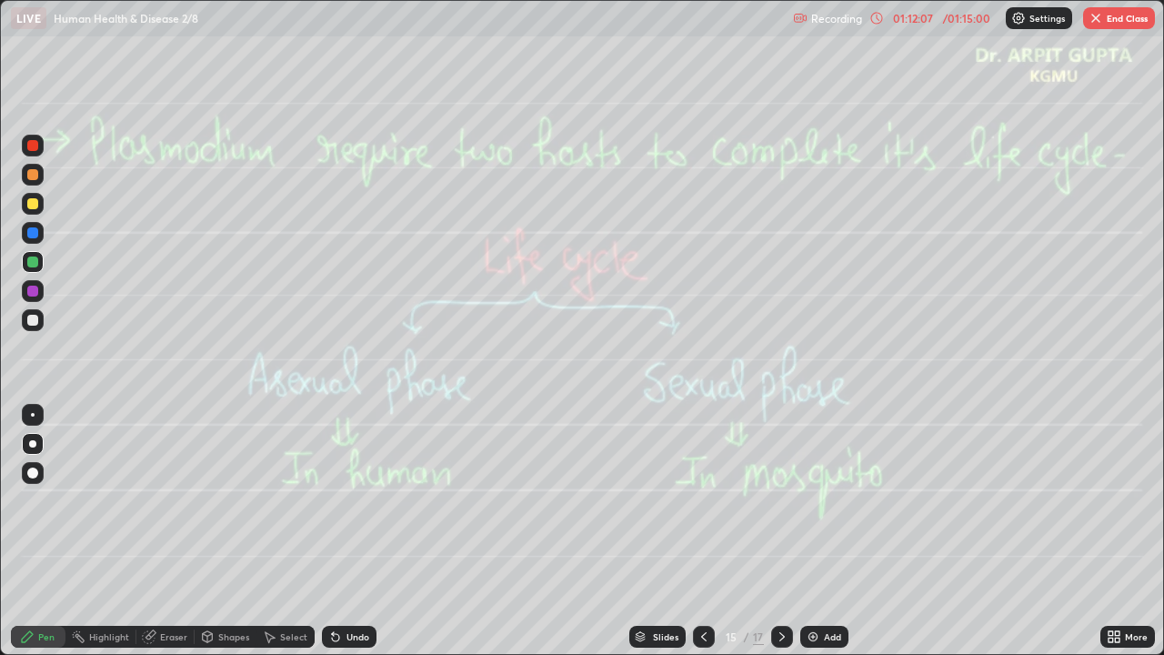
click at [781, 538] on div at bounding box center [782, 636] width 22 height 36
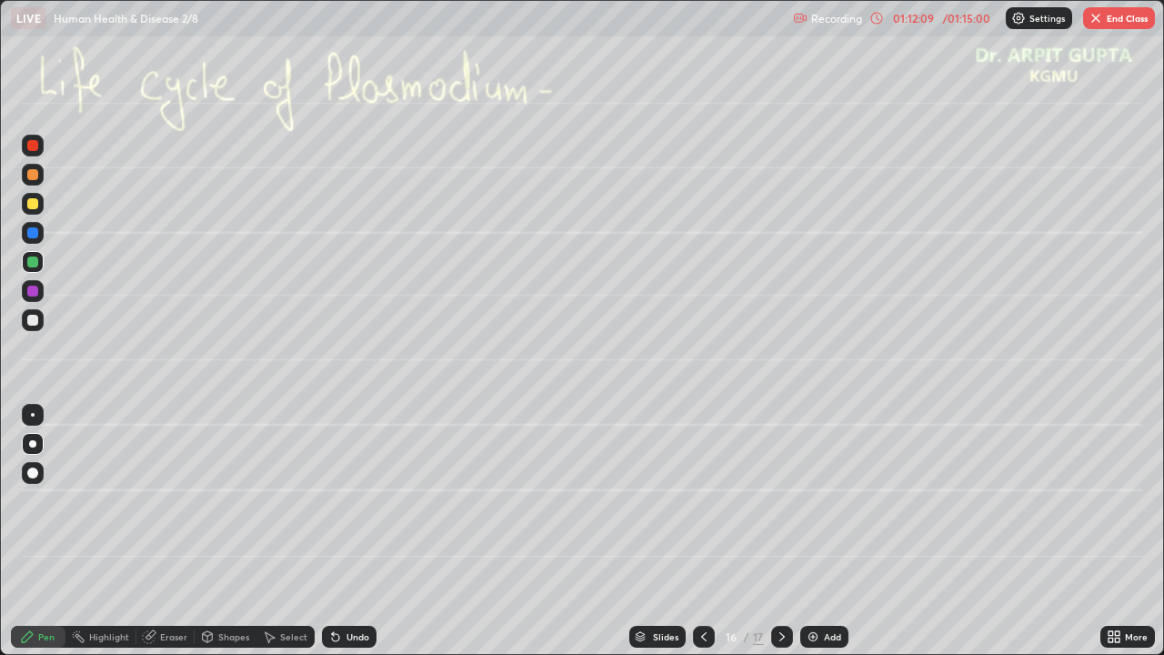
click at [705, 538] on icon at bounding box center [704, 636] width 15 height 15
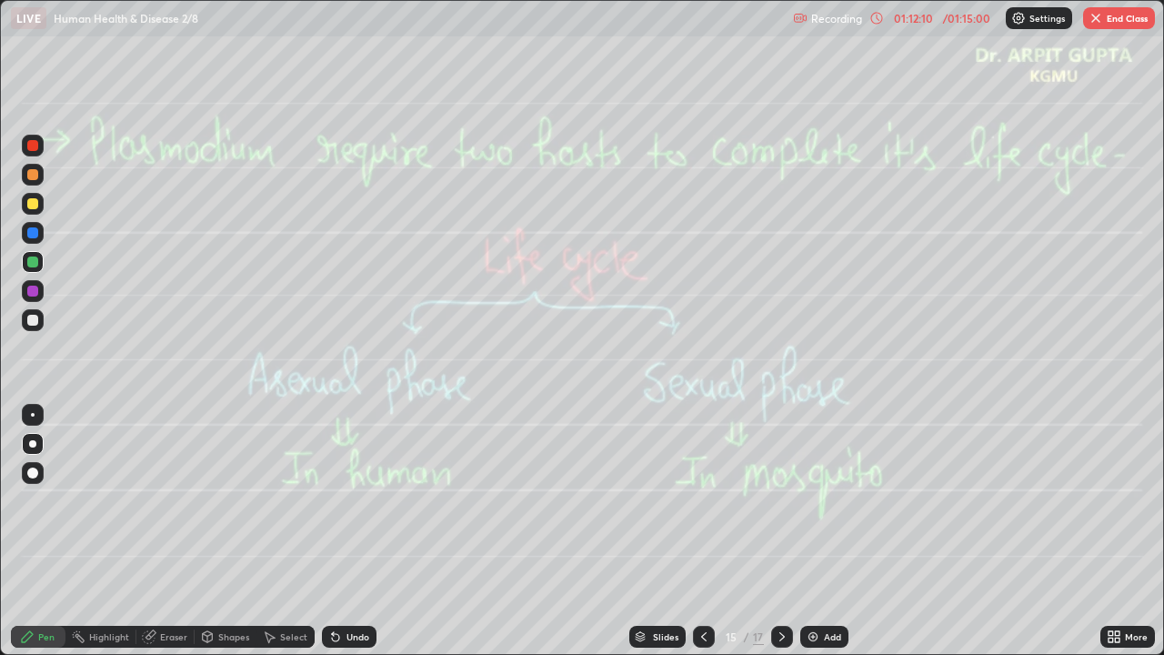
click at [706, 538] on icon at bounding box center [704, 636] width 15 height 15
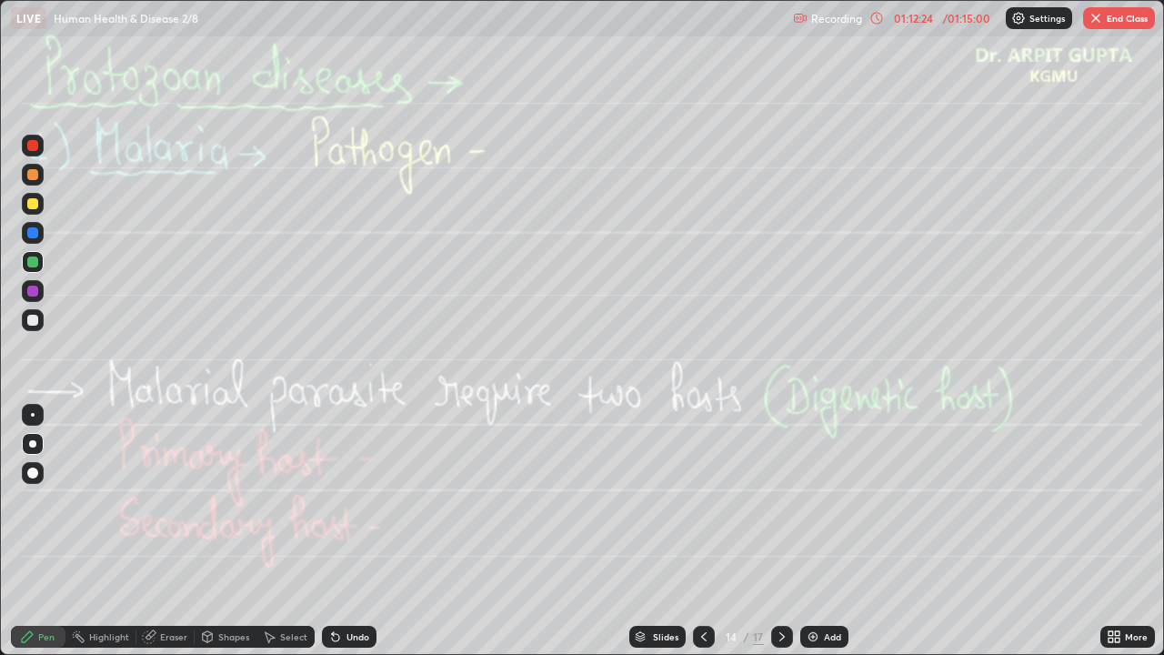
click at [33, 177] on div at bounding box center [32, 174] width 11 height 11
click at [781, 538] on icon at bounding box center [782, 636] width 15 height 15
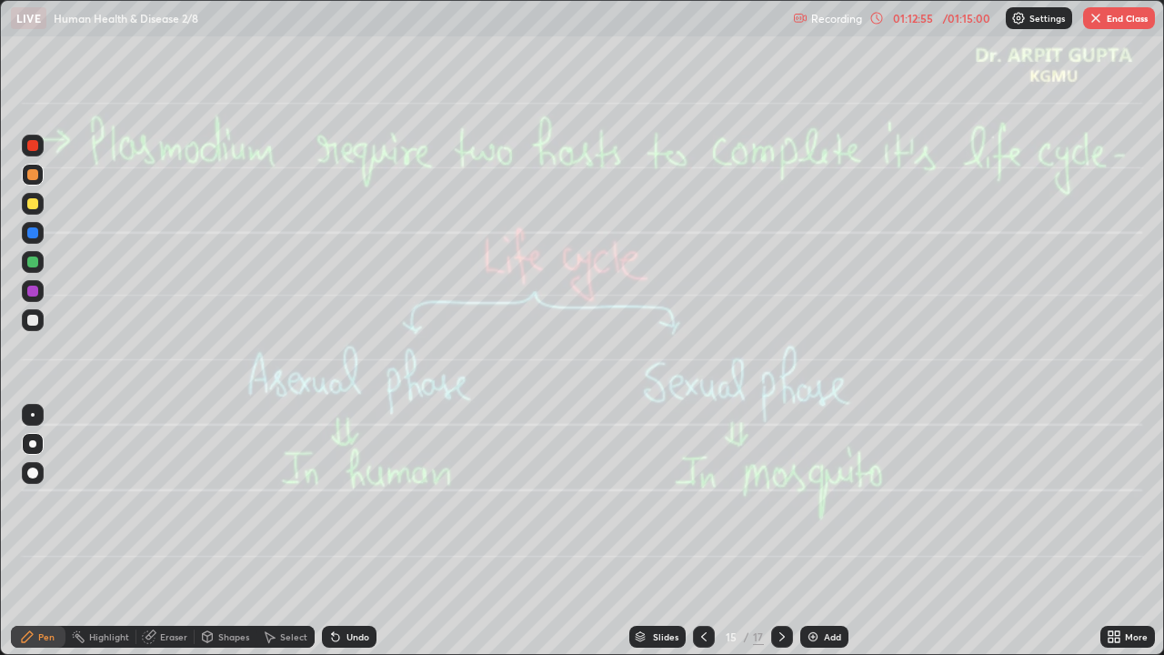
click at [703, 538] on icon at bounding box center [704, 636] width 15 height 15
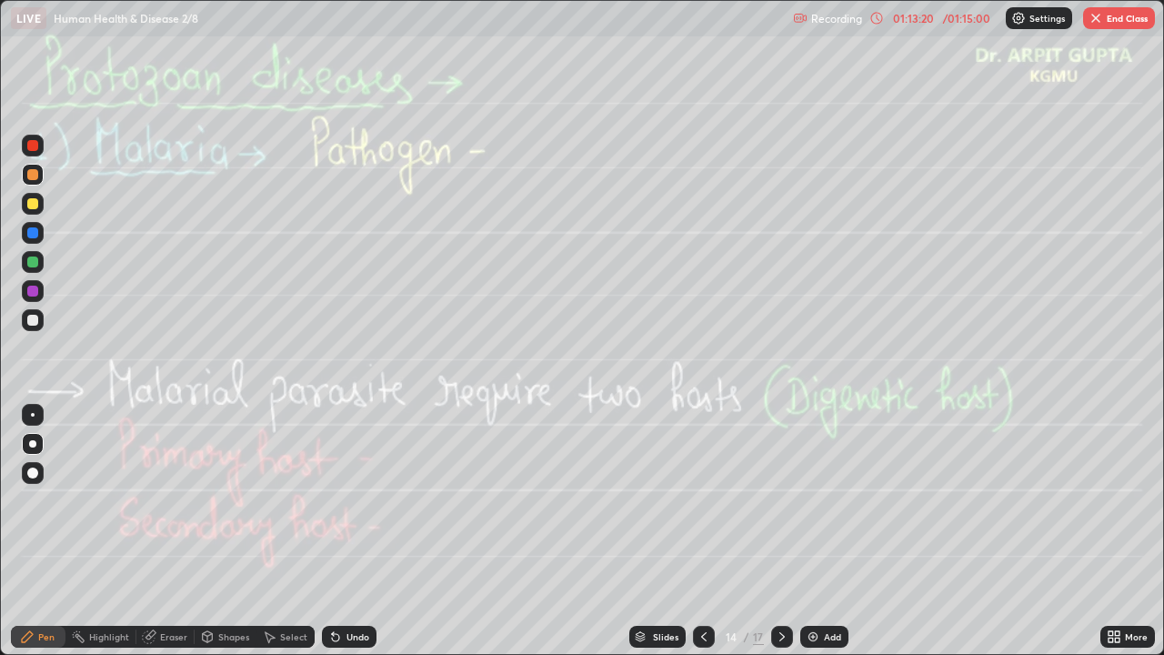
click at [36, 210] on div at bounding box center [33, 204] width 22 height 22
click at [338, 538] on icon at bounding box center [335, 636] width 15 height 15
click at [342, 538] on div "Undo" at bounding box center [349, 637] width 55 height 22
click at [355, 538] on div "Undo" at bounding box center [358, 636] width 23 height 9
click at [356, 538] on div "Undo" at bounding box center [358, 636] width 23 height 9
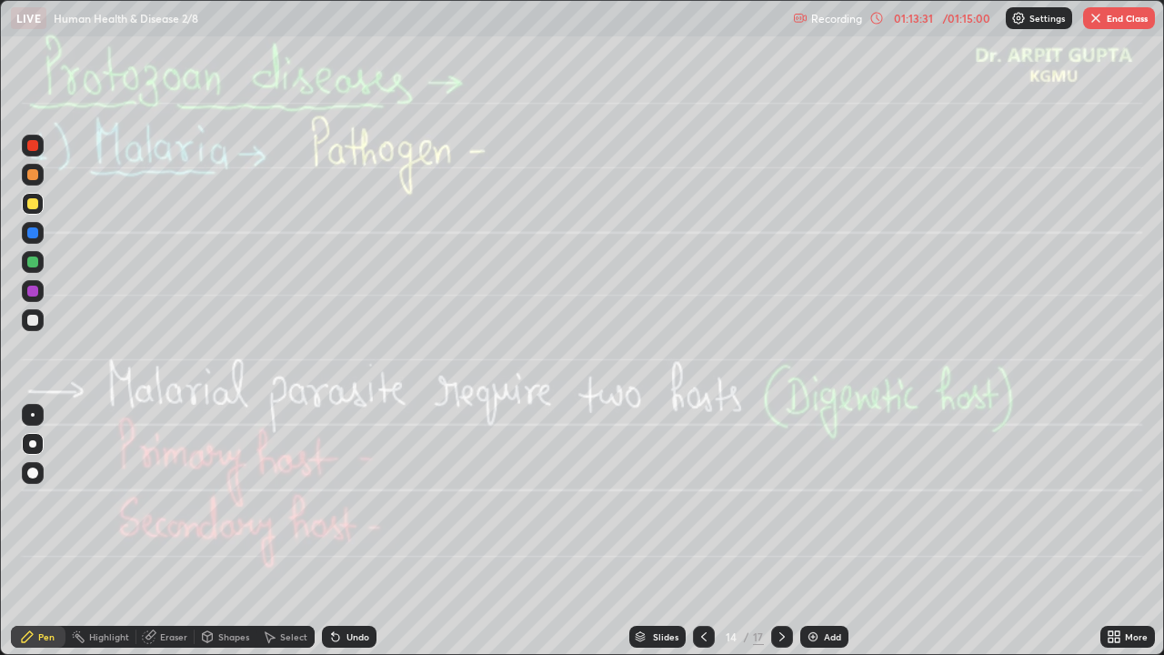
click at [357, 538] on div "Undo" at bounding box center [358, 636] width 23 height 9
click at [780, 538] on icon at bounding box center [782, 636] width 15 height 15
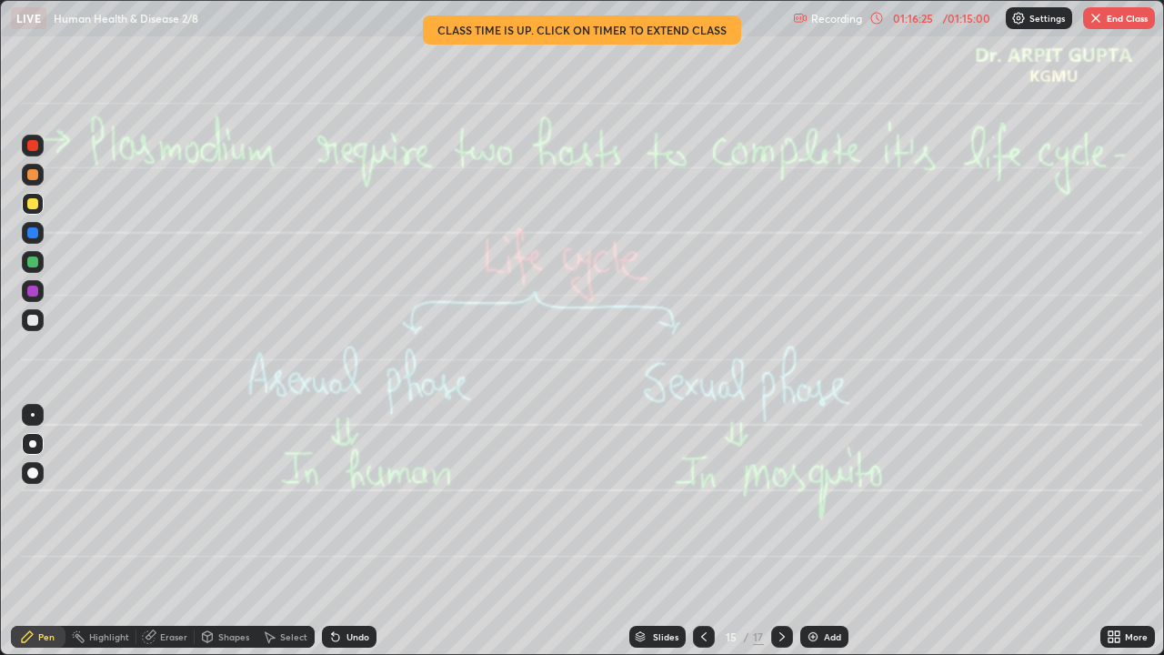
click at [782, 538] on icon at bounding box center [781, 636] width 5 height 9
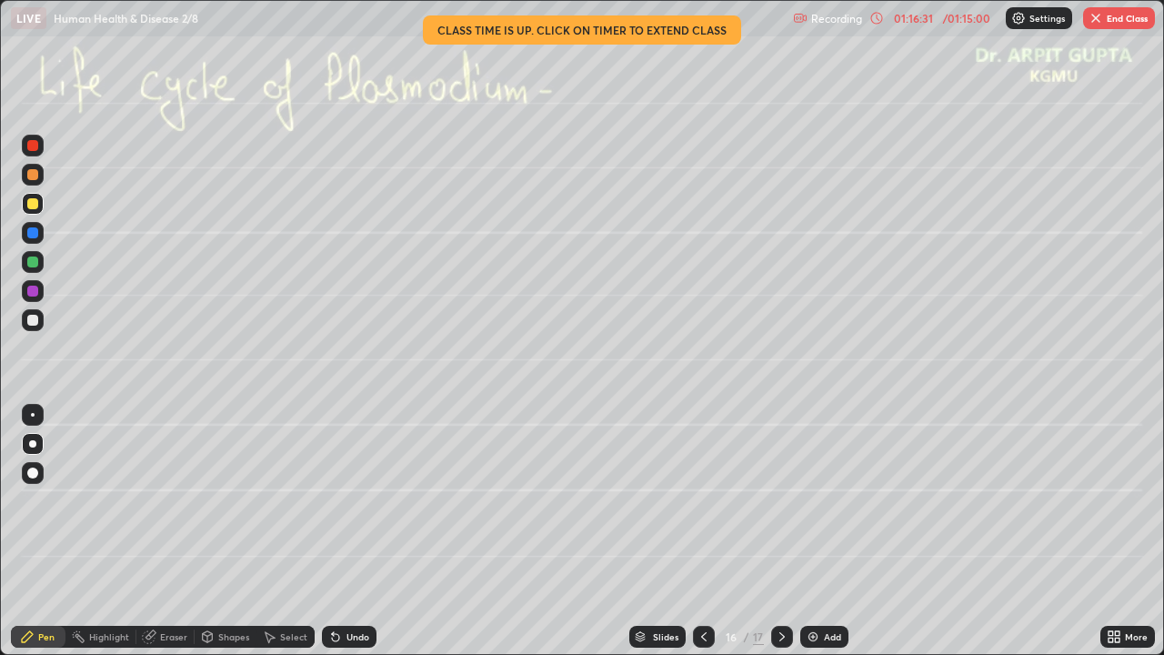
click at [697, 538] on icon at bounding box center [704, 636] width 15 height 15
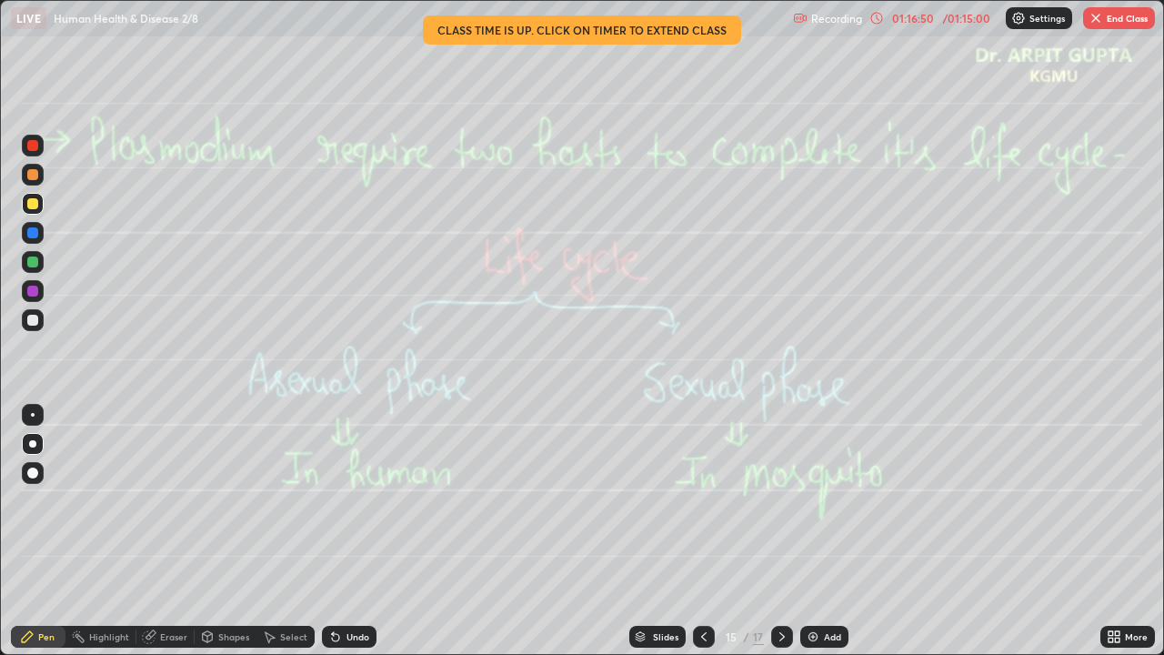
click at [1110, 24] on button "End Class" at bounding box center [1119, 18] width 72 height 22
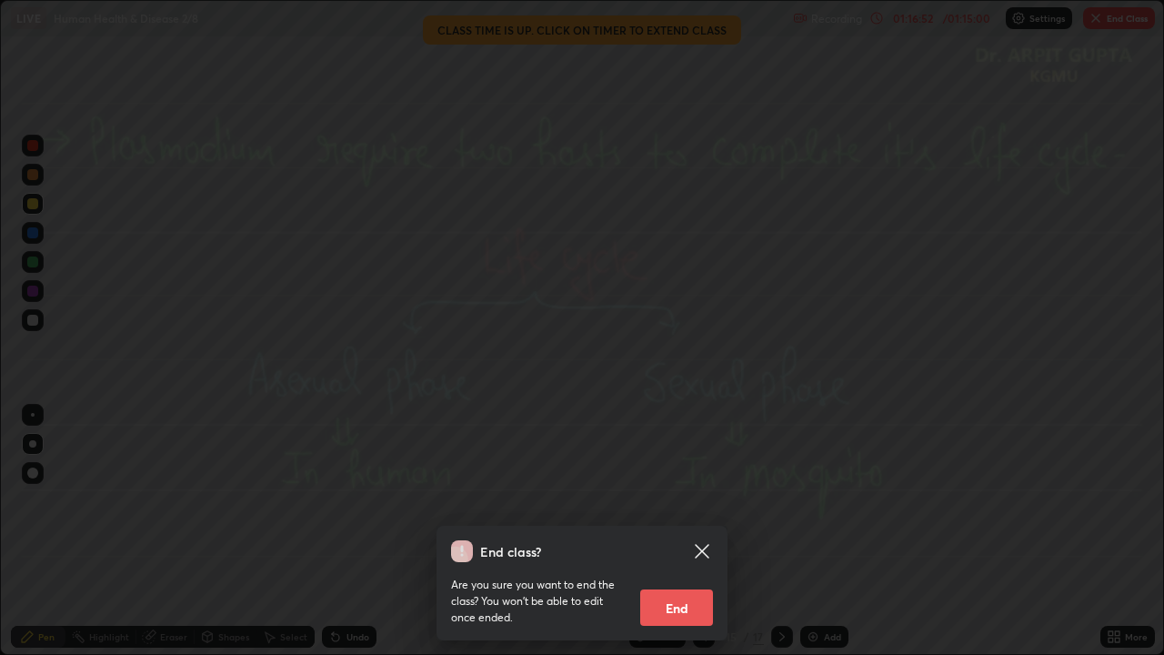
click at [682, 538] on button "End" at bounding box center [676, 607] width 73 height 36
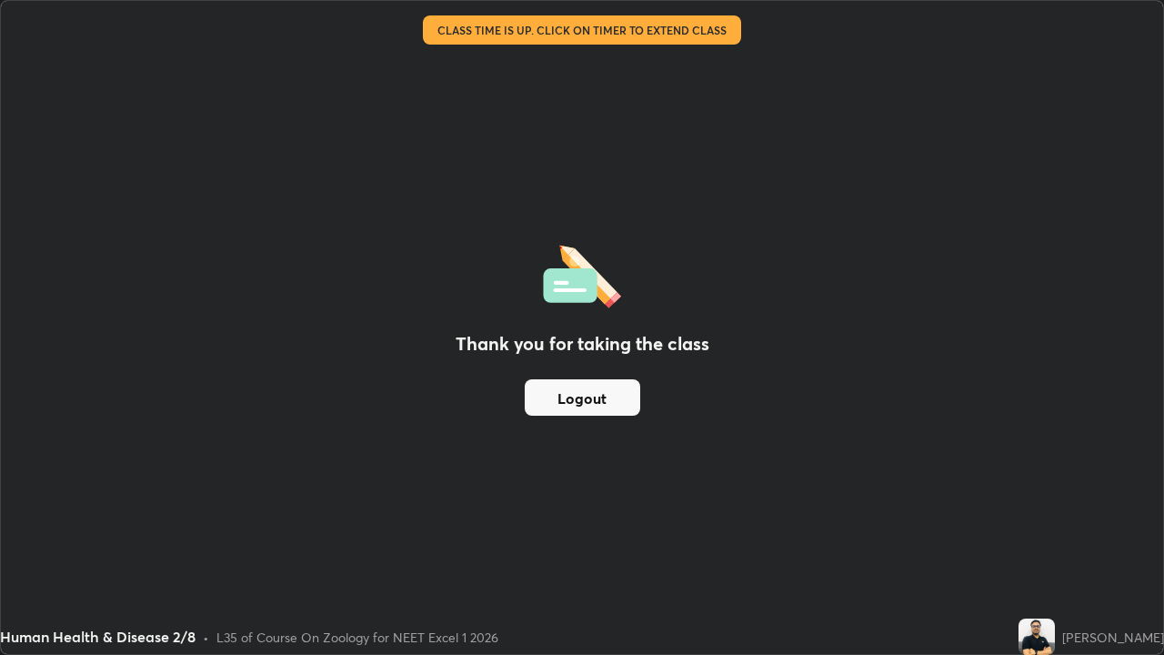
click at [602, 403] on button "Logout" at bounding box center [583, 397] width 116 height 36
click at [559, 409] on button "Logout" at bounding box center [583, 397] width 116 height 36
click at [556, 407] on button "Logout" at bounding box center [583, 397] width 116 height 36
click at [555, 405] on button "Logout" at bounding box center [583, 397] width 116 height 36
click at [558, 403] on button "Logout" at bounding box center [583, 397] width 116 height 36
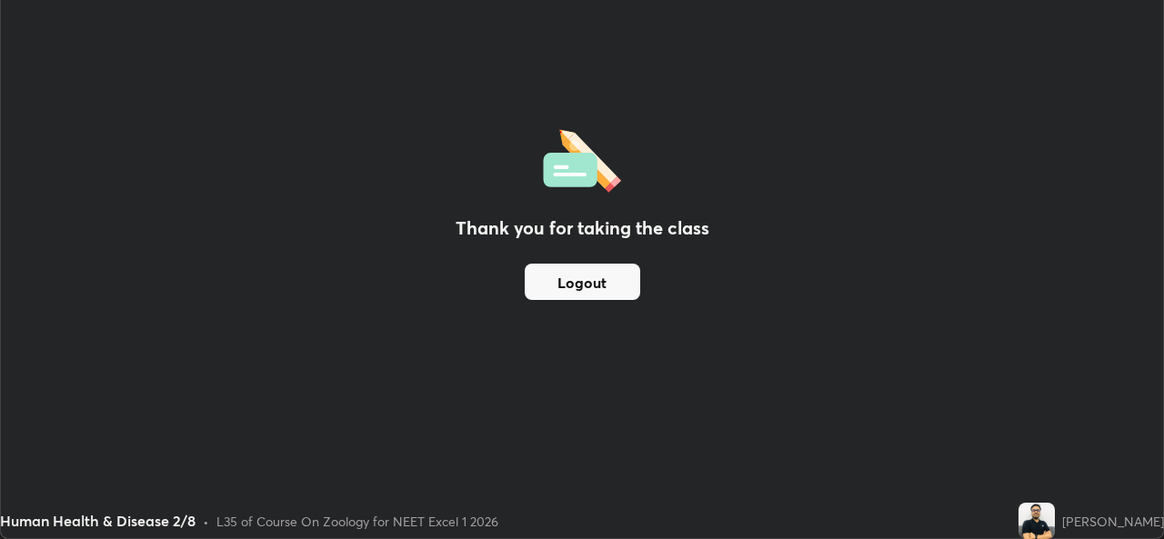
scroll to position [90414, 89790]
